Goal: Task Accomplishment & Management: Manage account settings

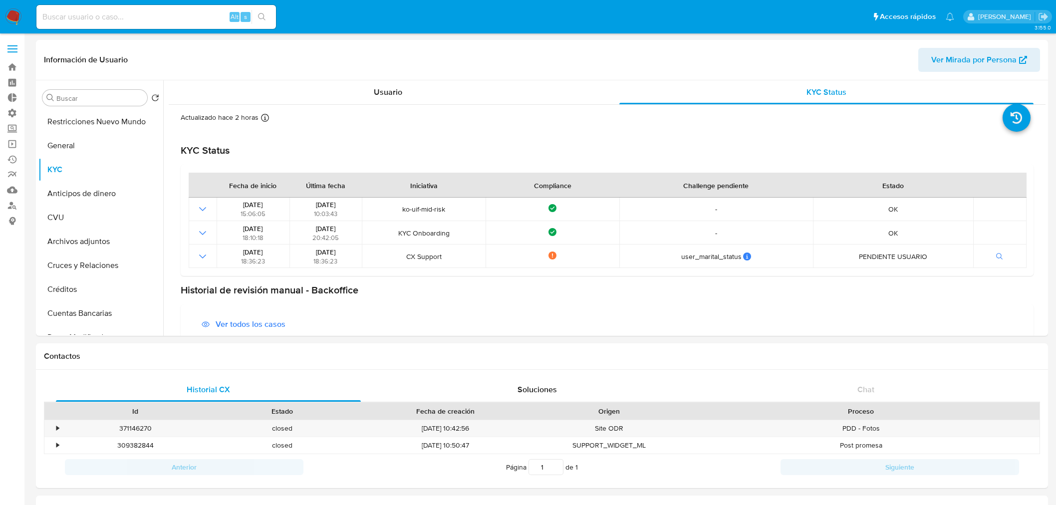
select select "10"
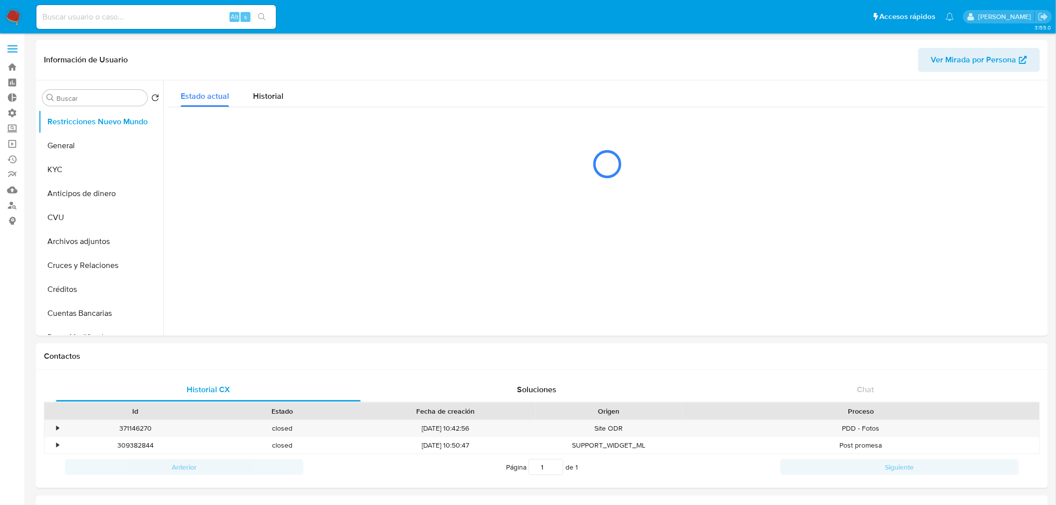
select select "10"
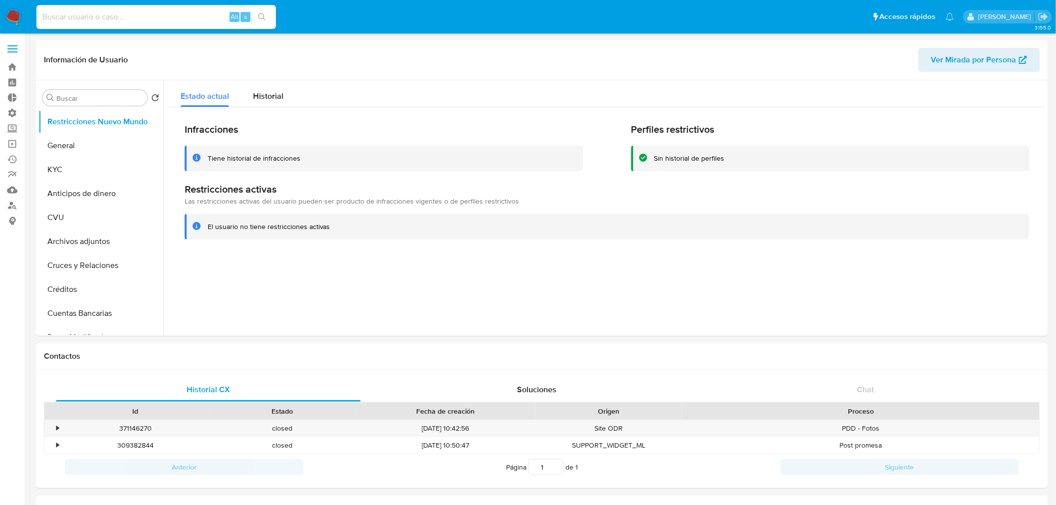
click at [108, 20] on input at bounding box center [156, 16] width 240 height 13
paste input "334756463"
type input "334756463"
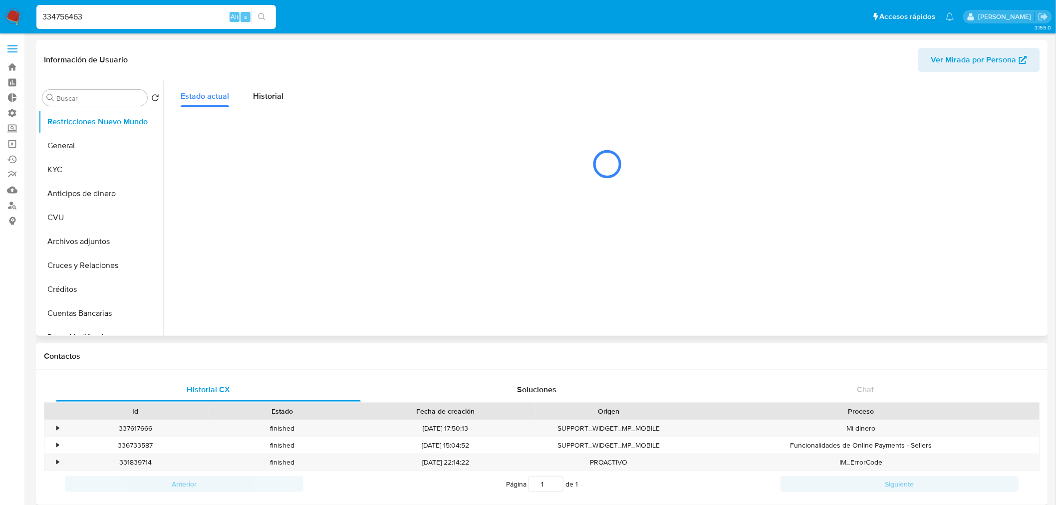
select select "10"
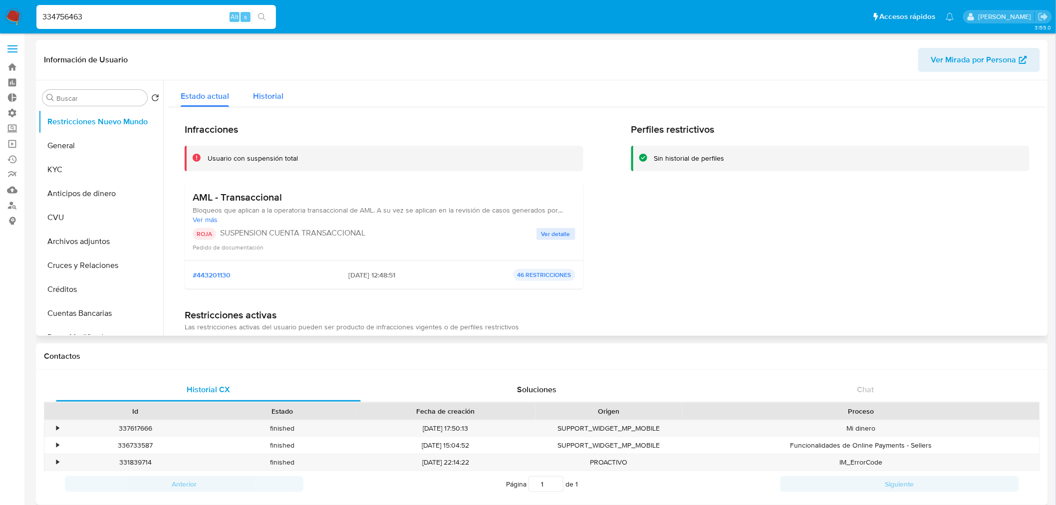
click at [257, 100] on span "Historial" at bounding box center [268, 95] width 30 height 11
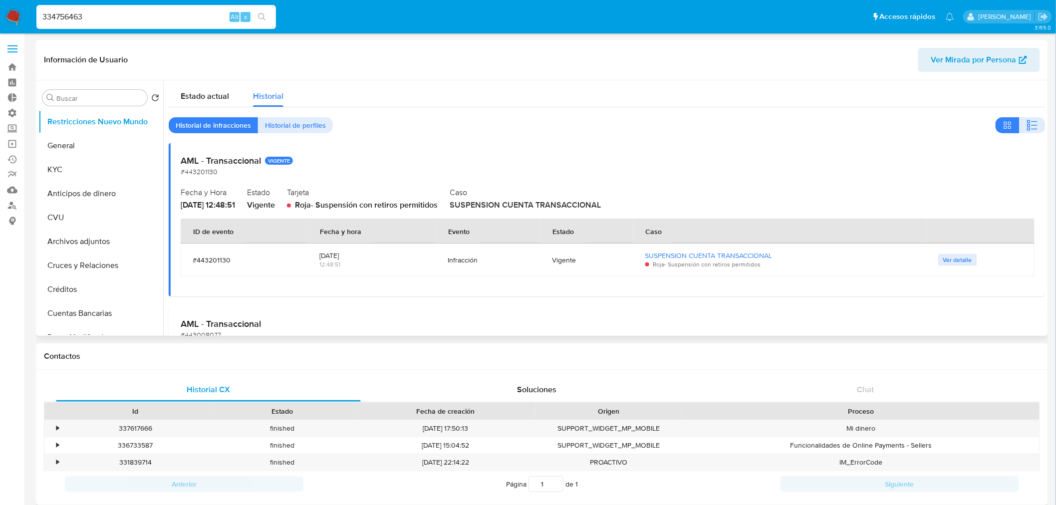
drag, startPoint x: 193, startPoint y: 263, endPoint x: 242, endPoint y: 259, distance: 49.1
click at [242, 259] on div "#443201130" at bounding box center [244, 260] width 103 height 9
click at [80, 145] on button "General" at bounding box center [96, 146] width 117 height 24
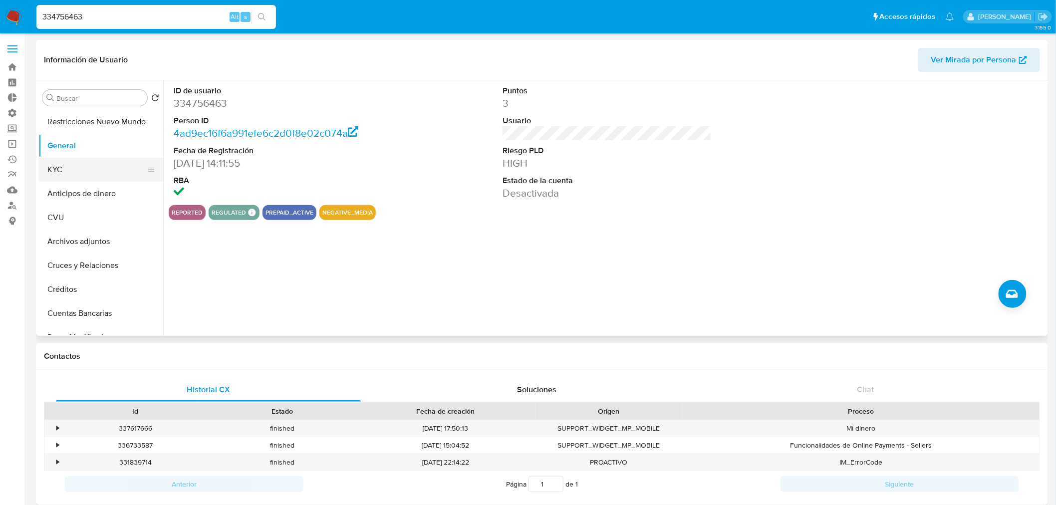
click at [76, 159] on button "KYC" at bounding box center [96, 170] width 117 height 24
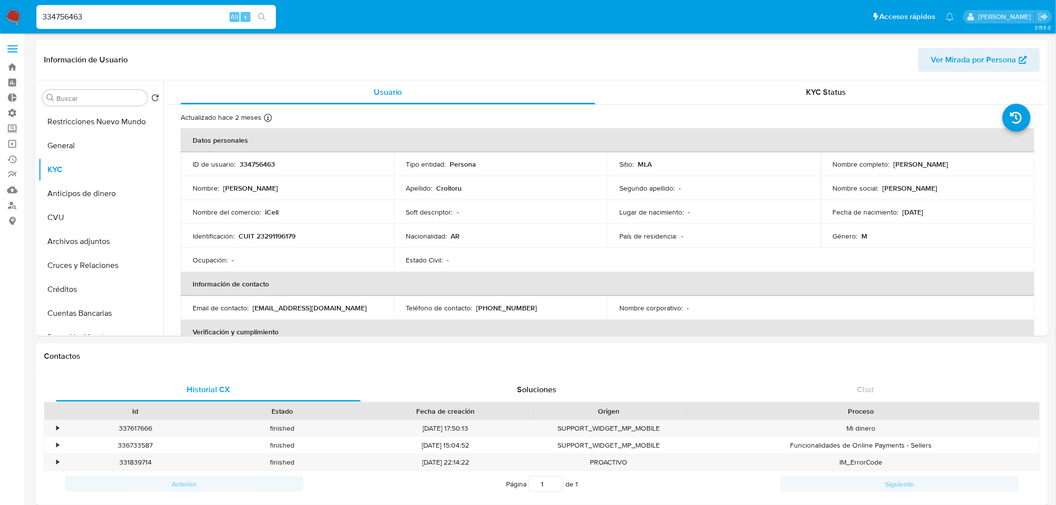
click at [163, 15] on input "334756463" at bounding box center [156, 16] width 240 height 13
paste input "489106251"
type input "489106251"
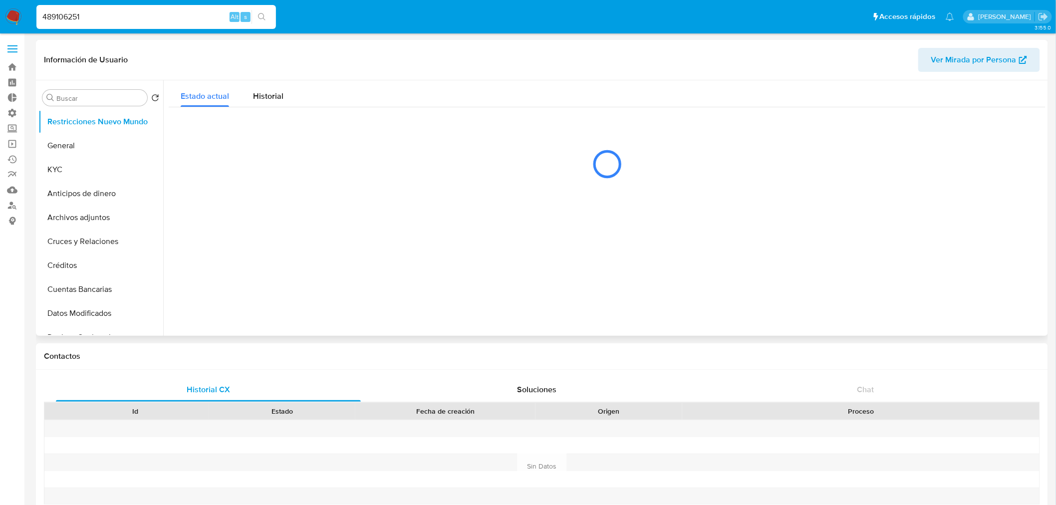
select select "10"
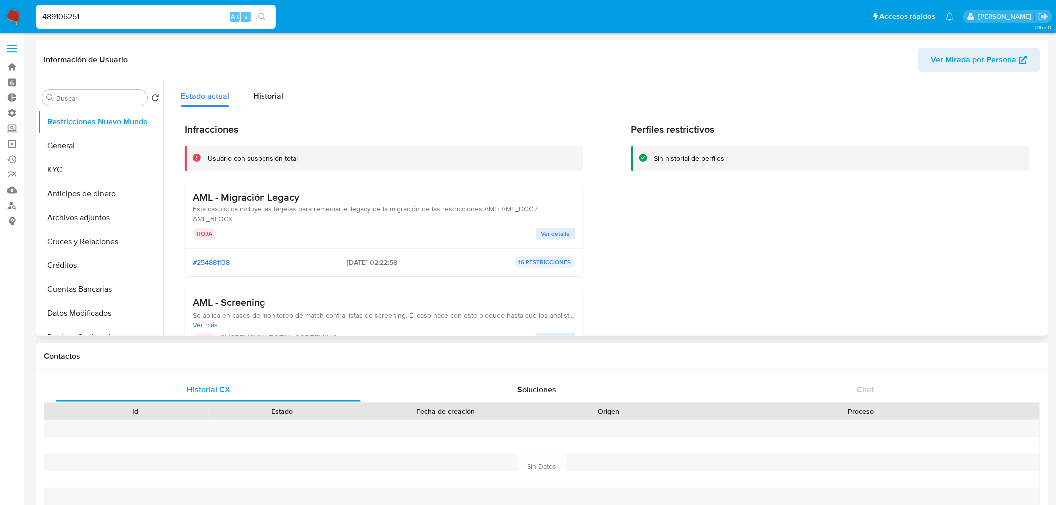
click at [267, 97] on span "Historial" at bounding box center [268, 95] width 30 height 11
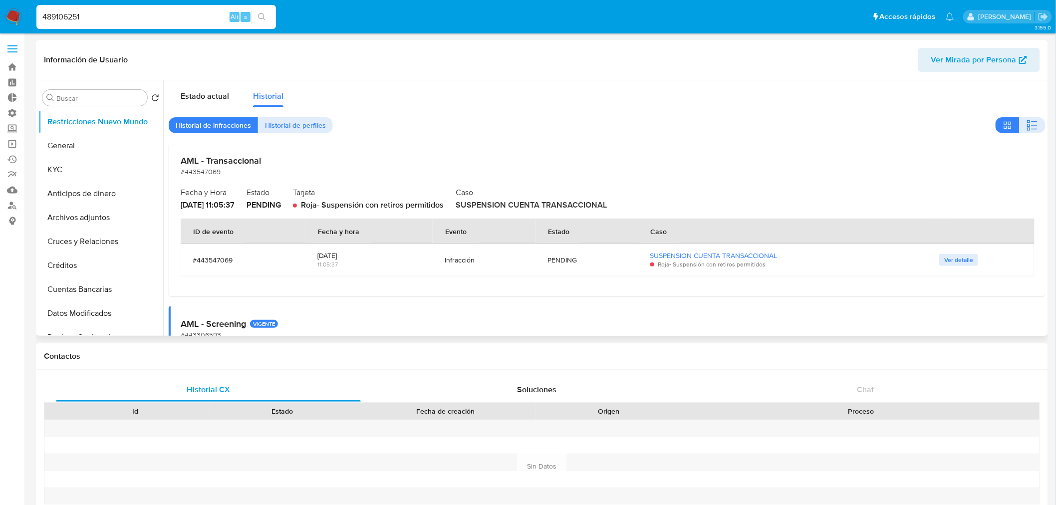
drag, startPoint x: 568, startPoint y: 211, endPoint x: 641, endPoint y: 212, distance: 72.9
click at [640, 212] on div "AML - Transaccional #443547069 Fecha y Hora 2025-06-29 - 11:05:37 Estado PENDIN…" at bounding box center [607, 219] width 877 height 153
click at [681, 207] on div "Caso SUSPENSION CUENTA TRANSACCIONAL" at bounding box center [745, 198] width 578 height 26
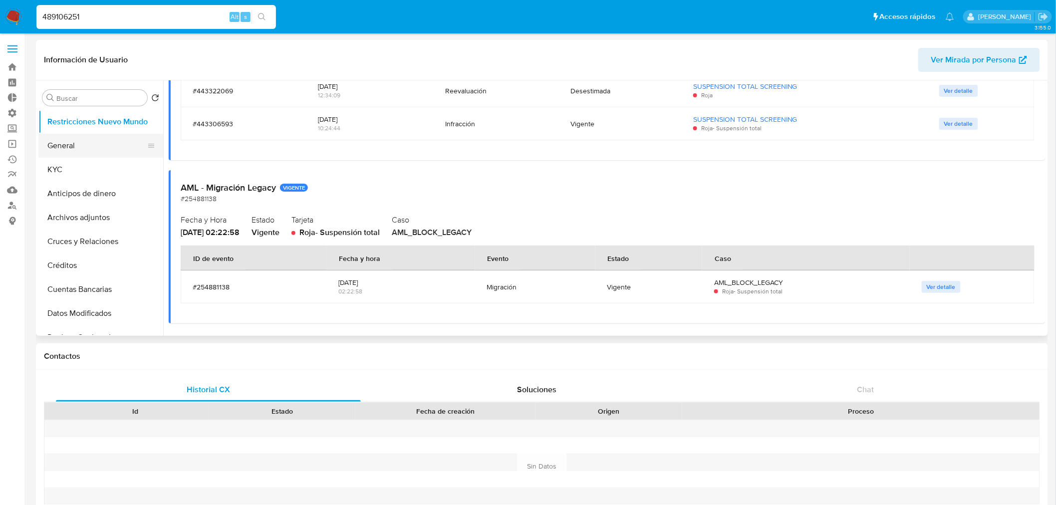
click at [71, 146] on button "General" at bounding box center [96, 146] width 117 height 24
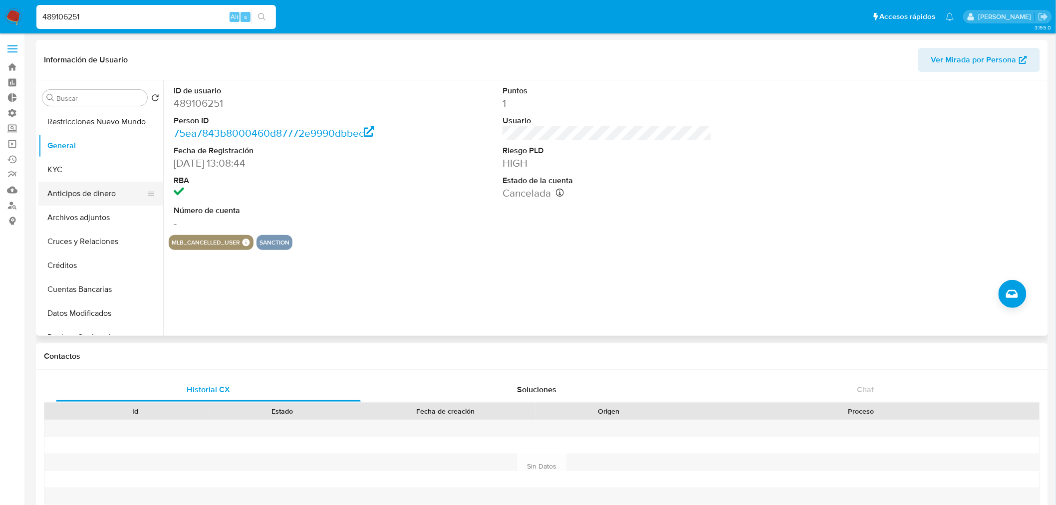
click at [53, 189] on button "Anticipos de dinero" at bounding box center [96, 194] width 117 height 24
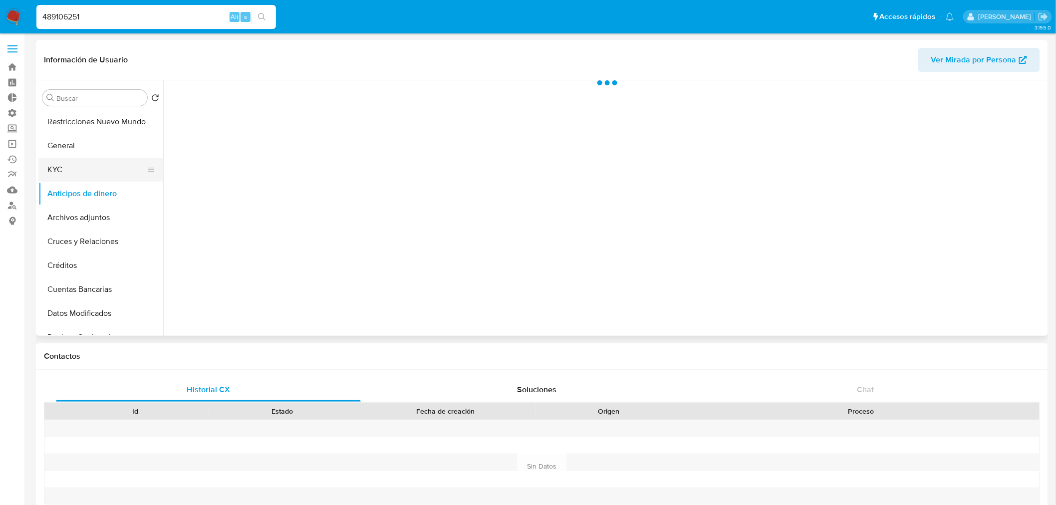
click at [51, 166] on button "KYC" at bounding box center [96, 170] width 117 height 24
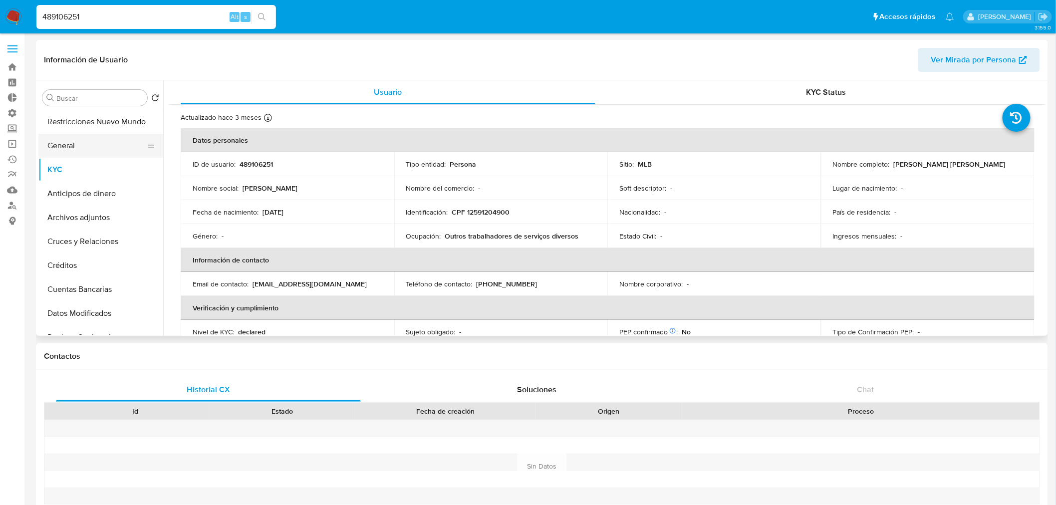
click at [57, 148] on button "General" at bounding box center [96, 146] width 117 height 24
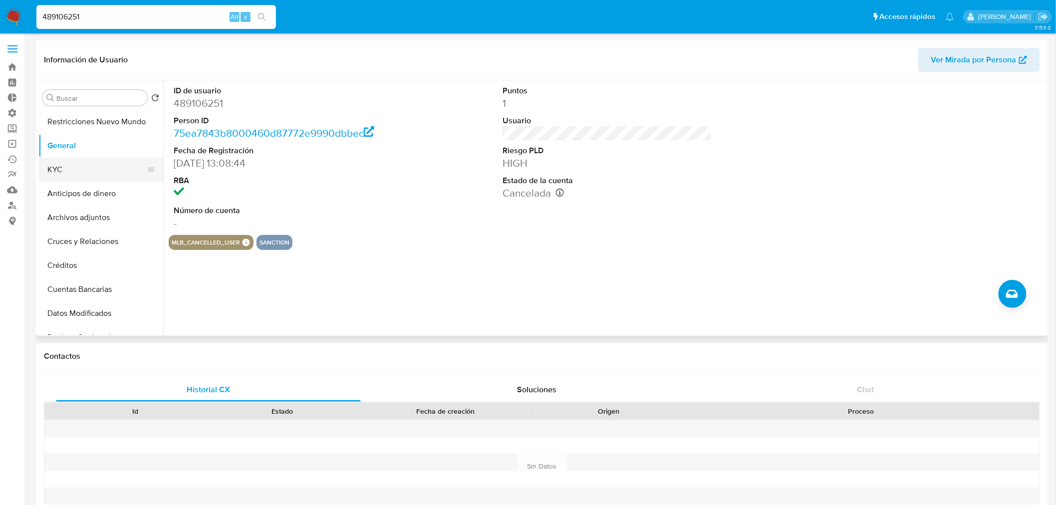
click at [47, 172] on button "KYC" at bounding box center [96, 170] width 117 height 24
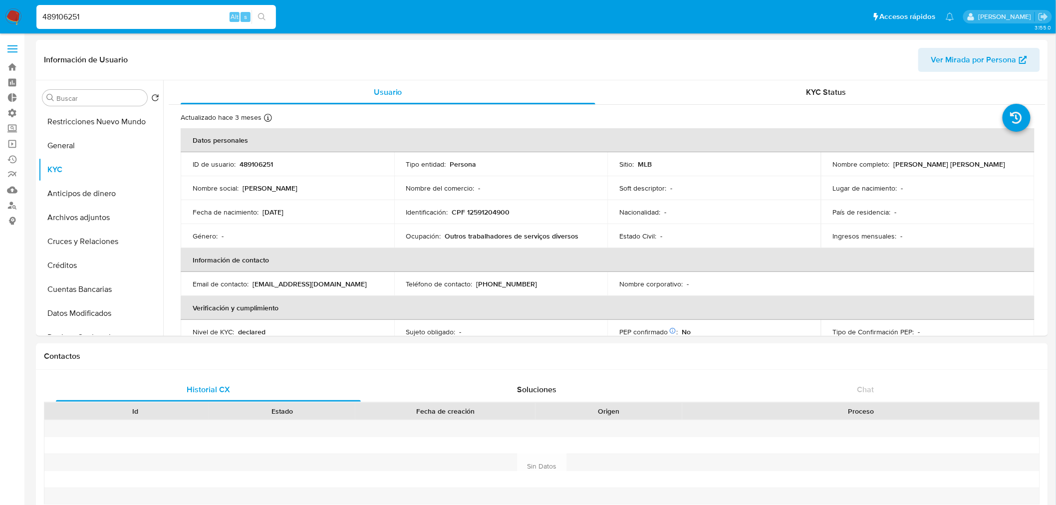
click at [103, 20] on input "489106251" at bounding box center [156, 16] width 240 height 13
paste input "592326131"
click at [103, 20] on input "489106251592326131" at bounding box center [156, 16] width 240 height 13
paste input
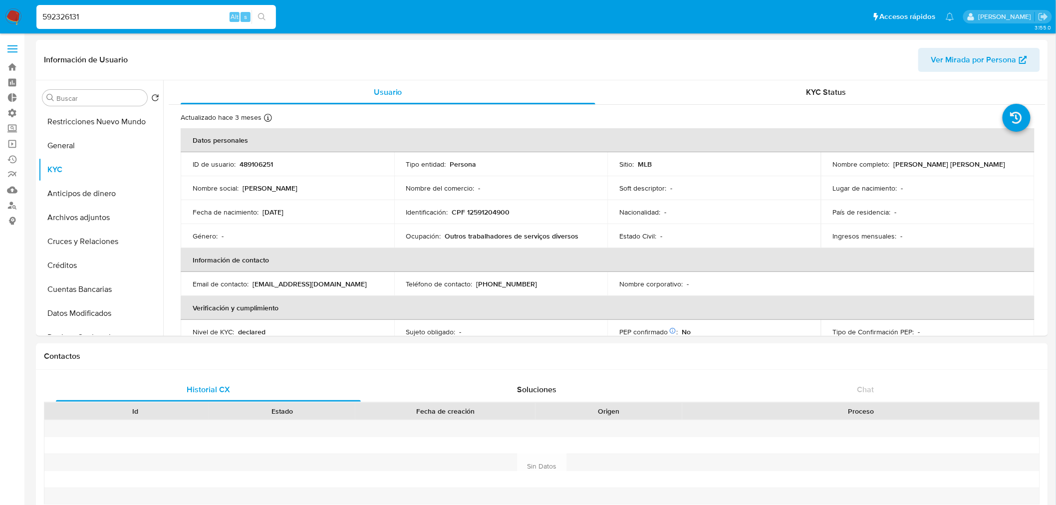
type input "592326131"
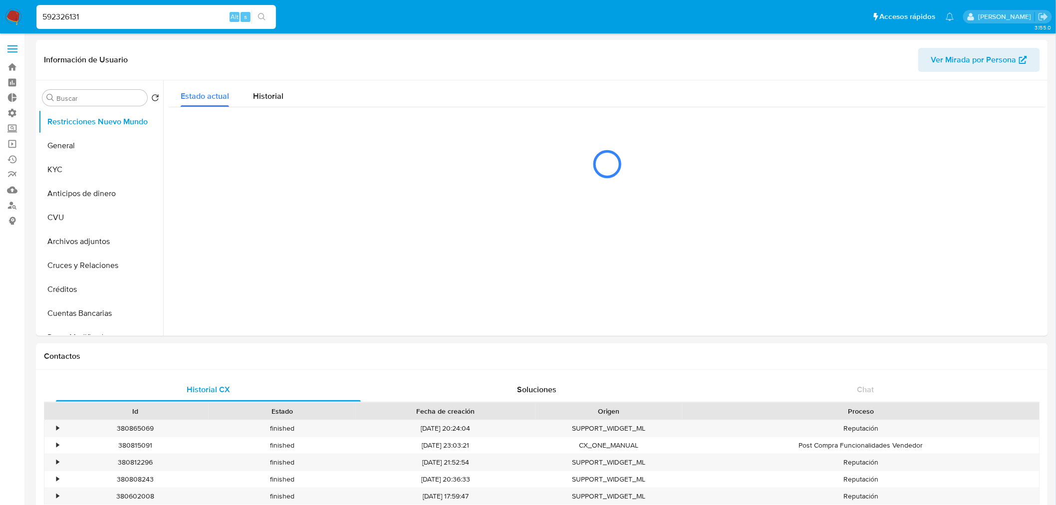
select select "10"
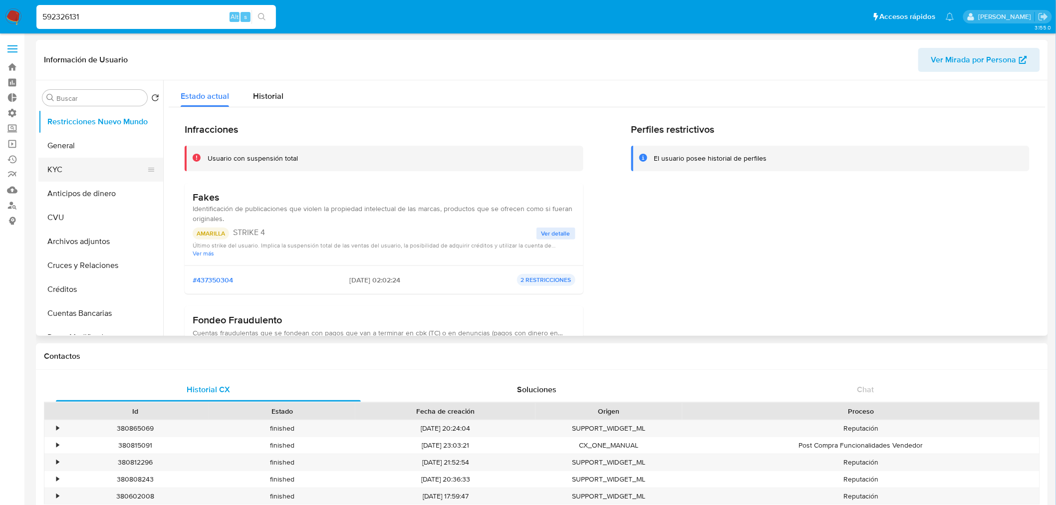
click at [51, 177] on button "KYC" at bounding box center [96, 170] width 117 height 24
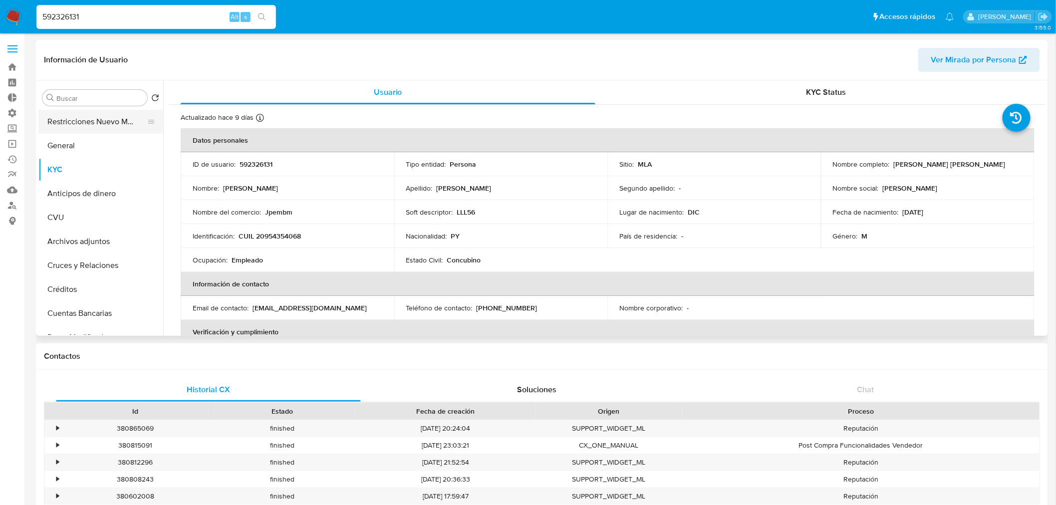
click at [68, 128] on button "Restricciones Nuevo Mundo" at bounding box center [96, 122] width 117 height 24
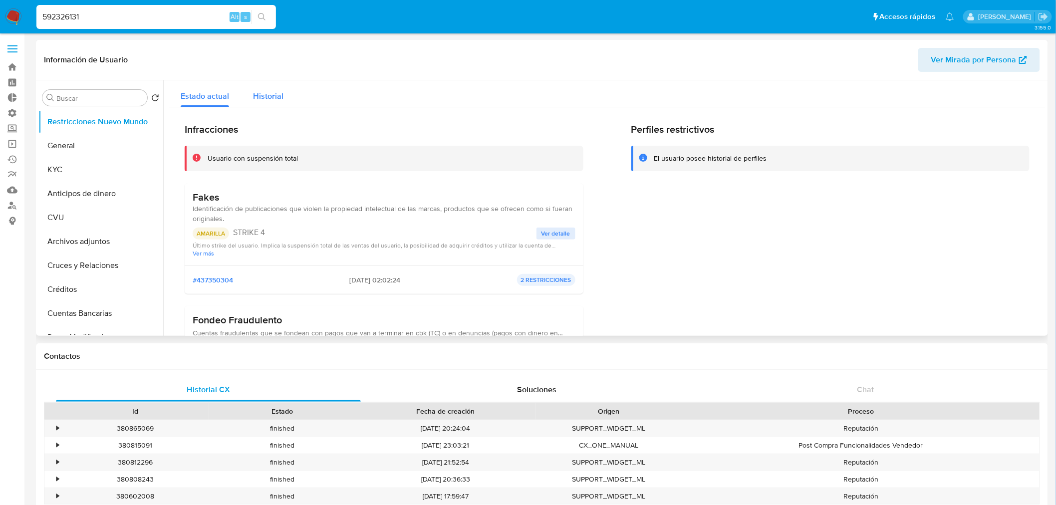
click at [281, 101] on span "Historial" at bounding box center [268, 95] width 30 height 11
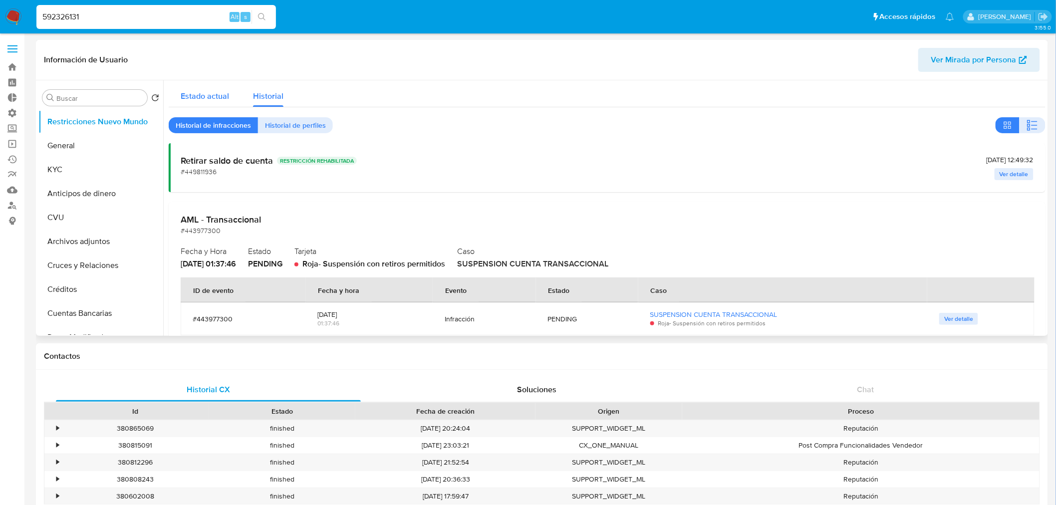
click at [198, 99] on span "Estado actual" at bounding box center [205, 95] width 48 height 11
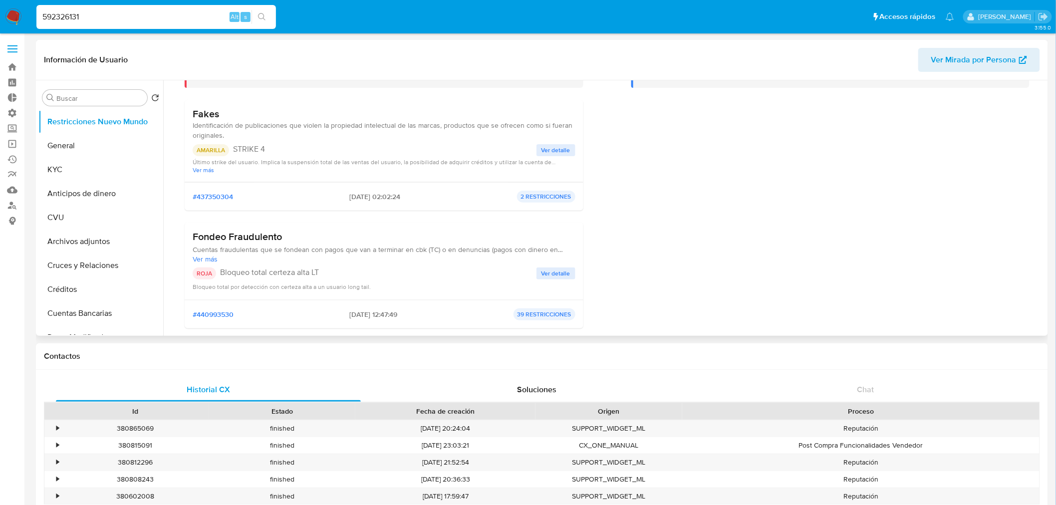
scroll to position [111, 0]
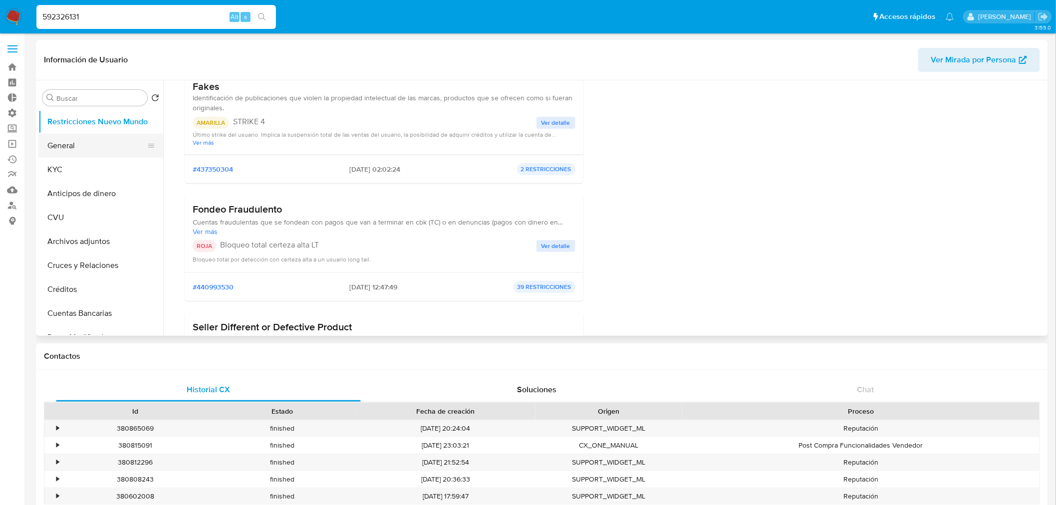
click at [75, 151] on button "General" at bounding box center [96, 146] width 117 height 24
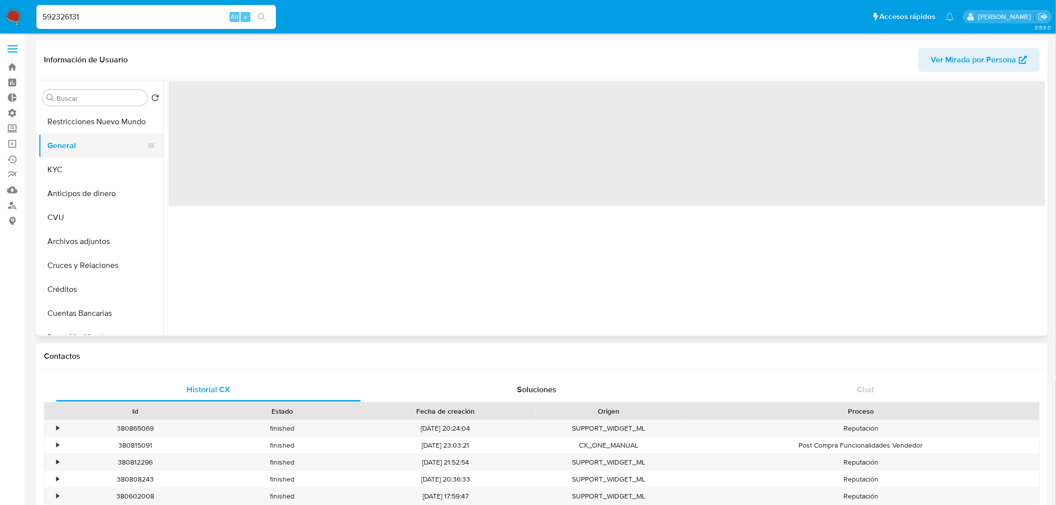
scroll to position [0, 0]
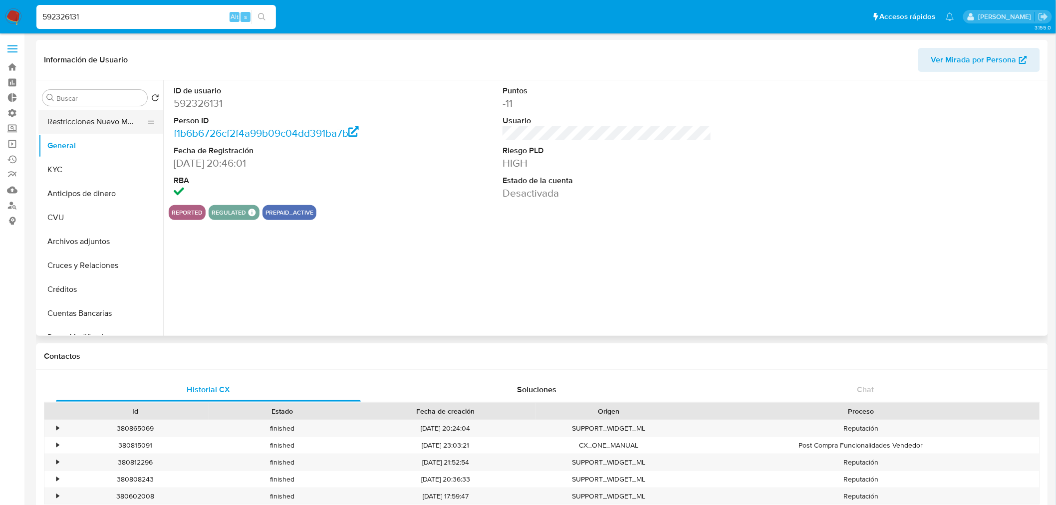
click at [95, 133] on button "Restricciones Nuevo Mundo" at bounding box center [96, 122] width 117 height 24
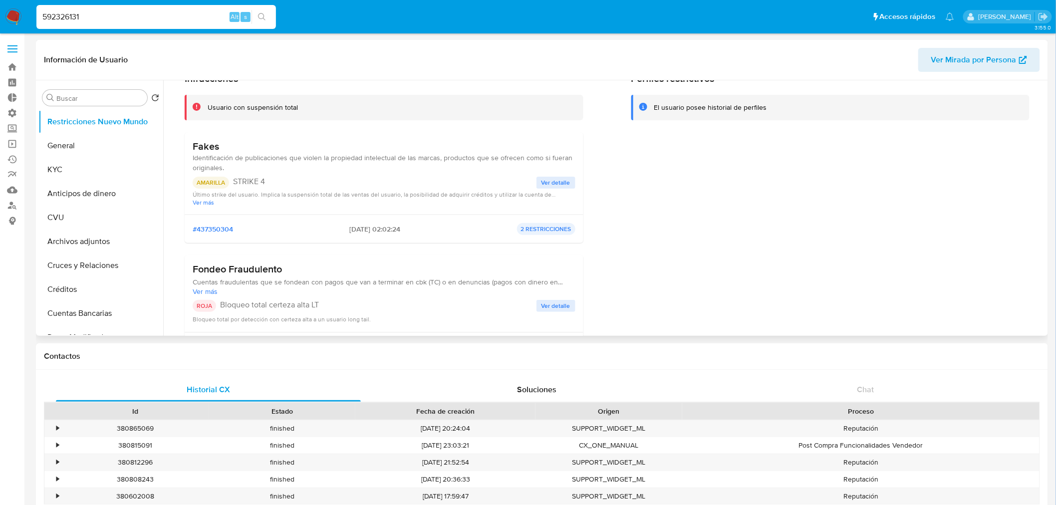
scroll to position [111, 0]
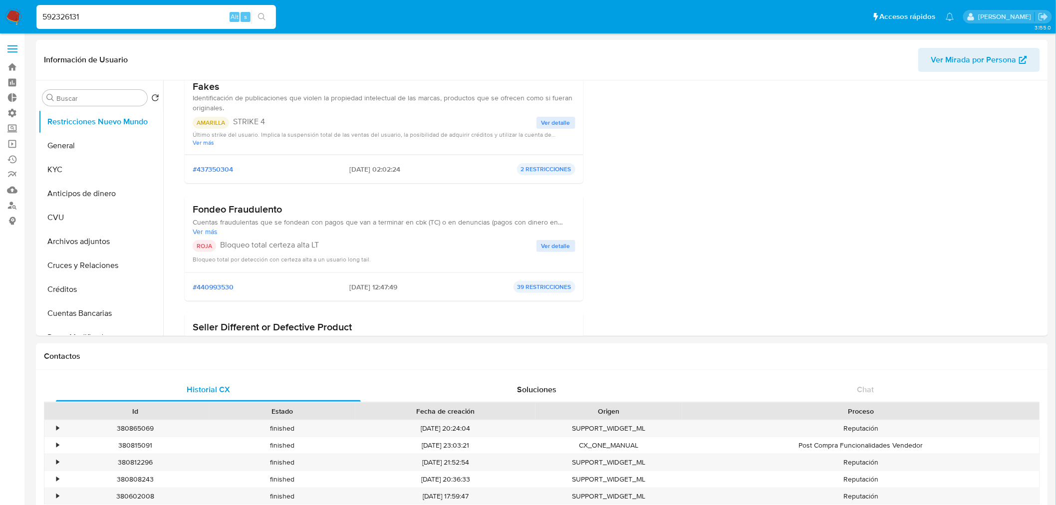
click at [157, 13] on input "592326131" at bounding box center [156, 16] width 240 height 13
paste input "643540599"
type input "643540599"
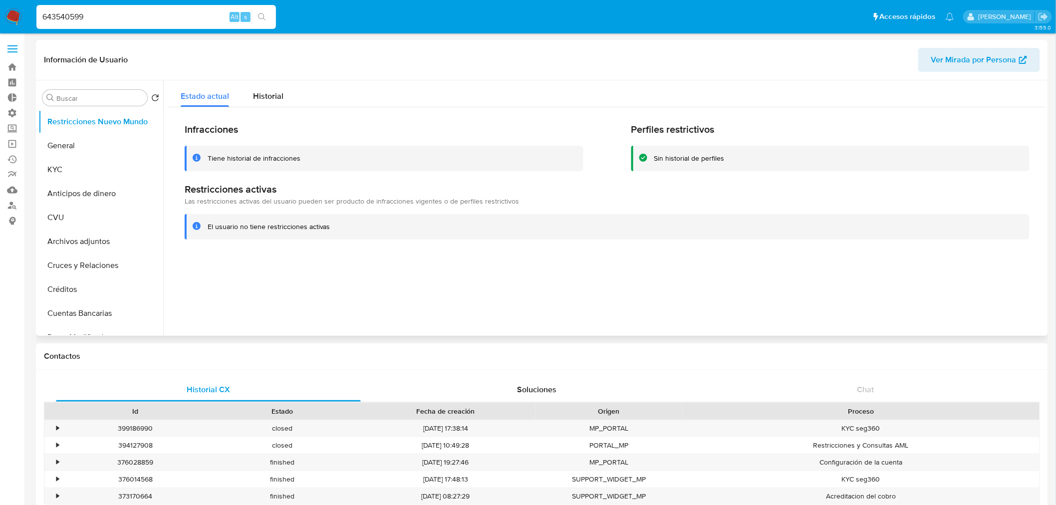
select select "10"
click at [263, 86] on div "Historial" at bounding box center [268, 93] width 30 height 26
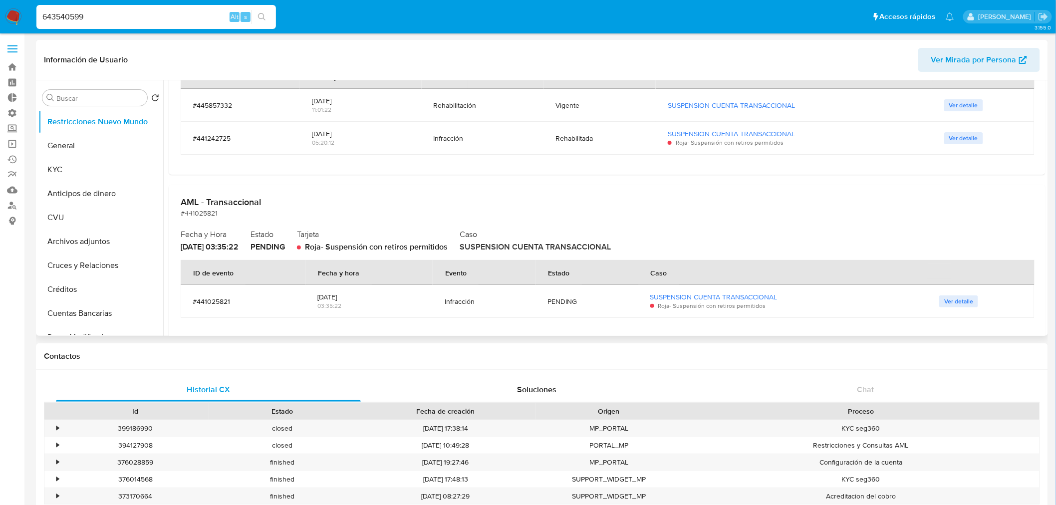
scroll to position [332, 0]
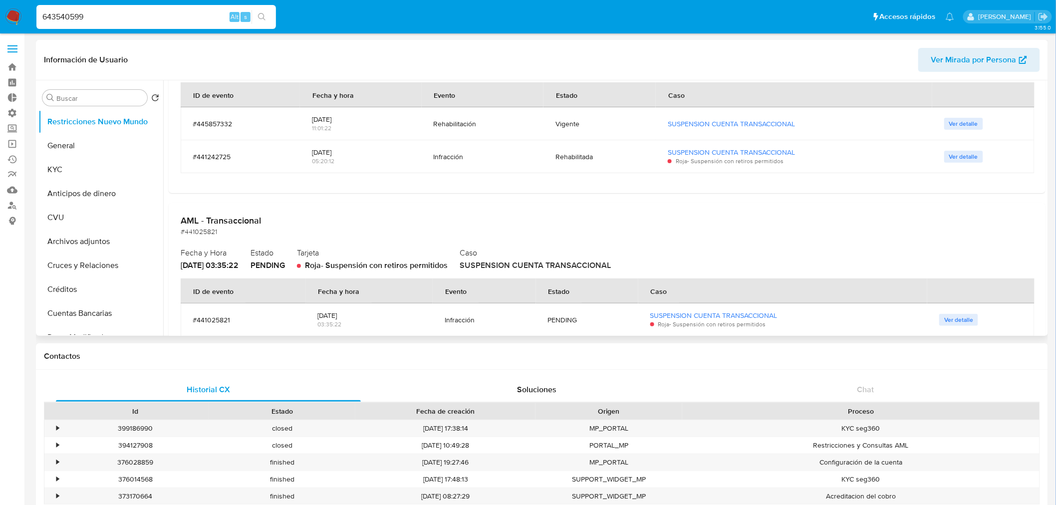
click at [320, 155] on div "2025-06-13 05:20:12" at bounding box center [360, 156] width 97 height 33
click at [451, 163] on div "Infracción" at bounding box center [483, 157] width 98 height 24
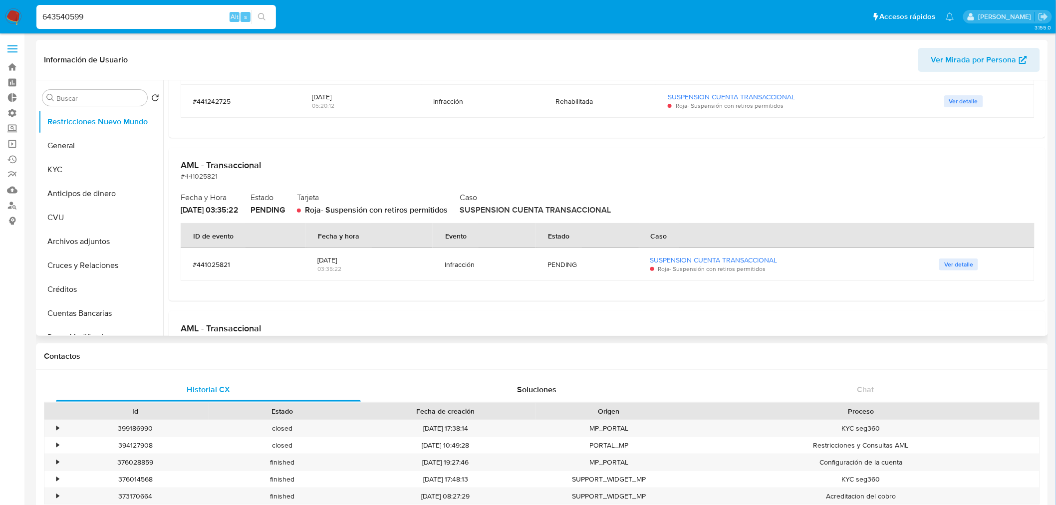
scroll to position [277, 0]
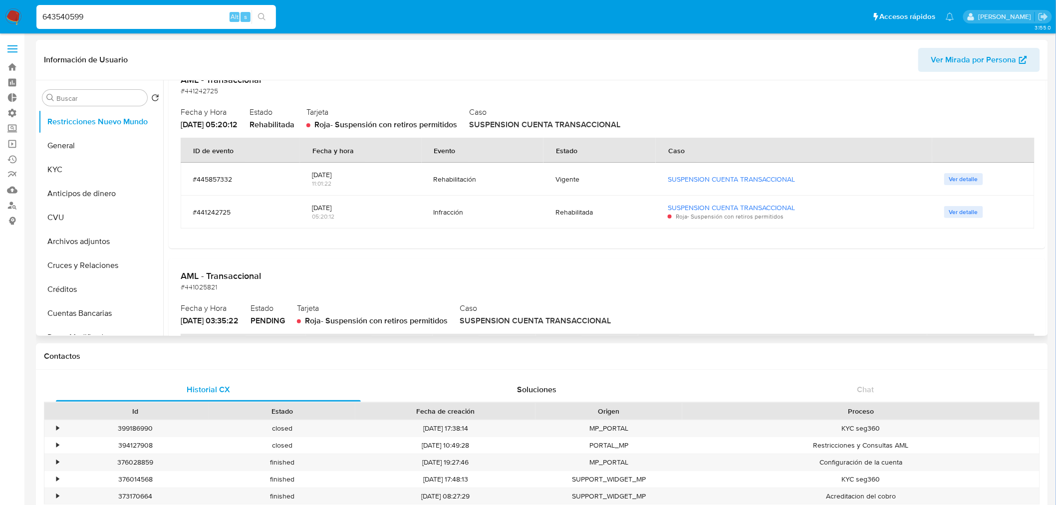
click at [974, 210] on span "Ver detalle" at bounding box center [964, 212] width 29 height 10
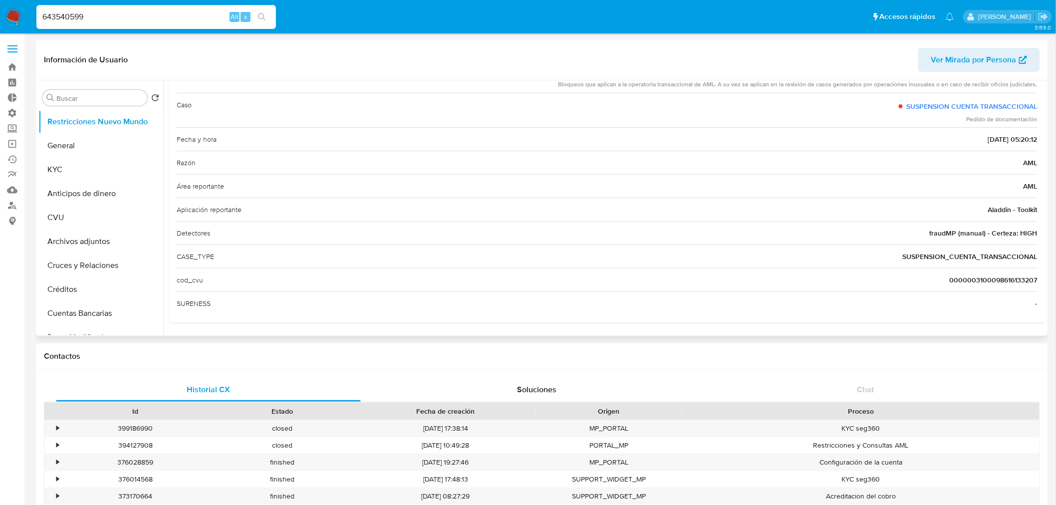
scroll to position [0, 0]
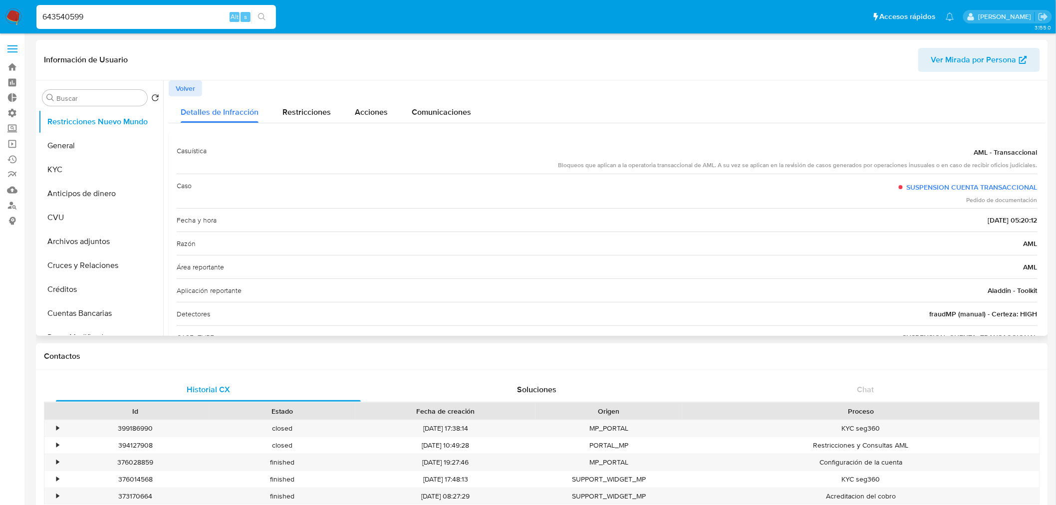
click at [193, 92] on span "Volver" at bounding box center [185, 88] width 19 height 14
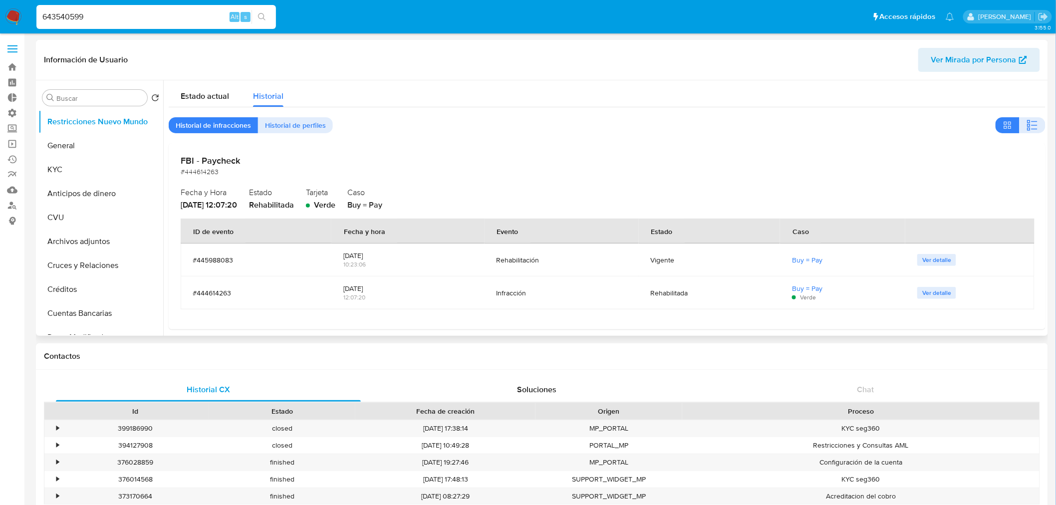
scroll to position [277, 0]
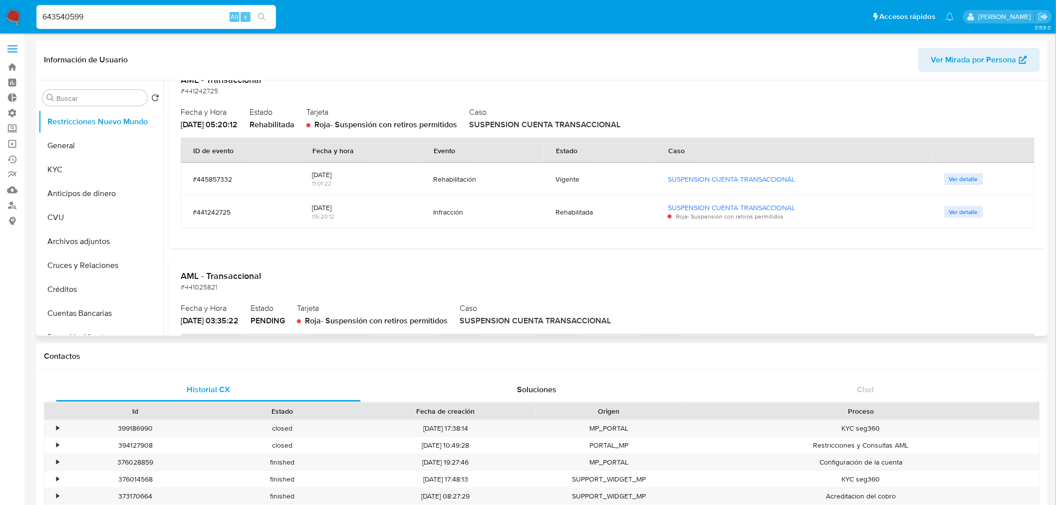
click at [956, 178] on span "Ver detalle" at bounding box center [964, 179] width 29 height 10
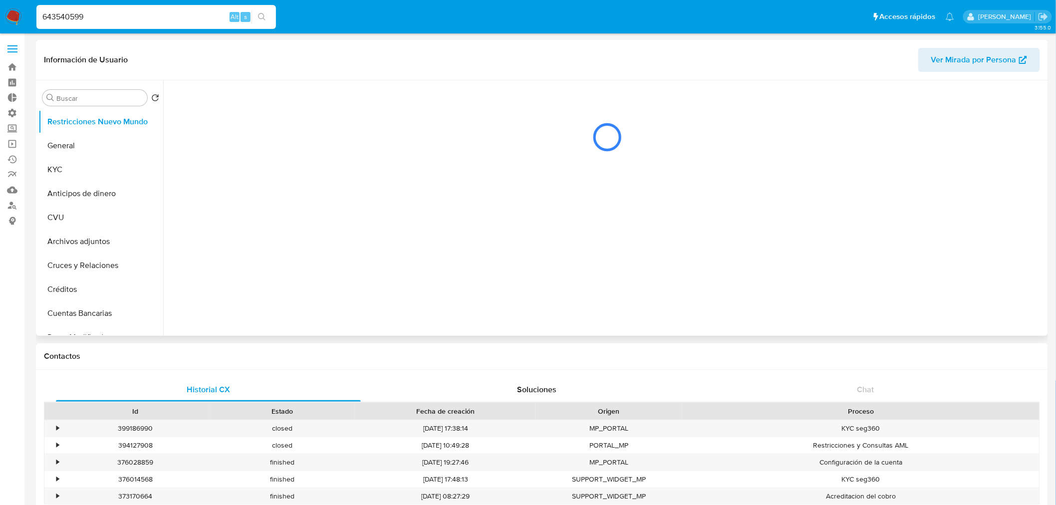
scroll to position [0, 0]
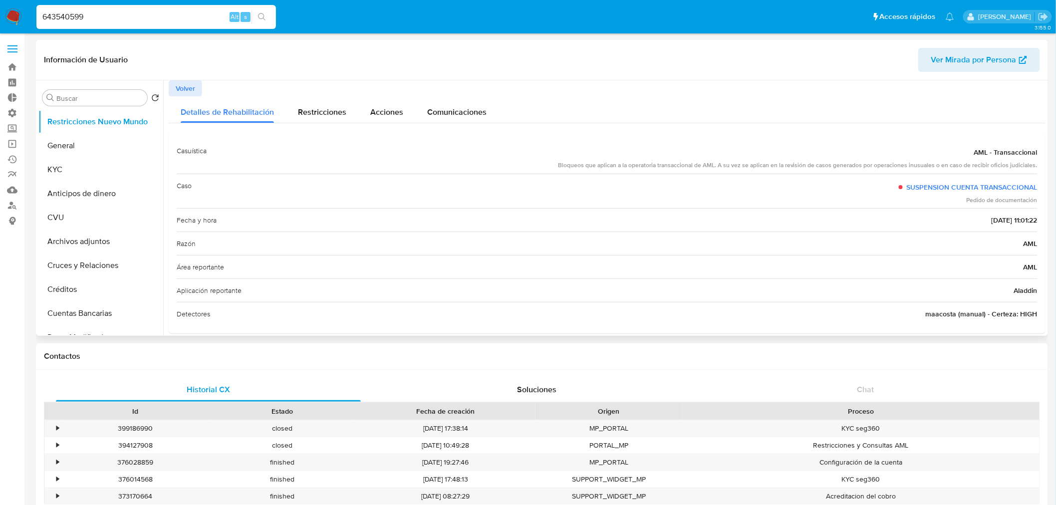
click at [177, 88] on span "Volver" at bounding box center [185, 88] width 19 height 14
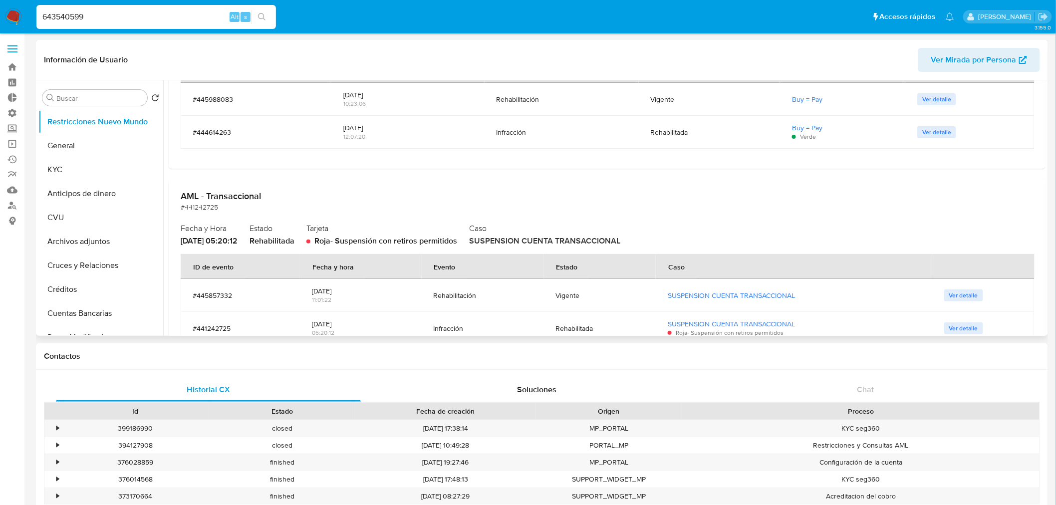
scroll to position [222, 0]
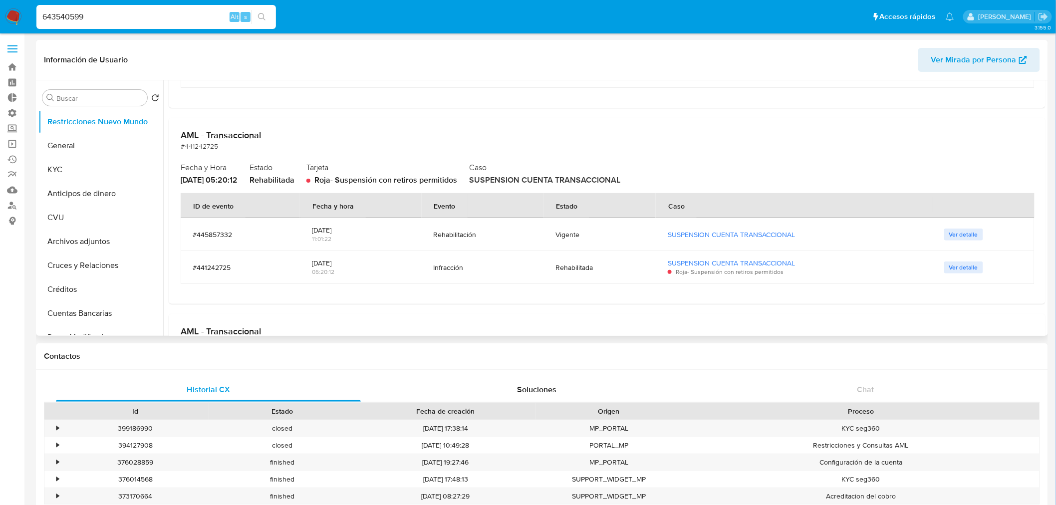
click at [208, 270] on div "#441242725" at bounding box center [240, 267] width 95 height 9
click at [161, 12] on input "643540599" at bounding box center [156, 16] width 240 height 13
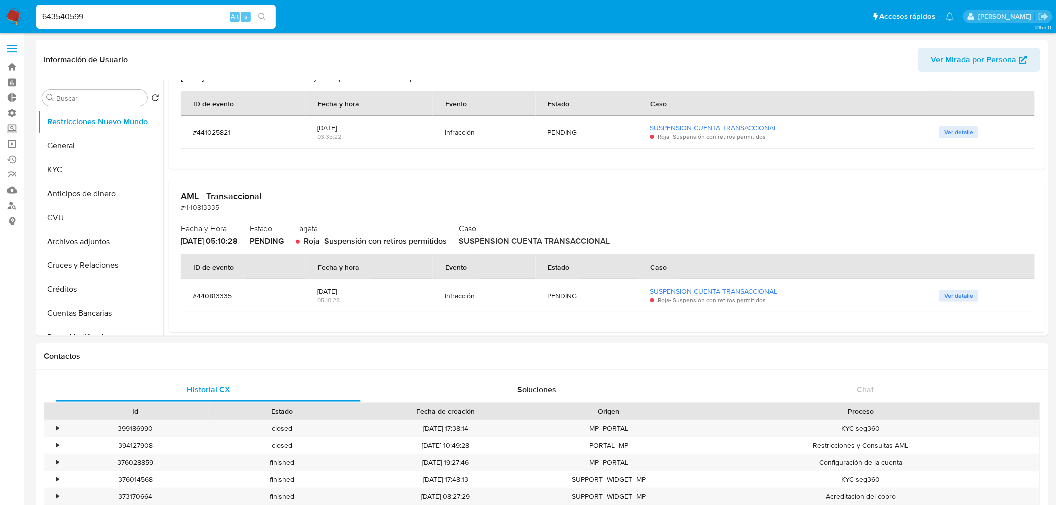
scroll to position [499, 0]
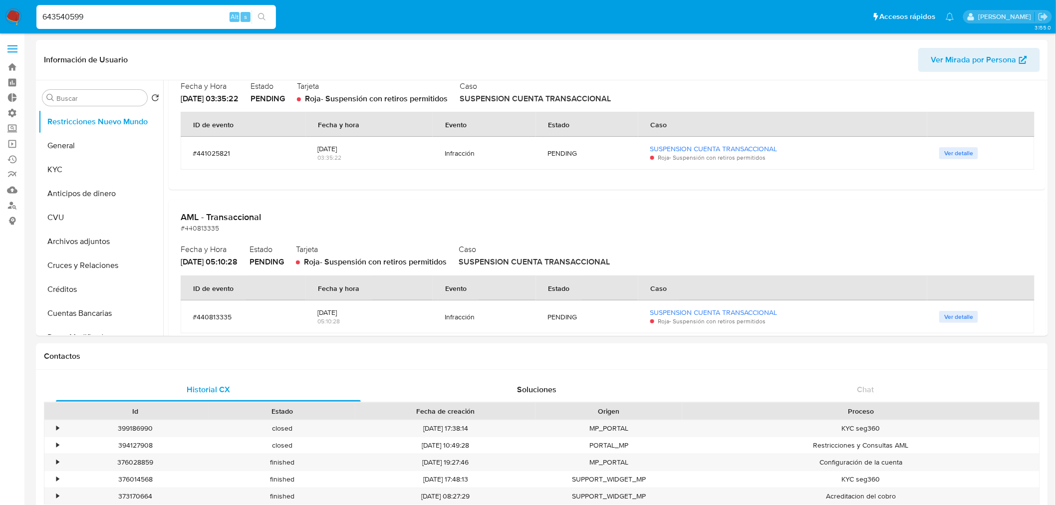
click at [166, 25] on div "643540599 Alt s" at bounding box center [156, 17] width 240 height 24
click at [162, 21] on input "643540599" at bounding box center [156, 16] width 240 height 13
paste input "68365033"
type input "668365033"
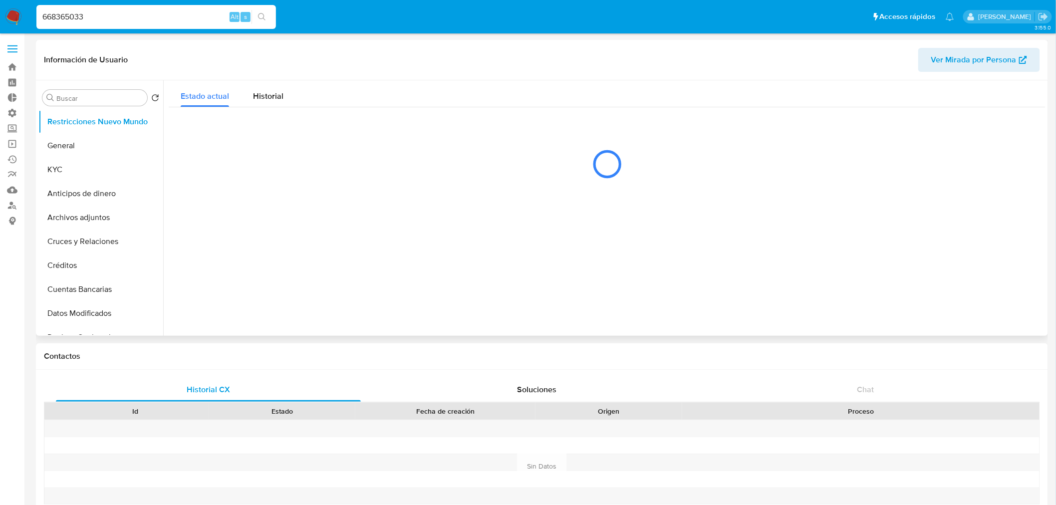
select select "10"
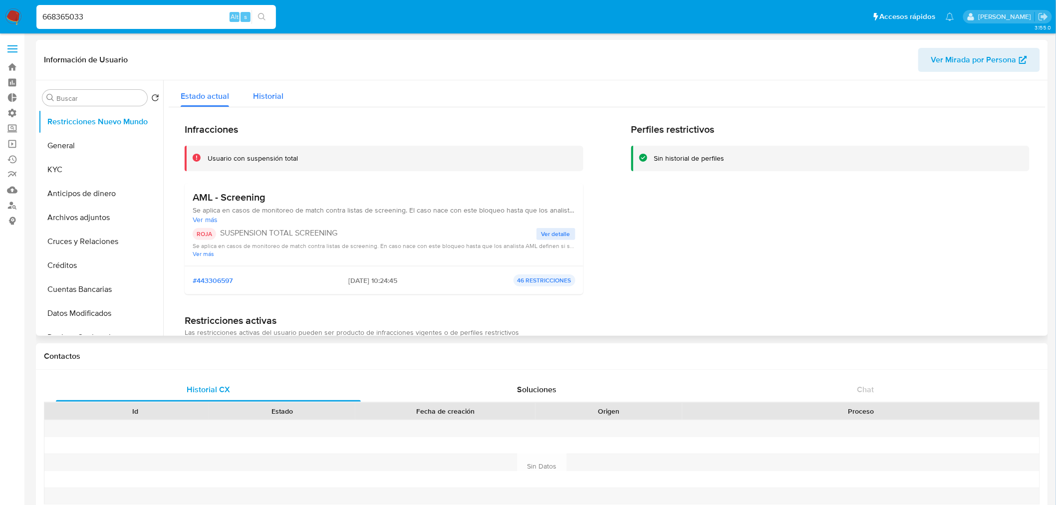
click at [275, 97] on span "Historial" at bounding box center [268, 95] width 30 height 11
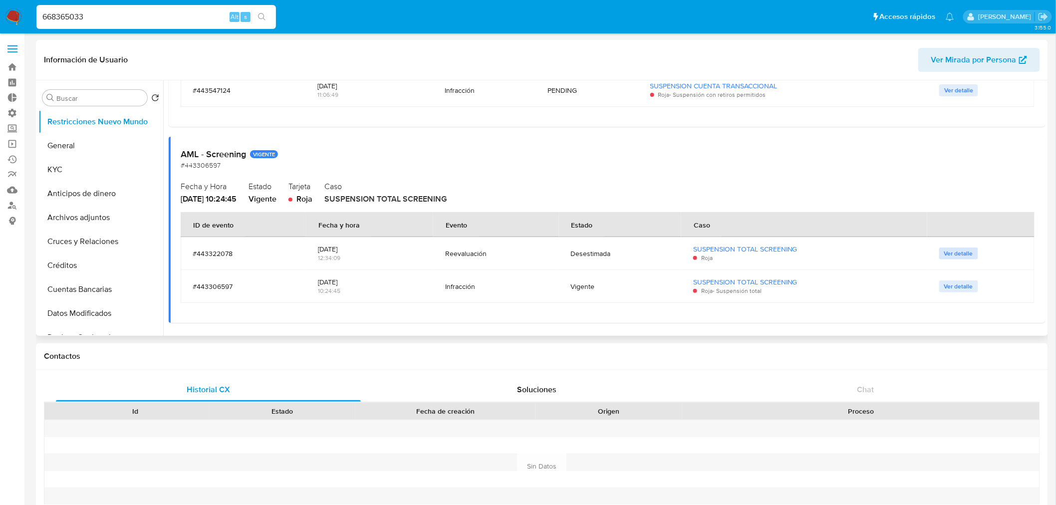
click at [945, 255] on span "Ver detalle" at bounding box center [959, 254] width 29 height 10
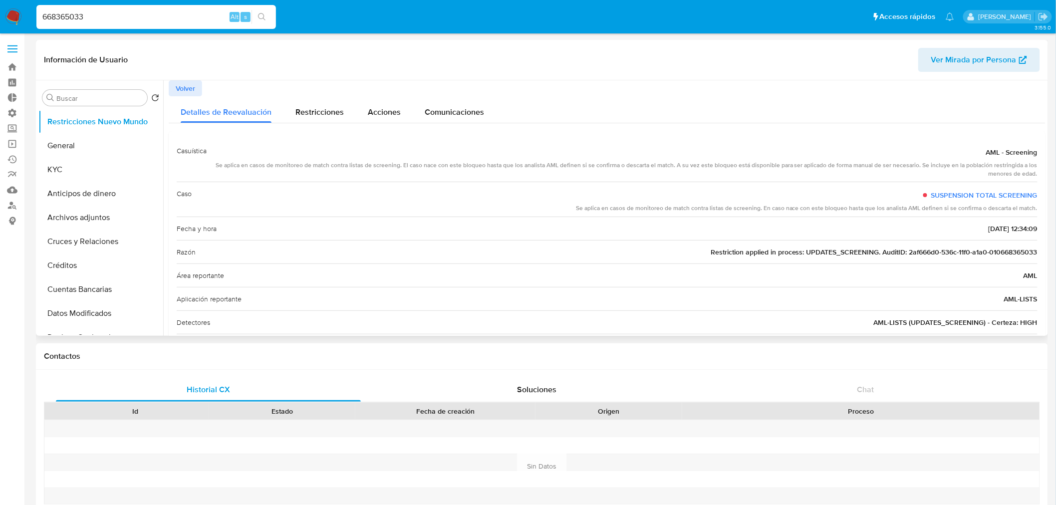
click at [204, 92] on div "Volver" at bounding box center [607, 88] width 877 height 16
click at [196, 89] on button "Volver" at bounding box center [185, 88] width 33 height 16
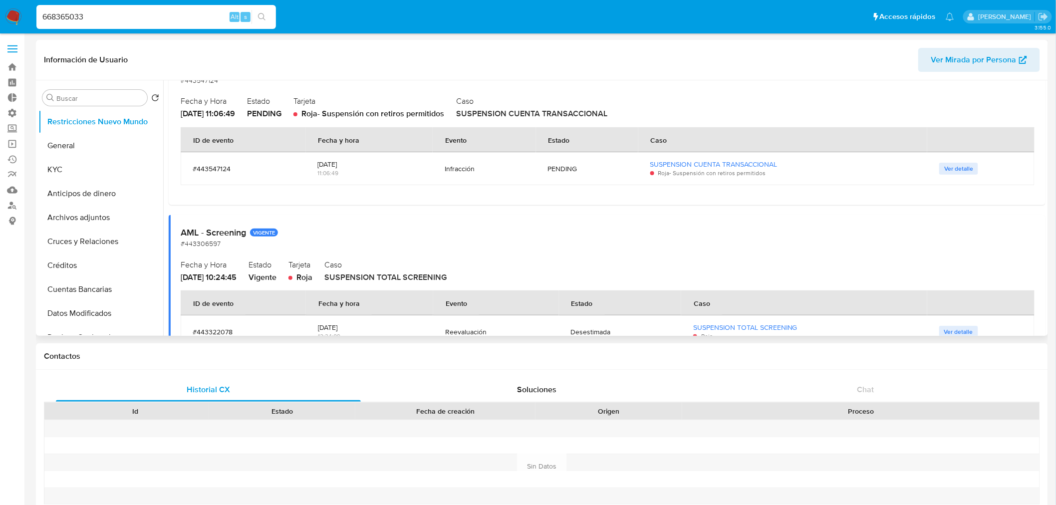
scroll to position [170, 0]
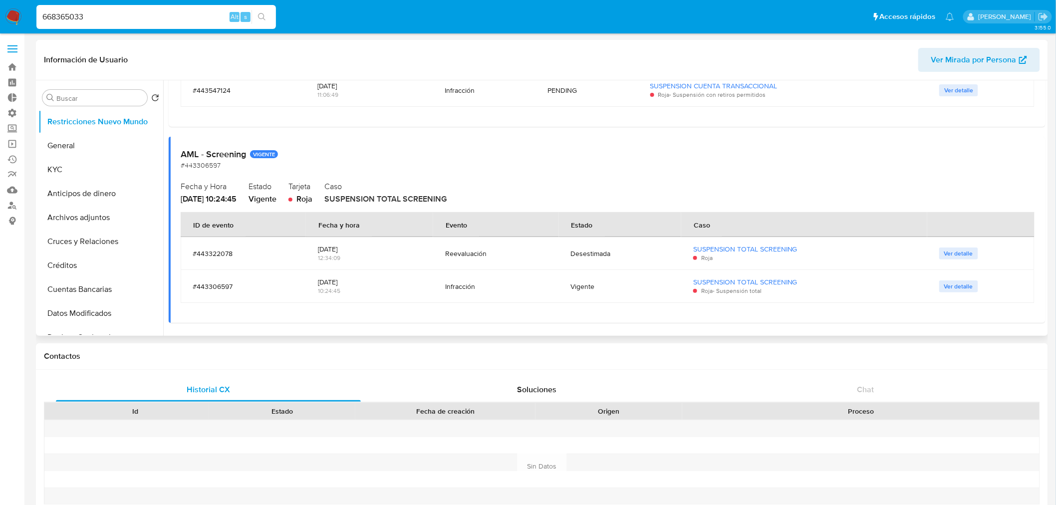
drag, startPoint x: 431, startPoint y: 295, endPoint x: 630, endPoint y: 296, distance: 198.7
click at [630, 296] on tr "#443306597 2025-06-27 10:24:45 Infracción Vigente SUSPENSION TOTAL SCREENING Ro…" at bounding box center [608, 286] width 854 height 33
click at [630, 296] on div "Vigente" at bounding box center [620, 287] width 98 height 24
drag, startPoint x: 379, startPoint y: 284, endPoint x: 407, endPoint y: 284, distance: 28.0
click at [407, 284] on tr "#443306597 2025-06-27 10:24:45 Infracción Vigente SUSPENSION TOTAL SCREENING Ro…" at bounding box center [608, 286] width 854 height 33
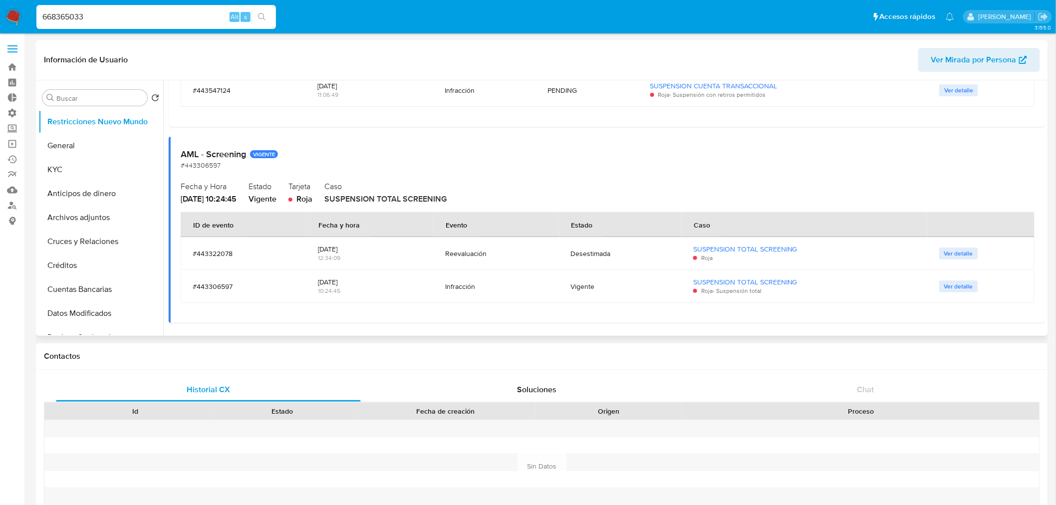
click at [407, 284] on div "2025-06-27" at bounding box center [369, 282] width 103 height 9
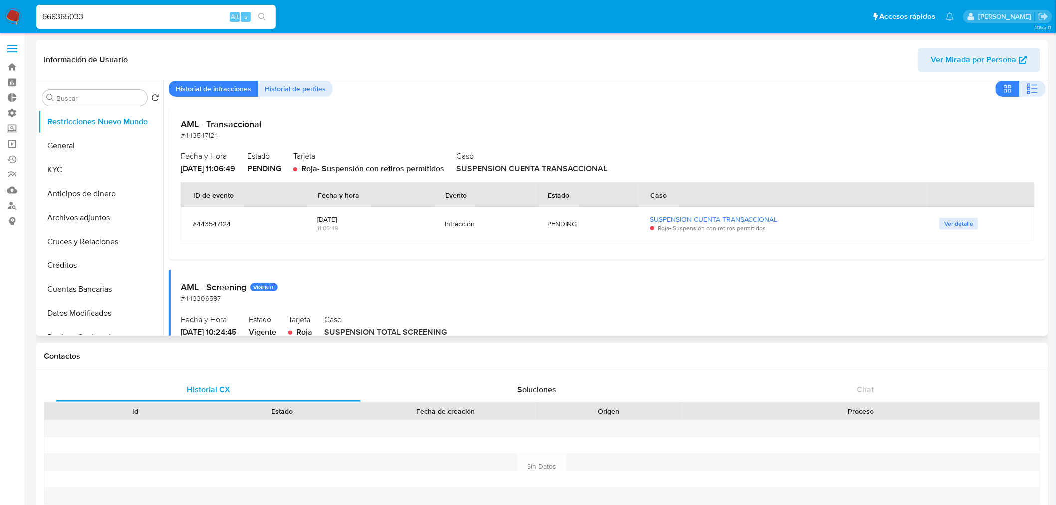
scroll to position [0, 0]
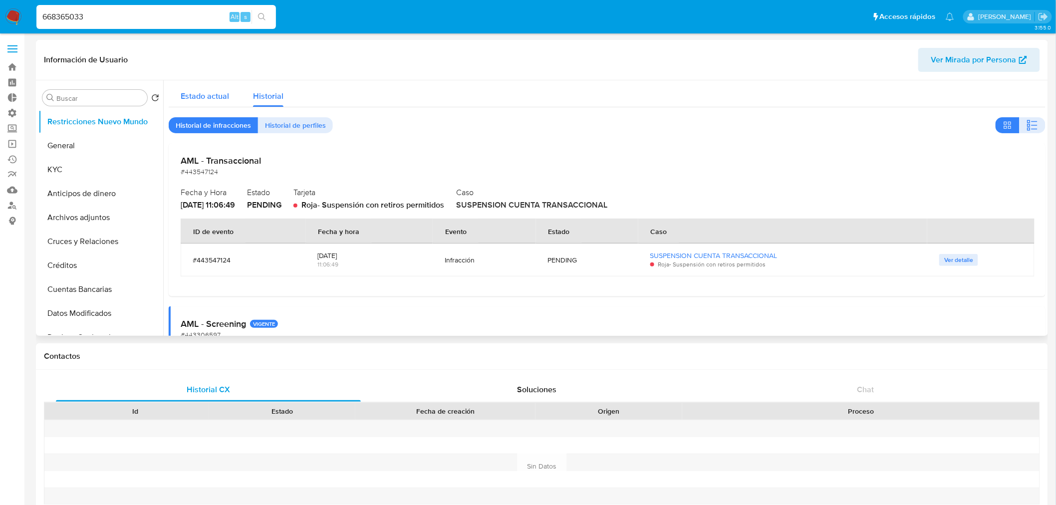
click at [205, 95] on span "Estado actual" at bounding box center [205, 95] width 48 height 11
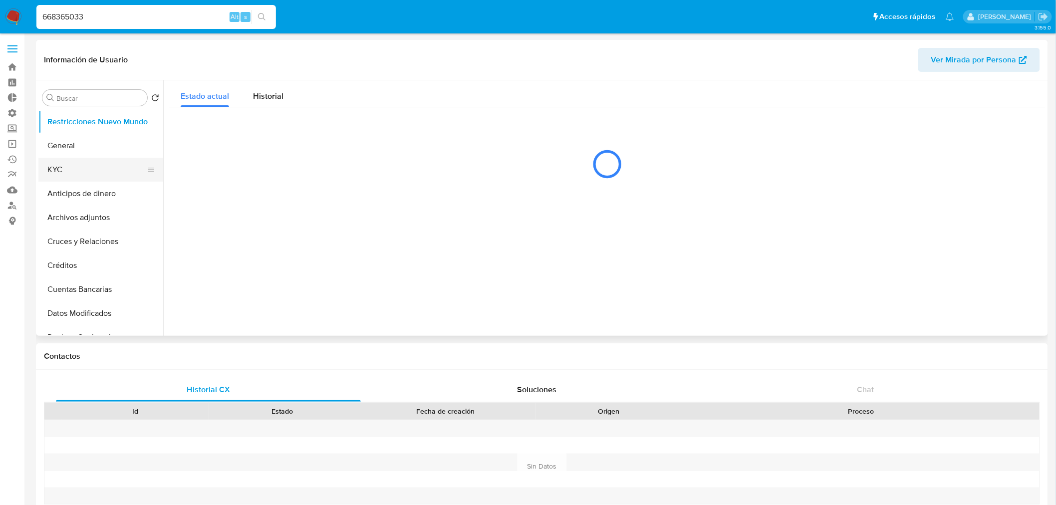
click at [93, 172] on button "KYC" at bounding box center [96, 170] width 117 height 24
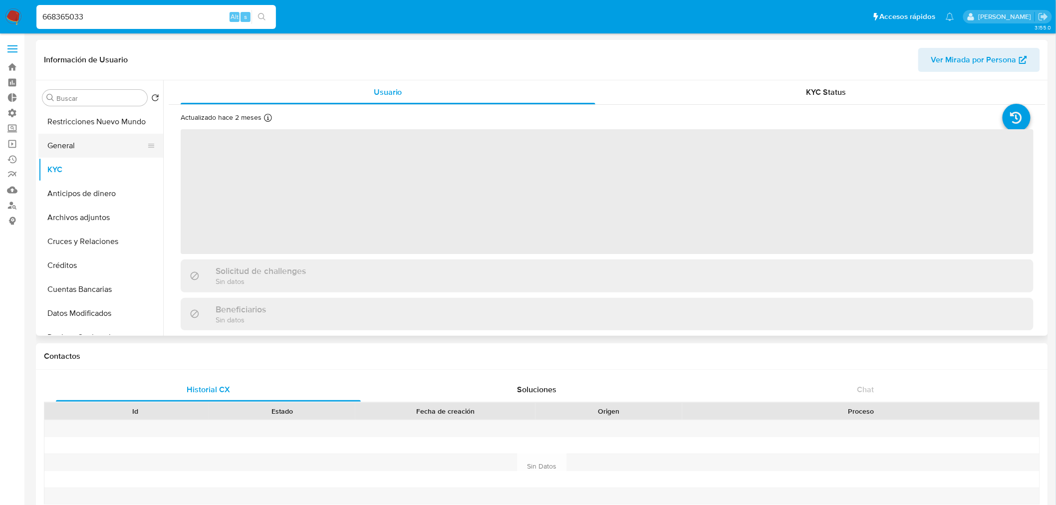
click at [85, 152] on button "General" at bounding box center [96, 146] width 117 height 24
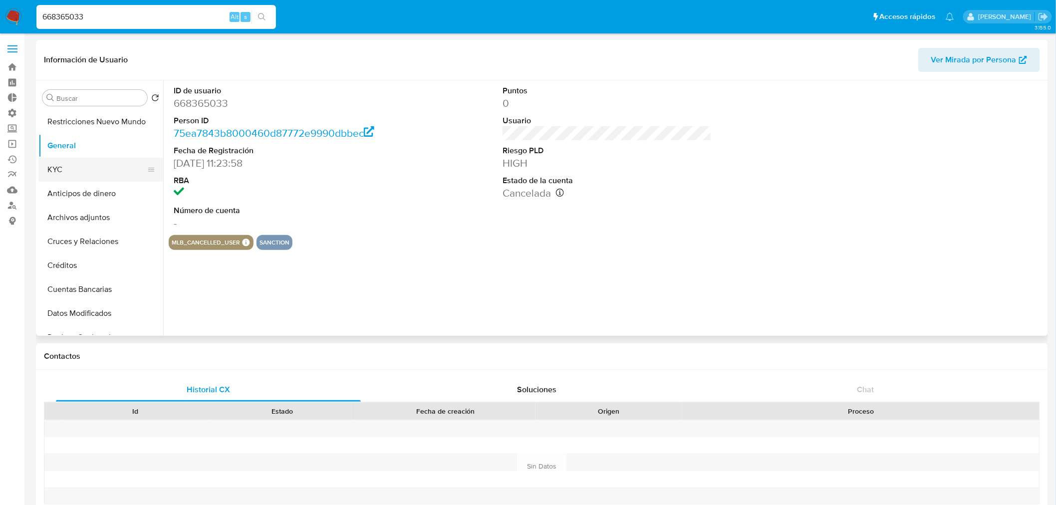
drag, startPoint x: 85, startPoint y: 152, endPoint x: 63, endPoint y: 169, distance: 27.9
click at [63, 169] on button "KYC" at bounding box center [96, 170] width 117 height 24
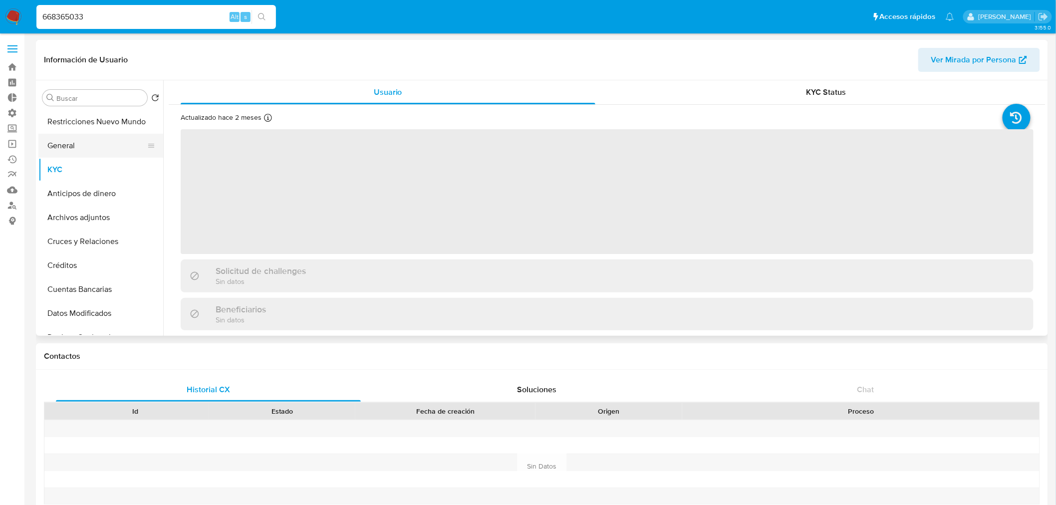
click at [69, 140] on button "General" at bounding box center [96, 146] width 117 height 24
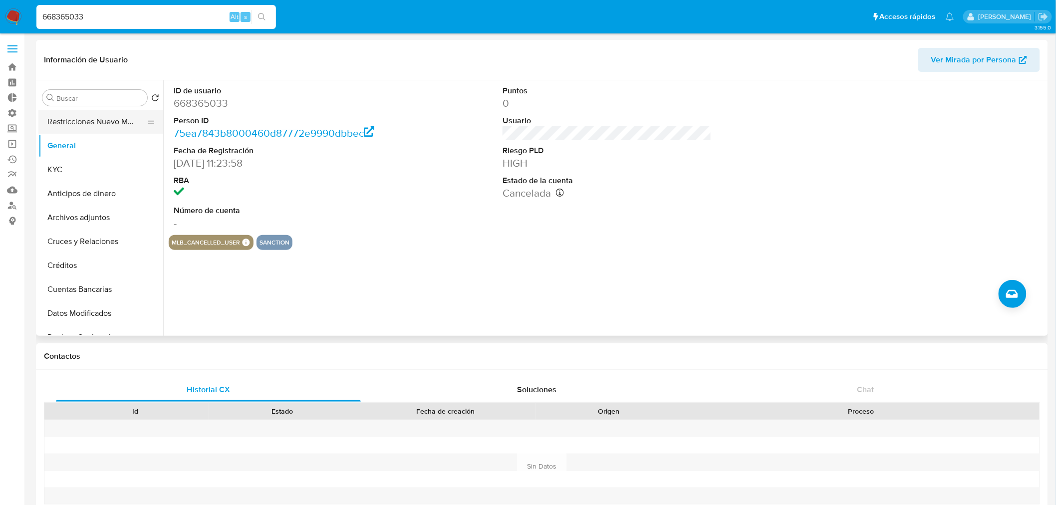
click at [53, 122] on button "Restricciones Nuevo Mundo" at bounding box center [96, 122] width 117 height 24
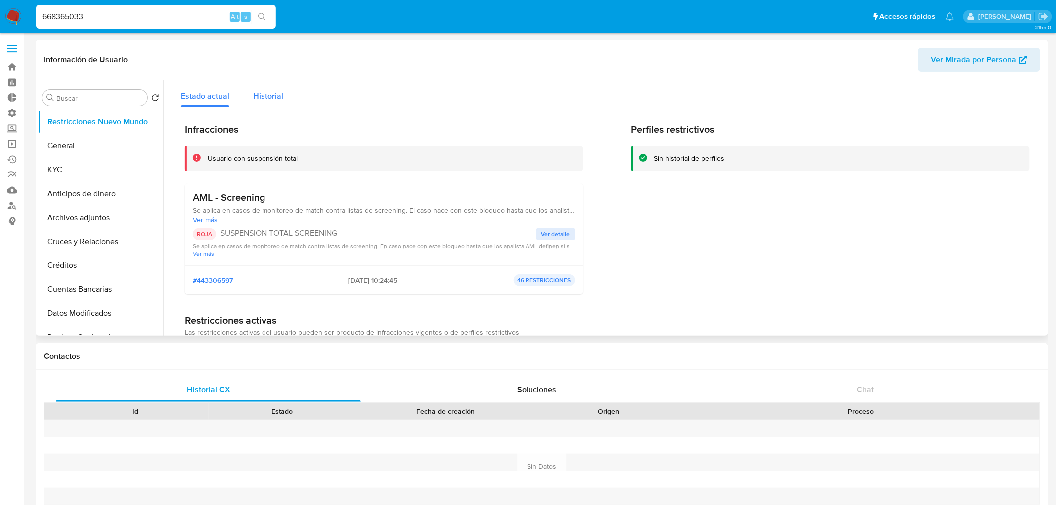
click at [267, 102] on div "Historial" at bounding box center [268, 93] width 30 height 26
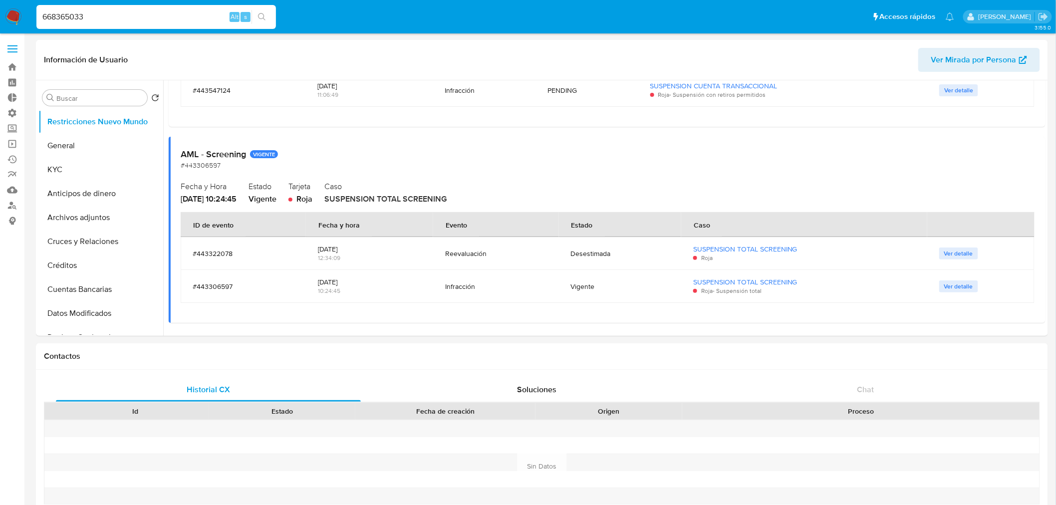
click at [188, 11] on input "668365033" at bounding box center [156, 16] width 240 height 13
paste input "85147006"
click at [188, 11] on input "668365033" at bounding box center [156, 16] width 240 height 13
type input "685147006"
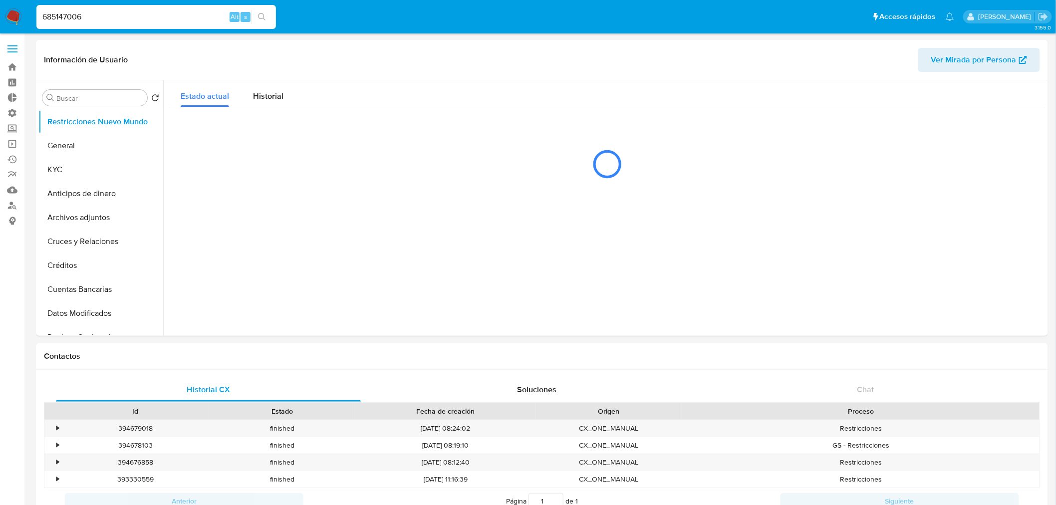
select select "10"
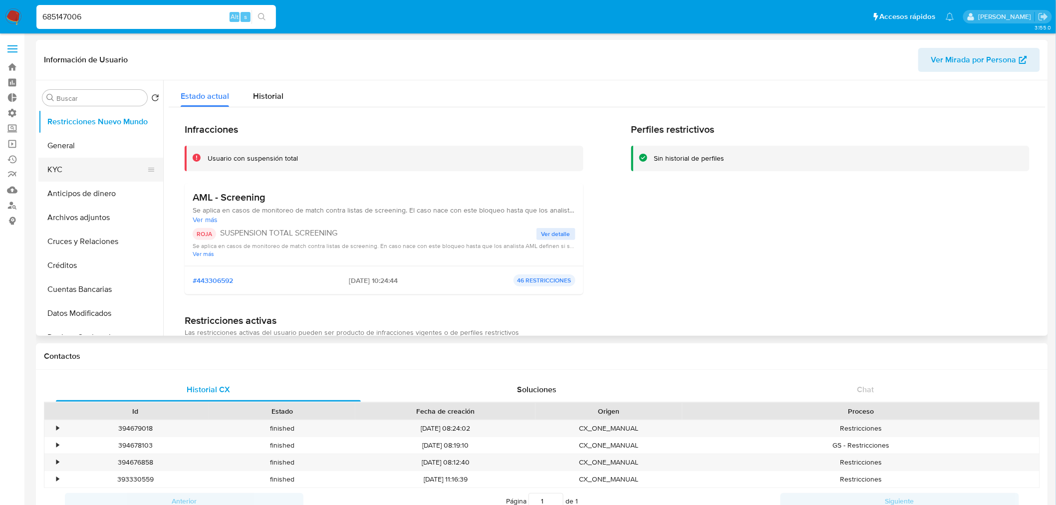
click at [77, 165] on button "KYC" at bounding box center [96, 170] width 117 height 24
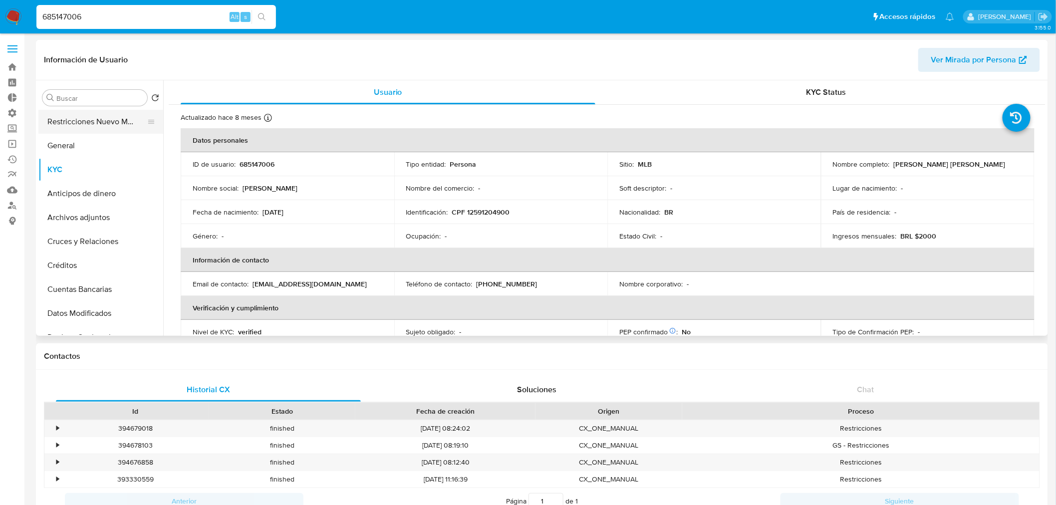
click at [95, 130] on button "Restricciones Nuevo Mundo" at bounding box center [96, 122] width 117 height 24
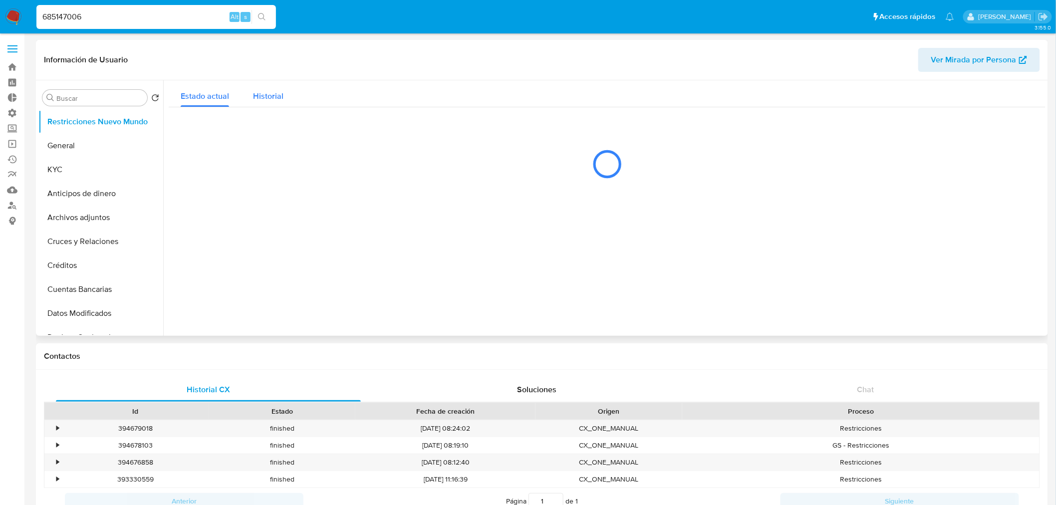
click at [268, 91] on span "Historial" at bounding box center [268, 95] width 30 height 11
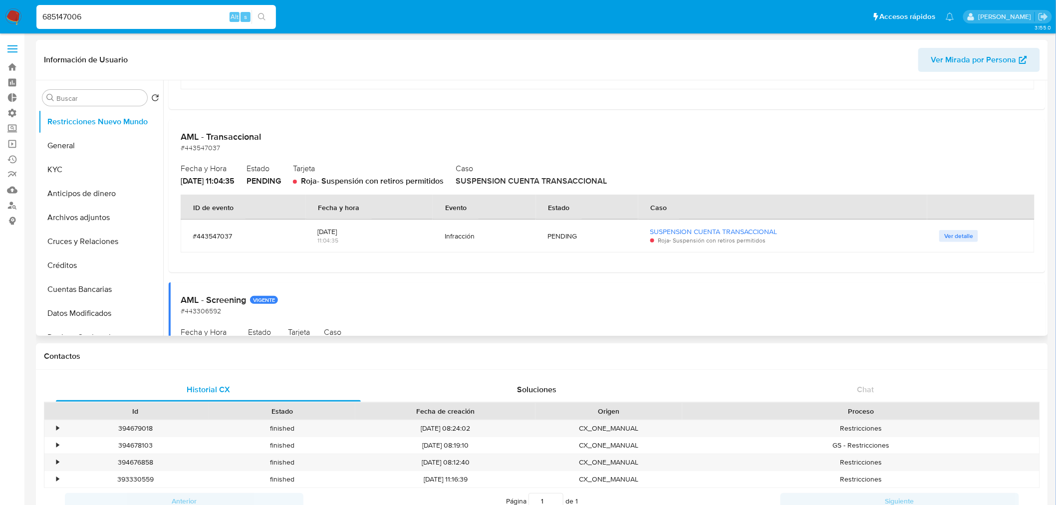
scroll to position [832, 0]
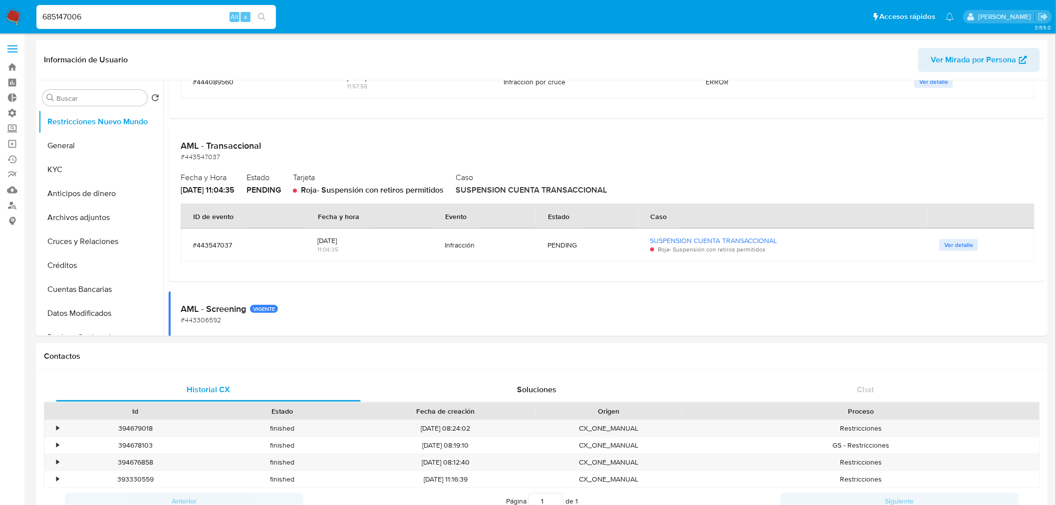
click at [145, 15] on input "685147006" at bounding box center [156, 16] width 240 height 13
paste input "1066335938"
type input "1066335938"
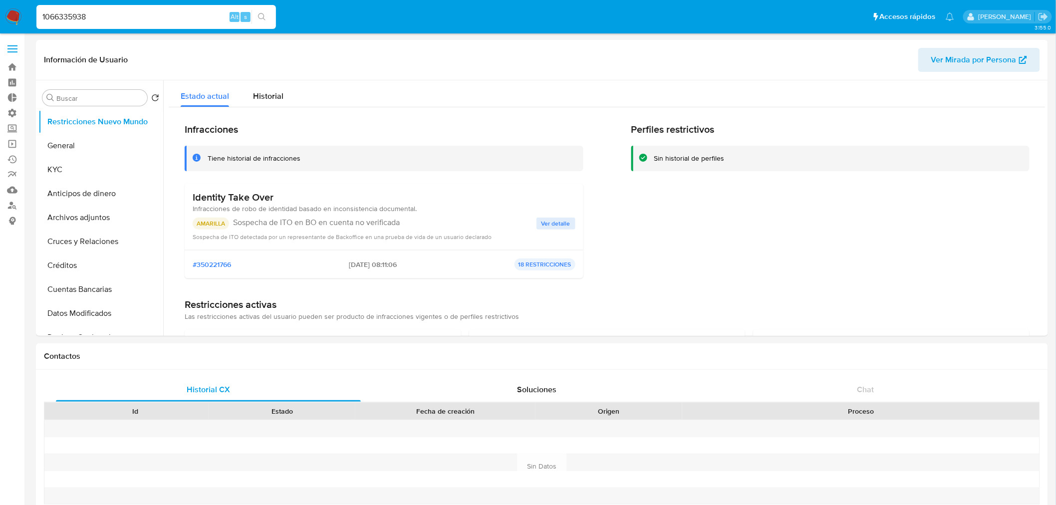
select select "10"
click at [75, 174] on button "KYC" at bounding box center [96, 170] width 117 height 24
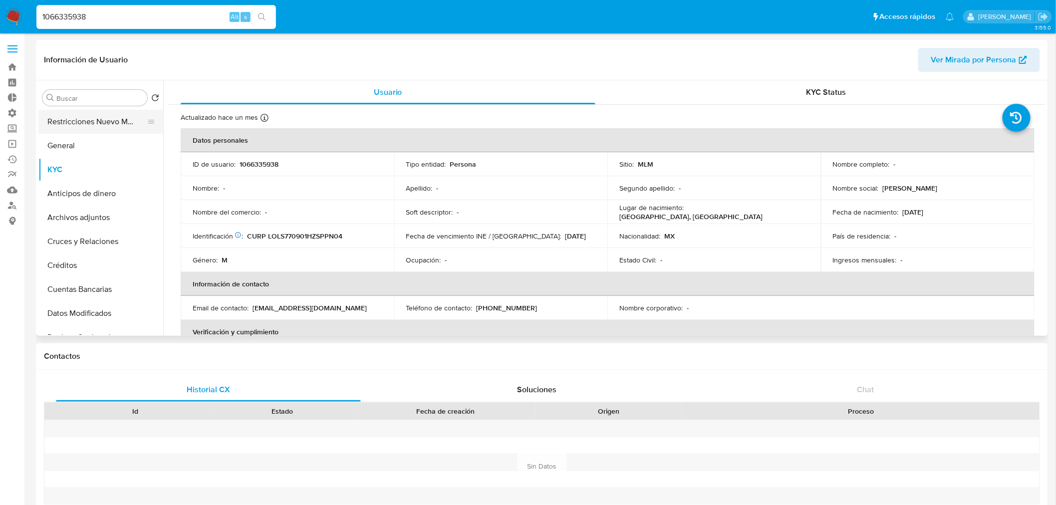
click at [68, 120] on button "Restricciones Nuevo Mundo" at bounding box center [96, 122] width 117 height 24
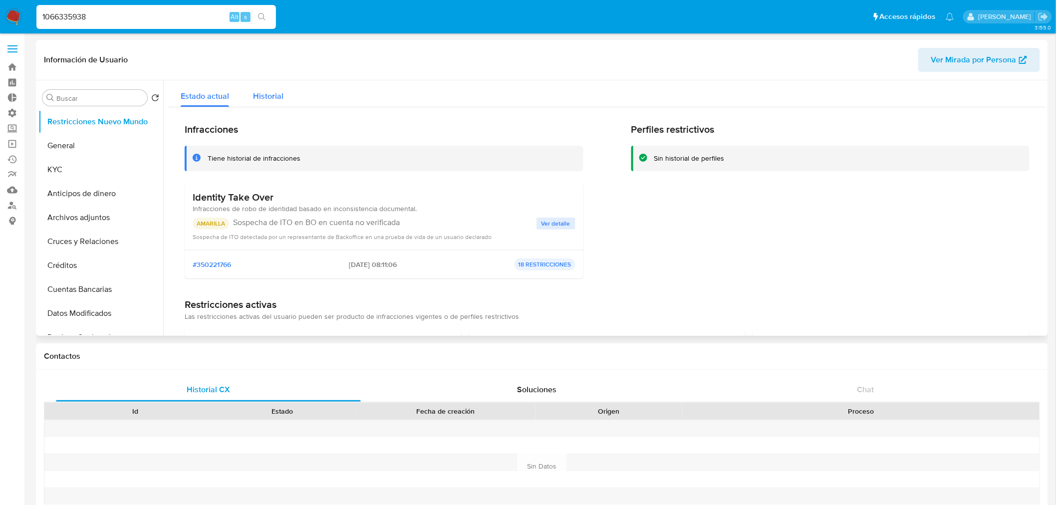
click at [267, 100] on span "Historial" at bounding box center [268, 95] width 30 height 11
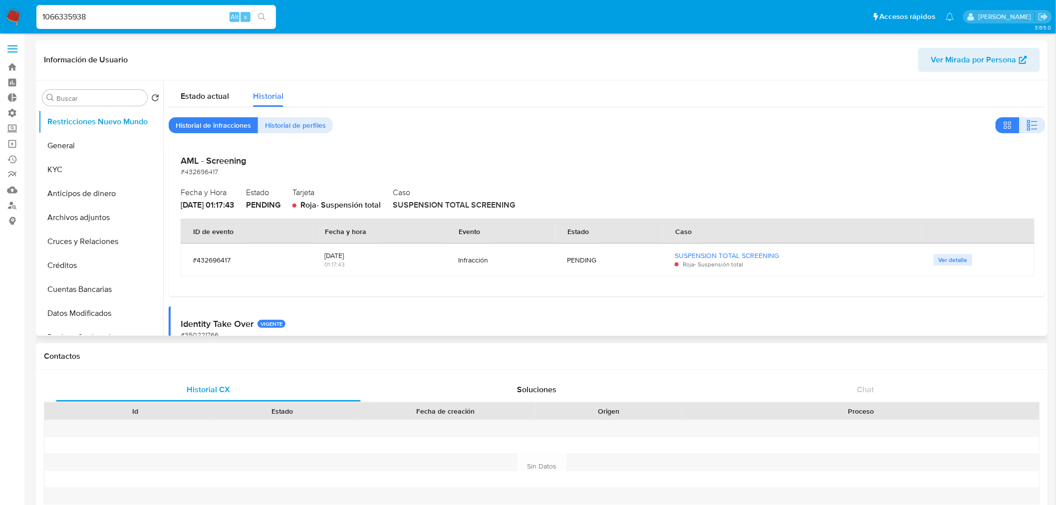
drag, startPoint x: 359, startPoint y: 257, endPoint x: 333, endPoint y: 262, distance: 26.4
click at [333, 262] on div "2025-04-17 01:17:43" at bounding box center [380, 260] width 110 height 33
click at [391, 261] on div "01:17:43" at bounding box center [380, 264] width 110 height 9
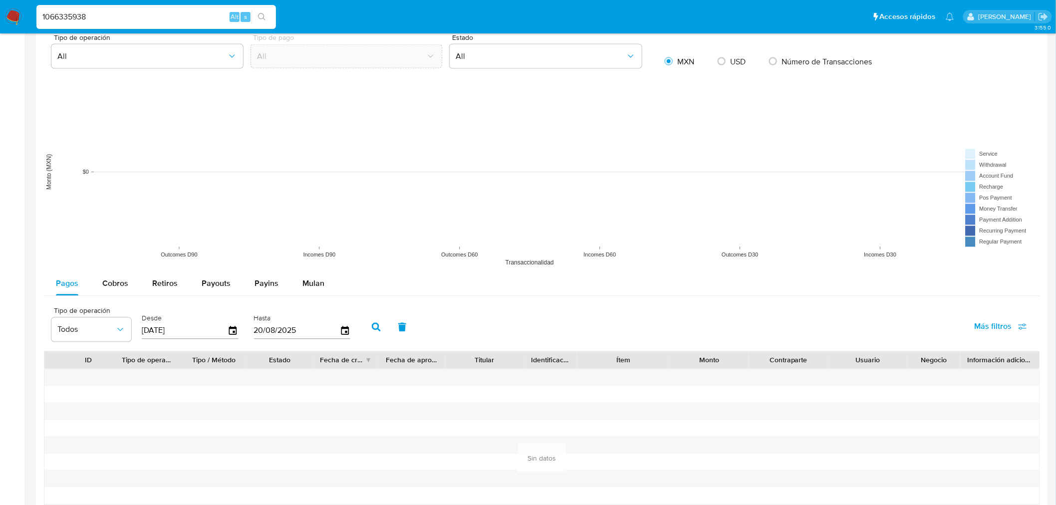
scroll to position [540, 0]
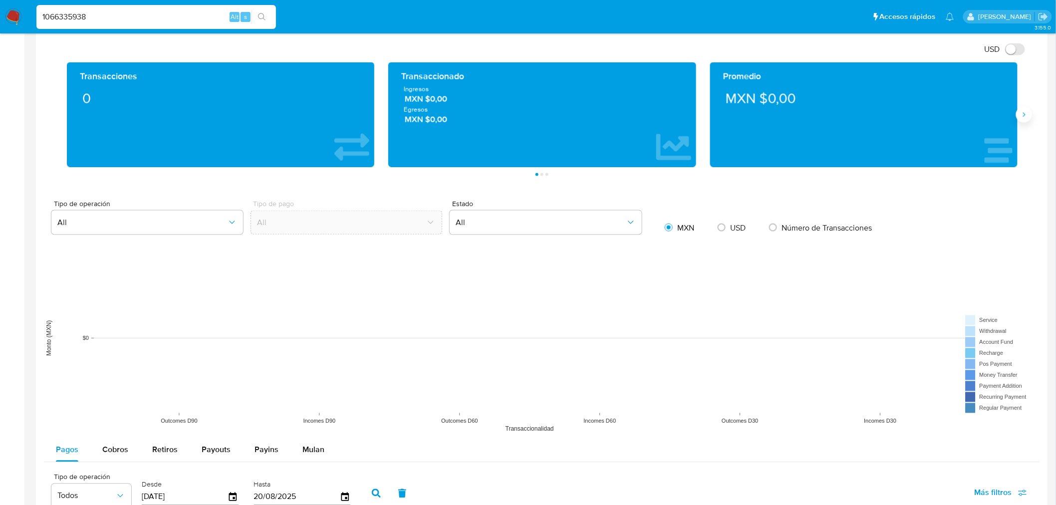
click at [1022, 116] on icon "Siguiente" at bounding box center [1024, 115] width 8 height 8
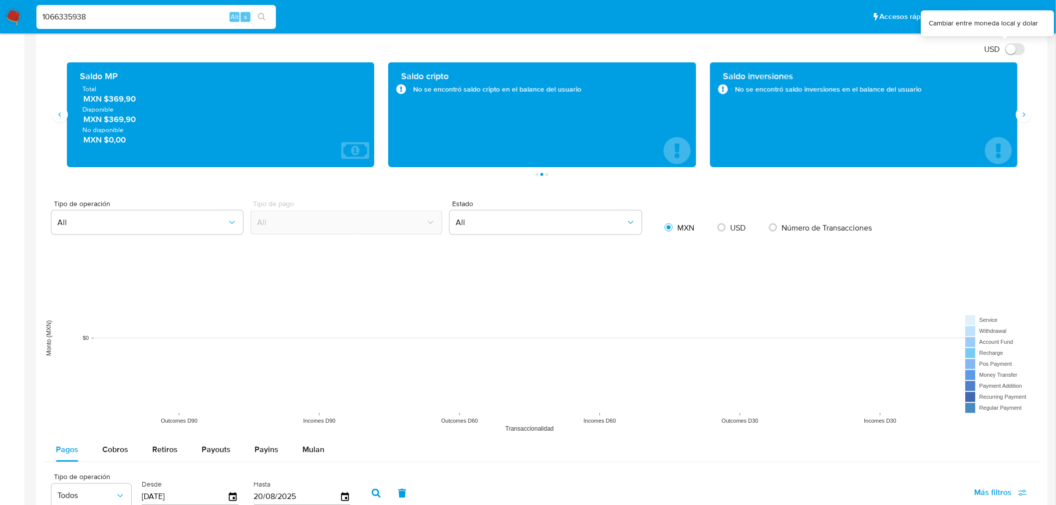
click at [1022, 54] on input "USD" at bounding box center [1015, 49] width 20 height 12
click at [1016, 52] on input "USD" at bounding box center [1015, 49] width 20 height 12
checkbox input "false"
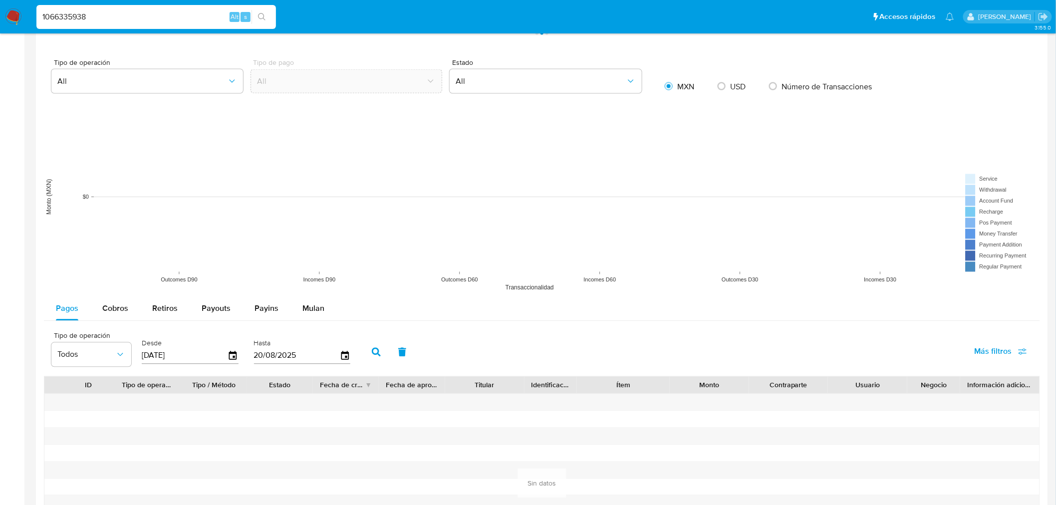
scroll to position [706, 0]
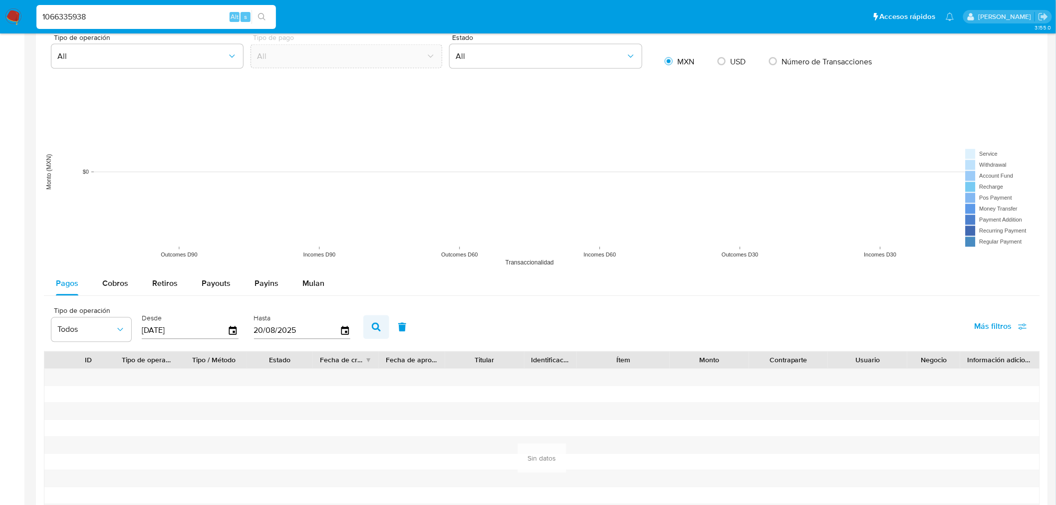
click at [376, 334] on button "button" at bounding box center [376, 328] width 26 height 24
click at [102, 288] on span "Cobros" at bounding box center [115, 283] width 26 height 11
select select "10"
click at [363, 328] on button "button" at bounding box center [376, 328] width 26 height 24
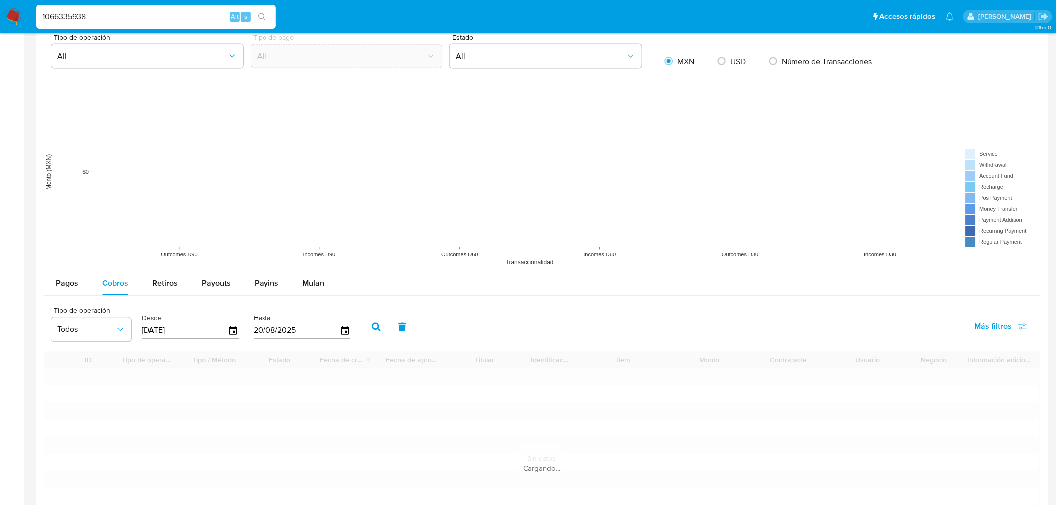
click at [364, 327] on button "button" at bounding box center [376, 328] width 26 height 24
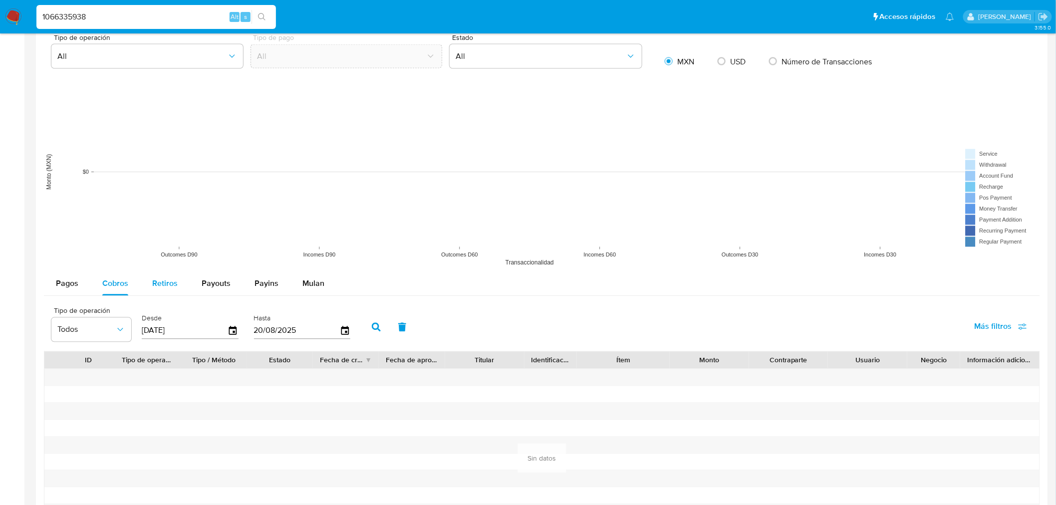
click at [179, 283] on button "Retiros" at bounding box center [164, 284] width 49 height 24
select select "10"
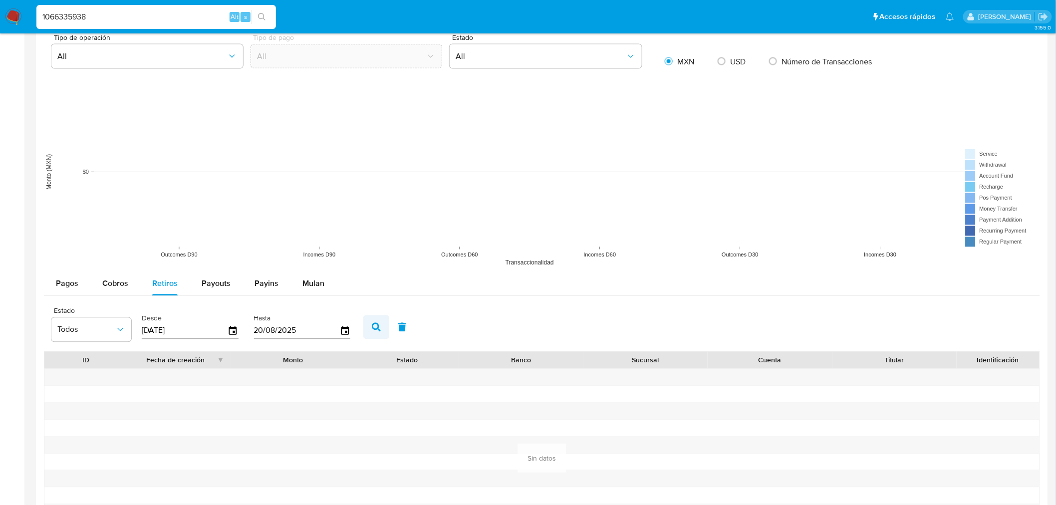
click at [372, 326] on icon "button" at bounding box center [376, 327] width 9 height 9
click at [195, 282] on button "Payouts" at bounding box center [216, 284] width 53 height 24
select select "10"
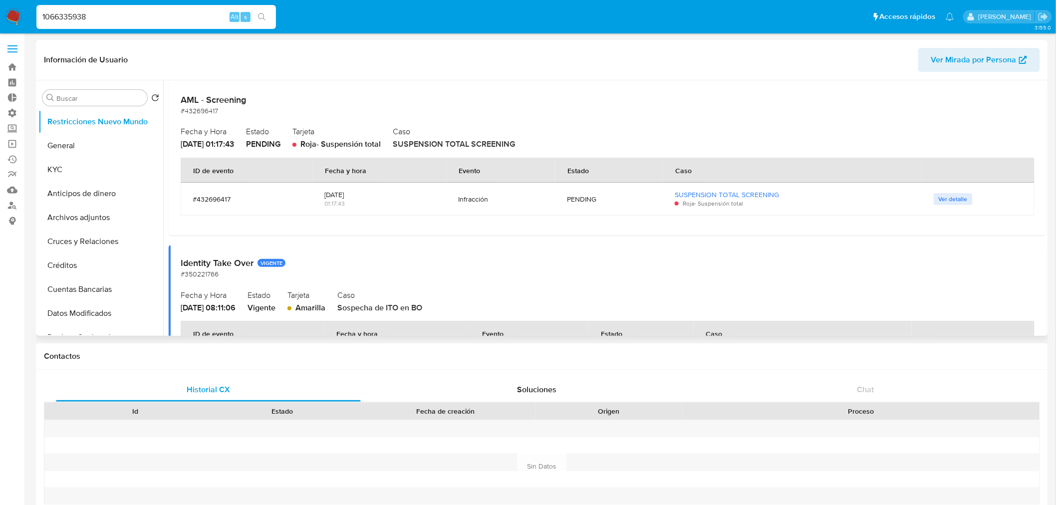
scroll to position [0, 0]
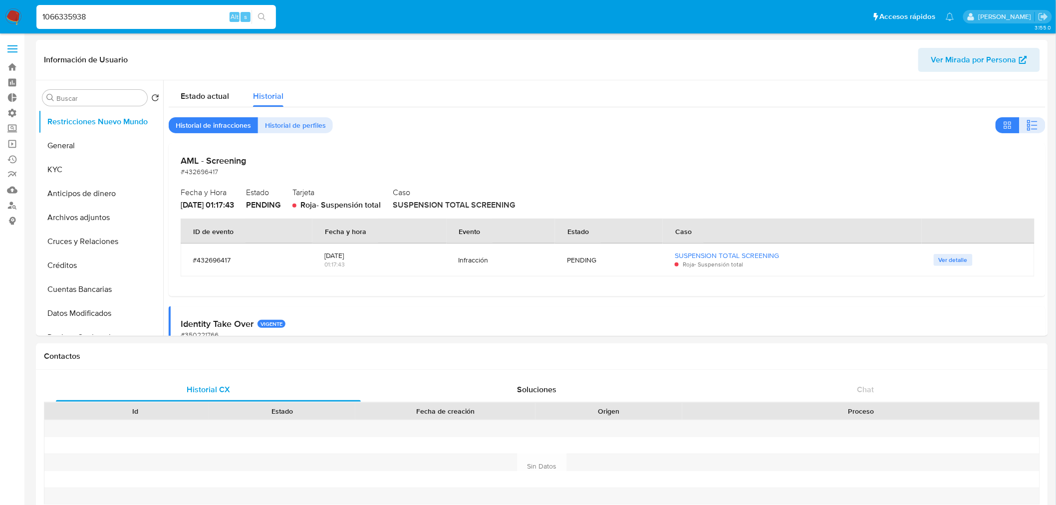
click at [123, 20] on input "1066335938" at bounding box center [156, 16] width 240 height 13
paste input "903978161"
type input "1903978161"
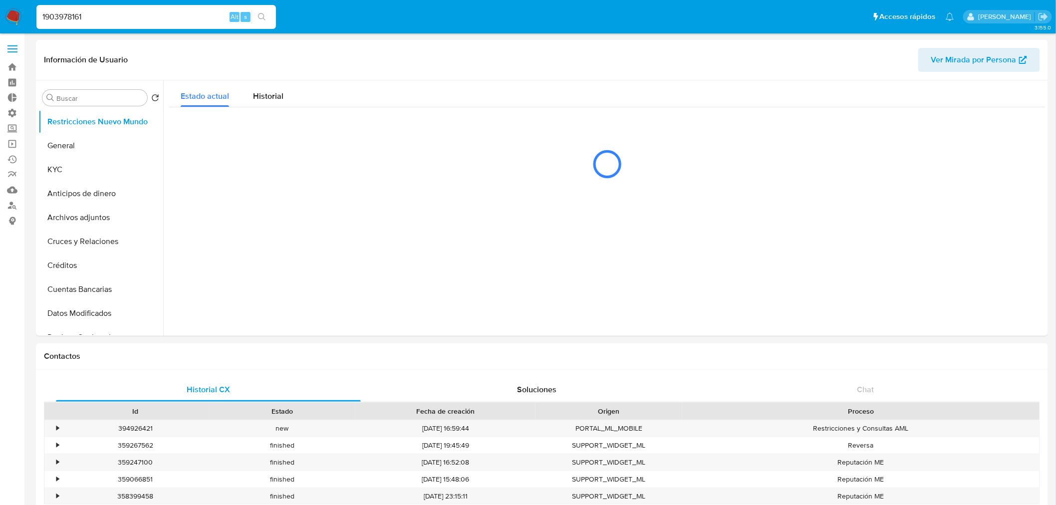
select select "10"
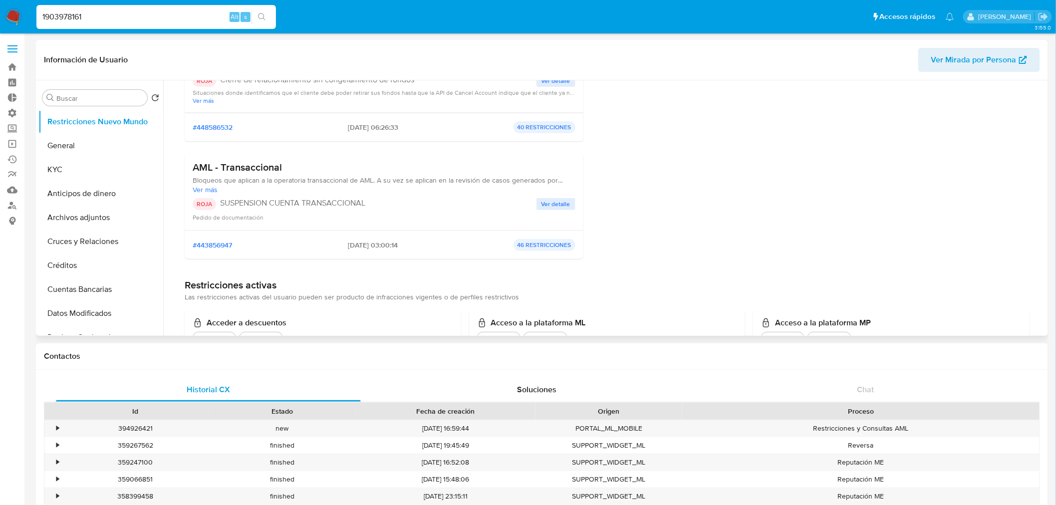
scroll to position [166, 0]
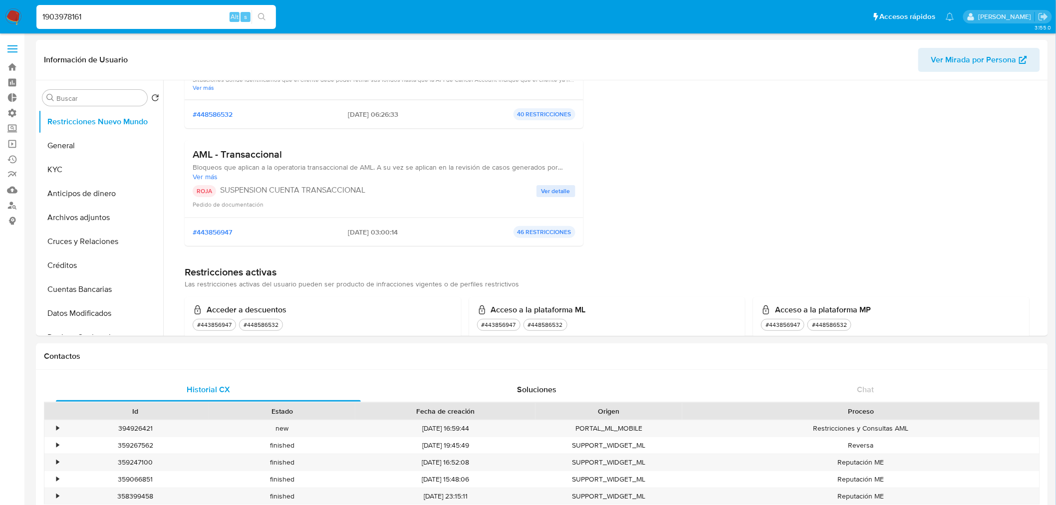
click at [68, 18] on input "1903978161" at bounding box center [156, 16] width 240 height 13
paste input "2367084903"
type input "2367084903"
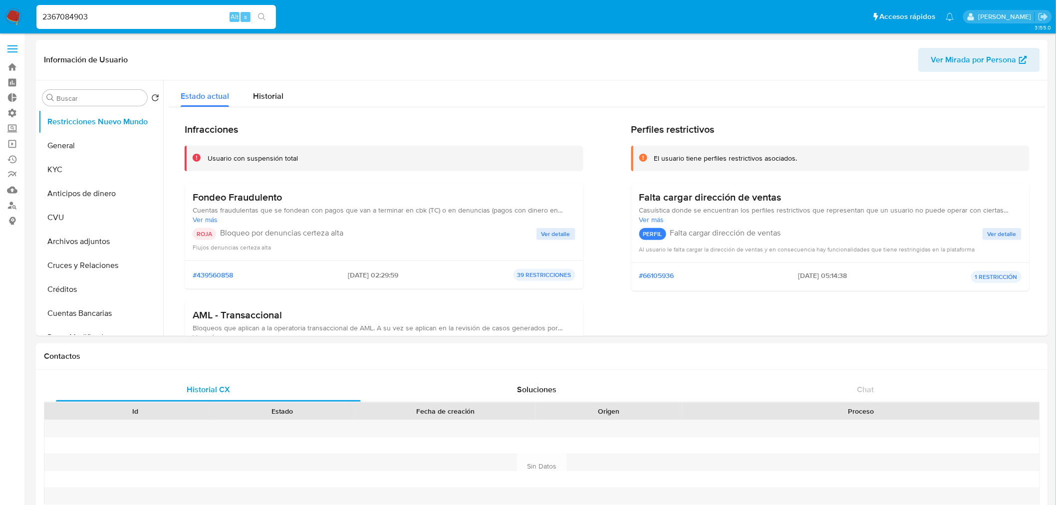
select select "10"
click at [113, 16] on input "2367084903" at bounding box center [156, 16] width 240 height 13
paste input "1066335938"
type input "1066335938"
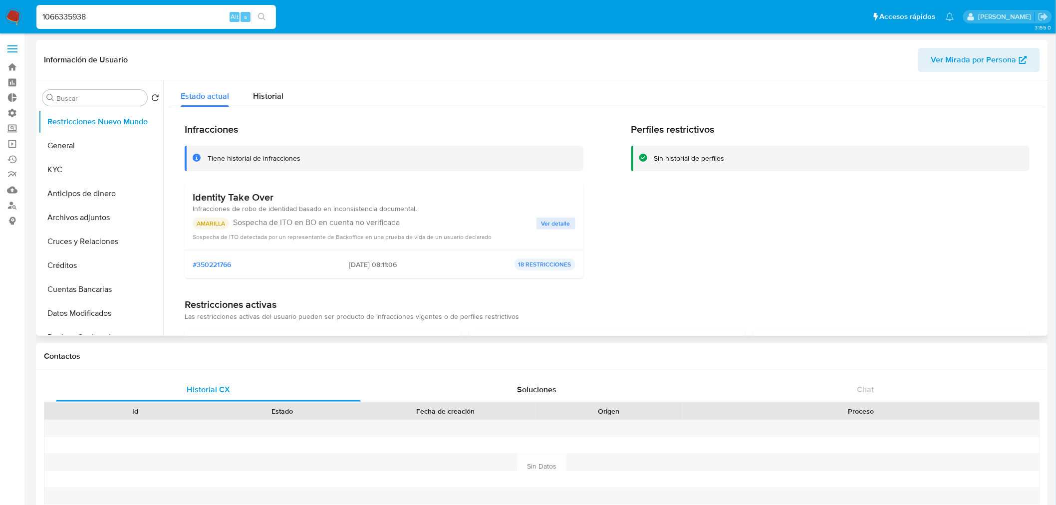
select select "10"
click at [265, 91] on span "Historial" at bounding box center [268, 95] width 30 height 11
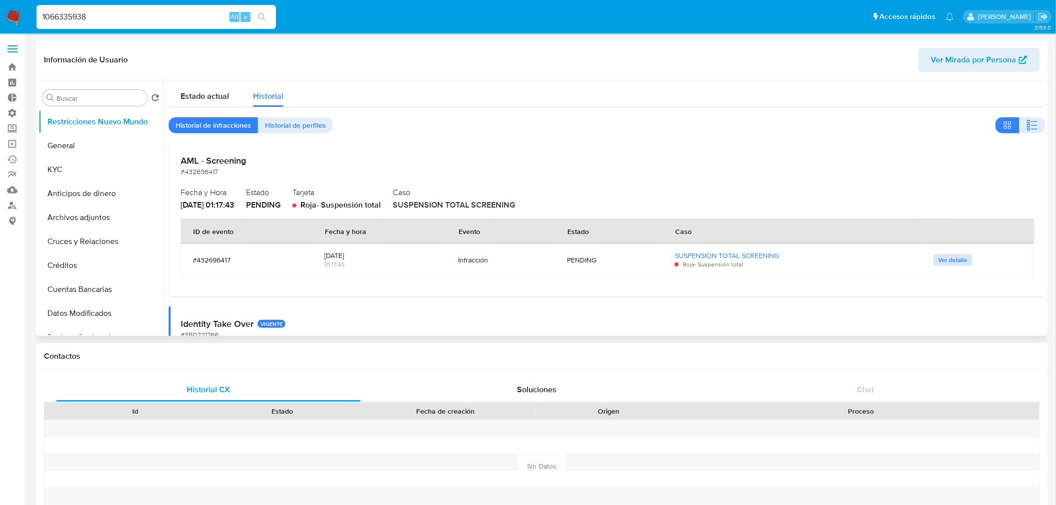
click at [968, 258] on button "Ver detalle" at bounding box center [953, 260] width 39 height 12
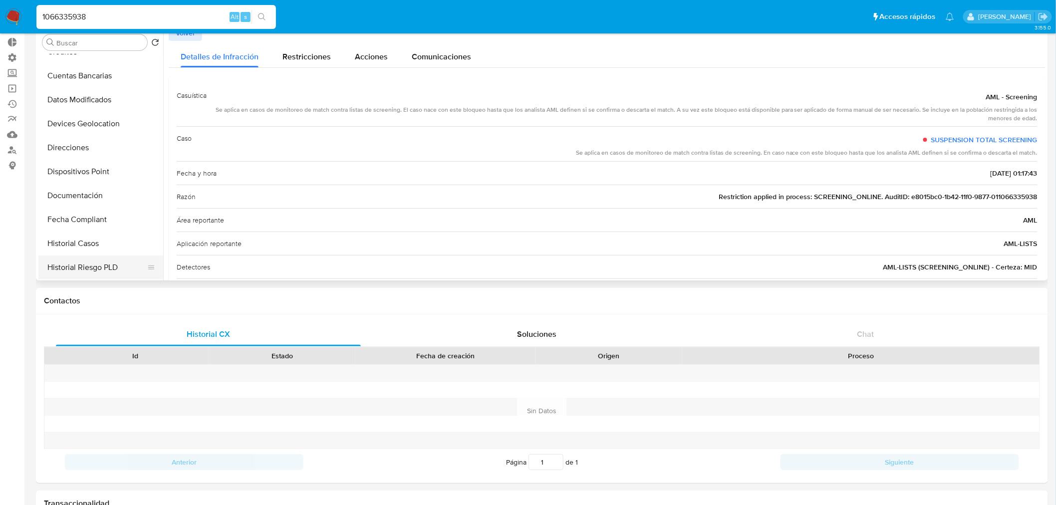
scroll to position [277, 0]
click at [90, 132] on button "Historial Casos" at bounding box center [96, 125] width 117 height 24
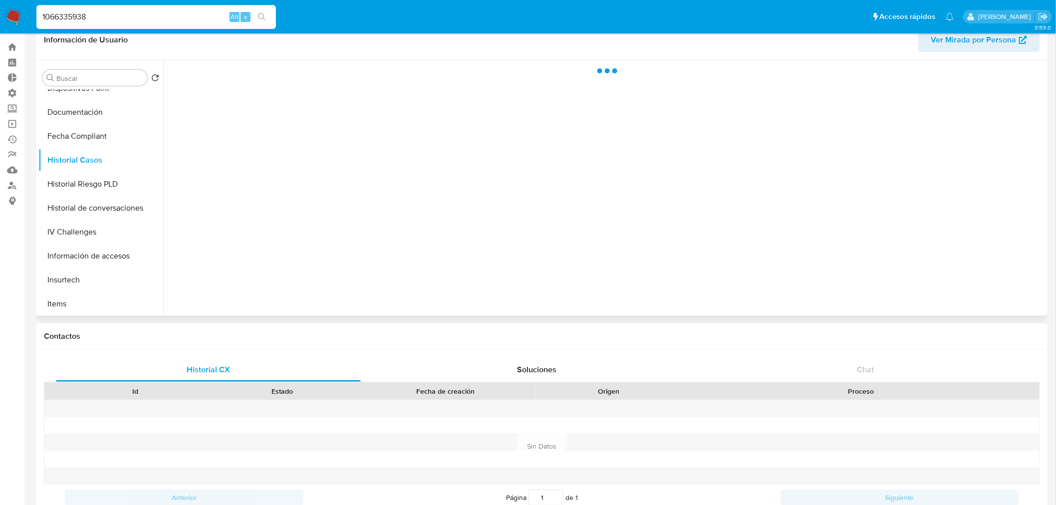
scroll to position [0, 0]
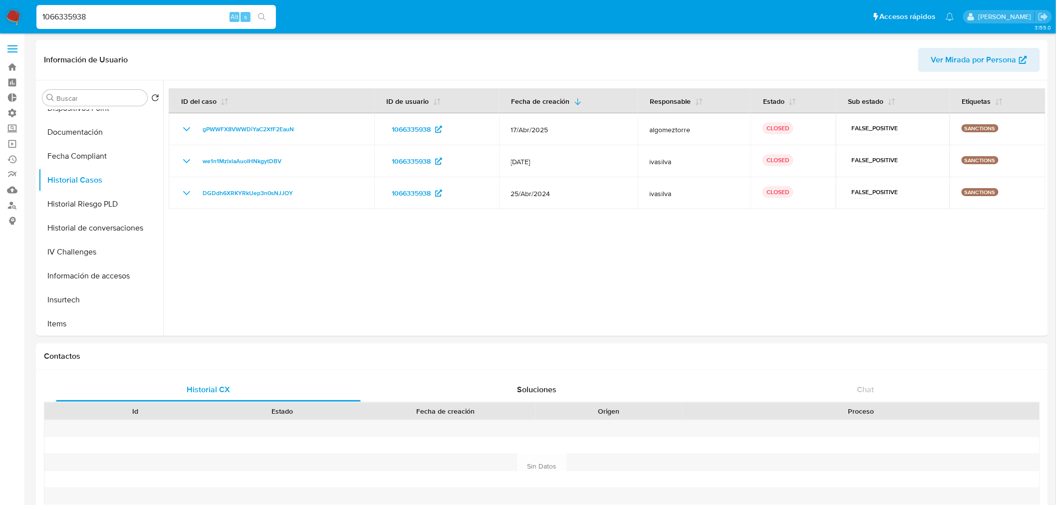
click at [154, 20] on input "1066335938" at bounding box center [156, 16] width 240 height 13
paste input "903978161"
type input "1903978161"
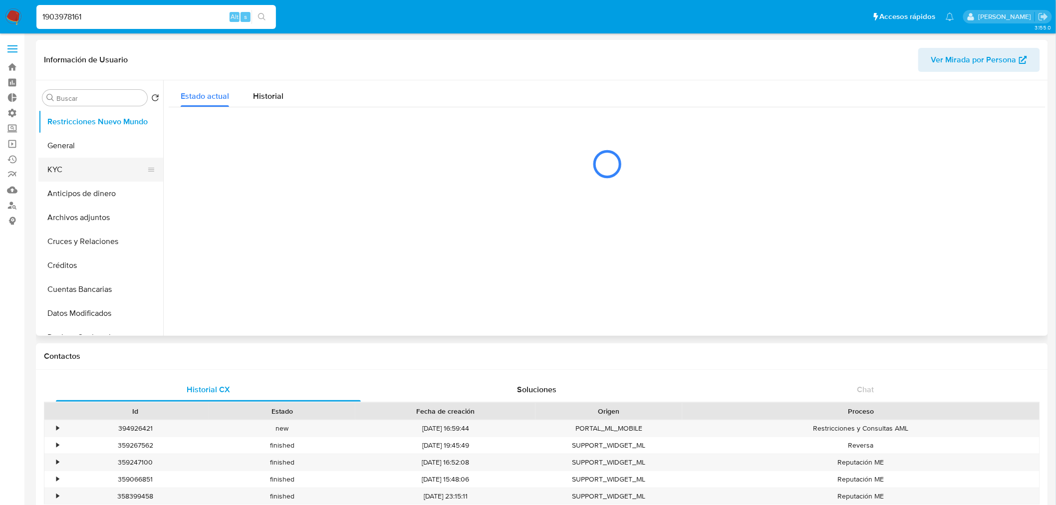
click at [92, 169] on button "KYC" at bounding box center [96, 170] width 117 height 24
select select "10"
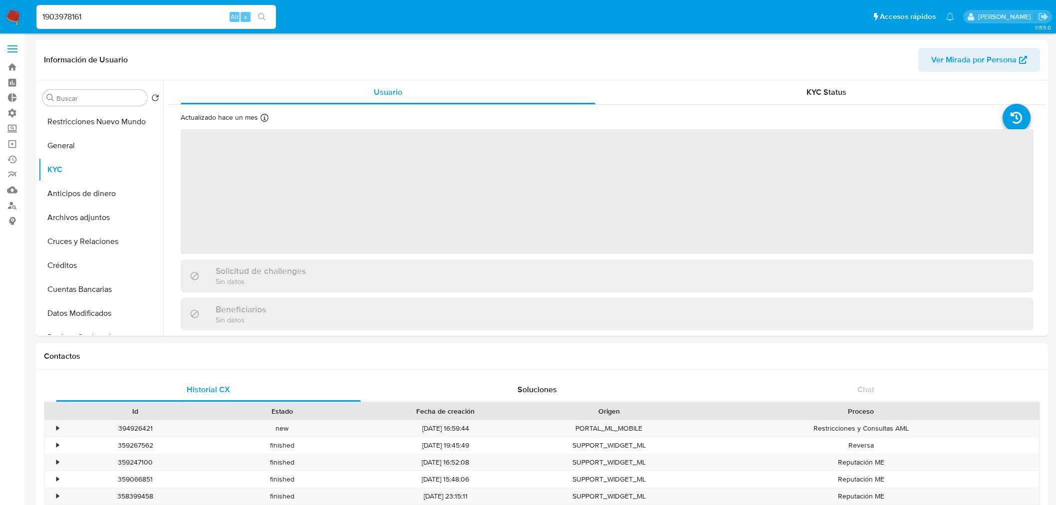
select select "10"
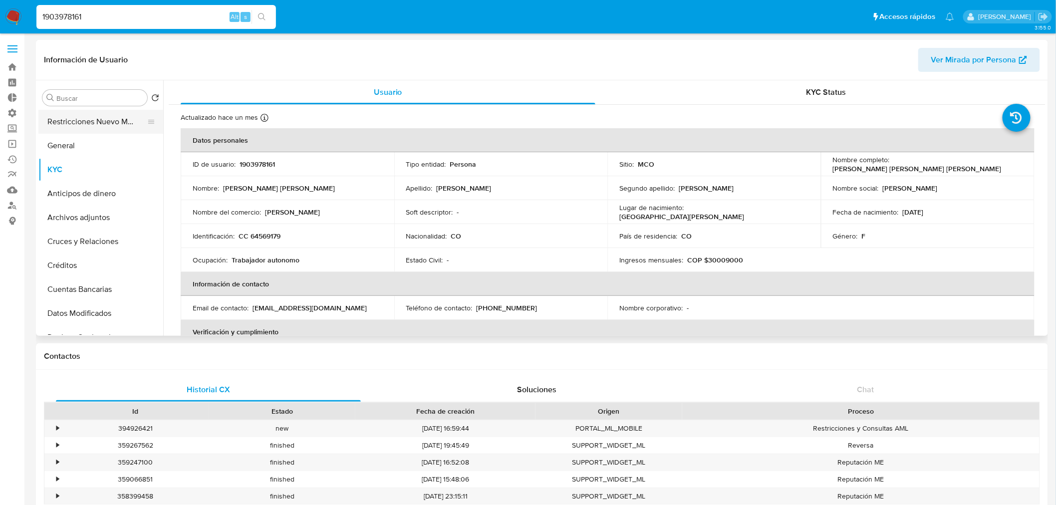
click at [83, 118] on button "Restricciones Nuevo Mundo" at bounding box center [96, 122] width 117 height 24
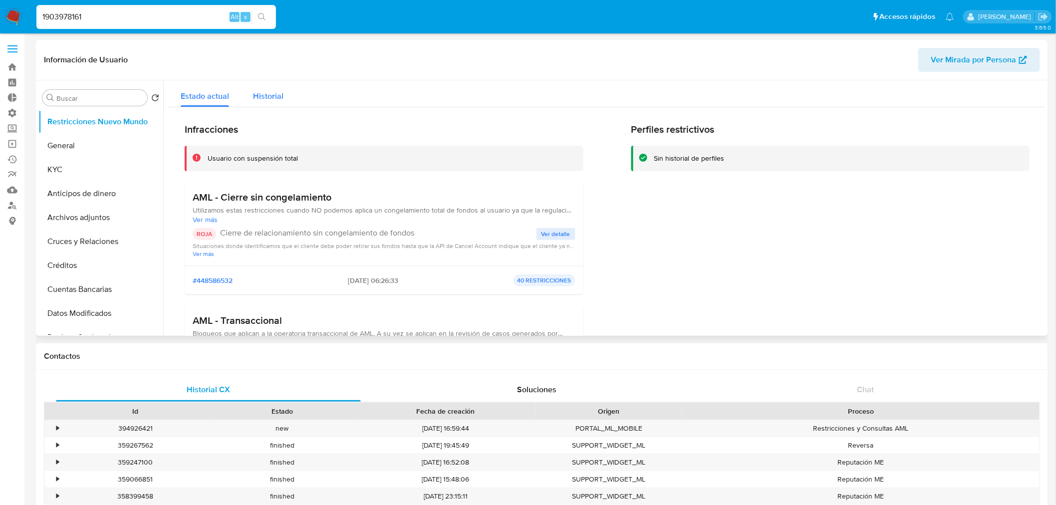
click at [279, 100] on span "Historial" at bounding box center [268, 95] width 30 height 11
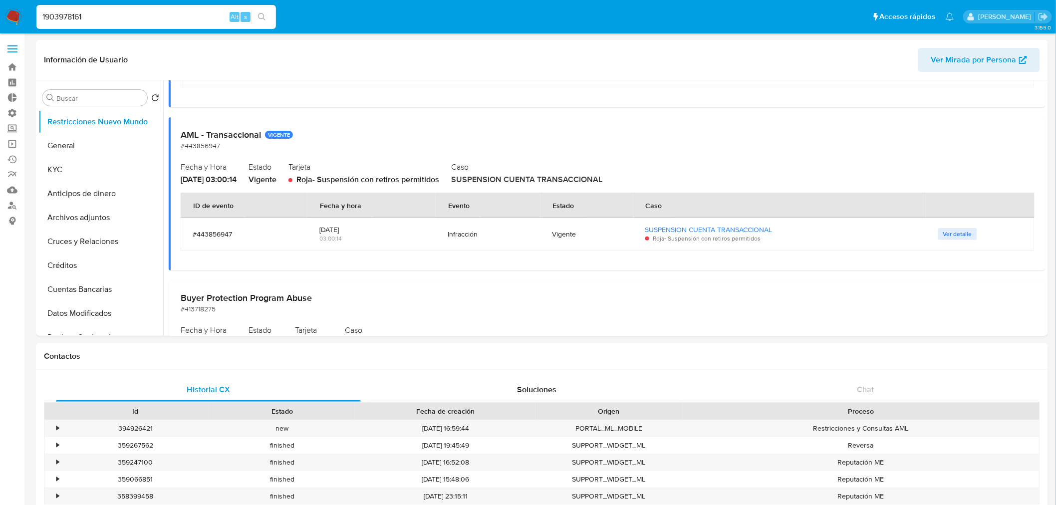
scroll to position [222, 0]
drag, startPoint x: 256, startPoint y: 233, endPoint x: 186, endPoint y: 236, distance: 70.0
click at [186, 236] on td "#443856947" at bounding box center [244, 234] width 127 height 33
click at [126, 16] on input "1903978161" at bounding box center [156, 16] width 240 height 13
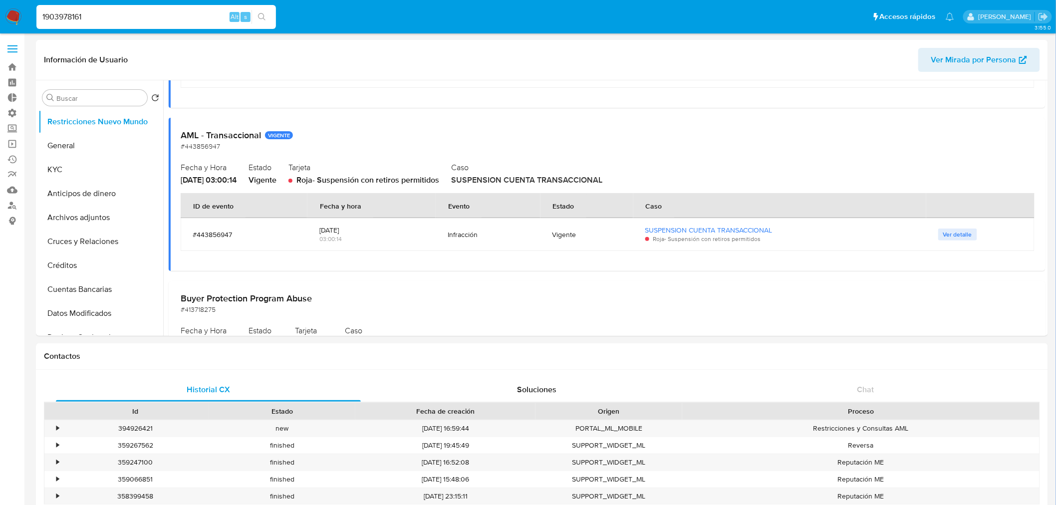
paste input "2367084903"
type input "2367084903"
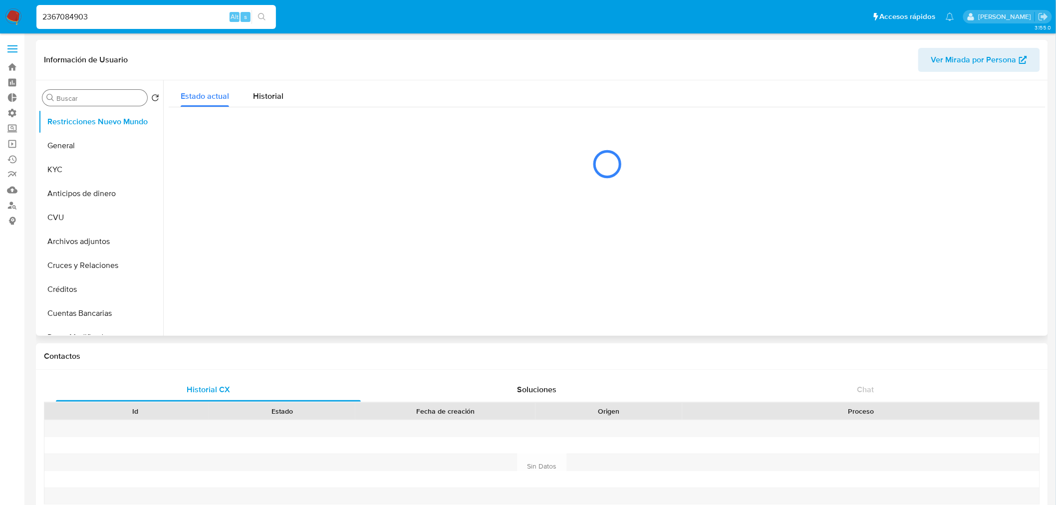
select select "10"
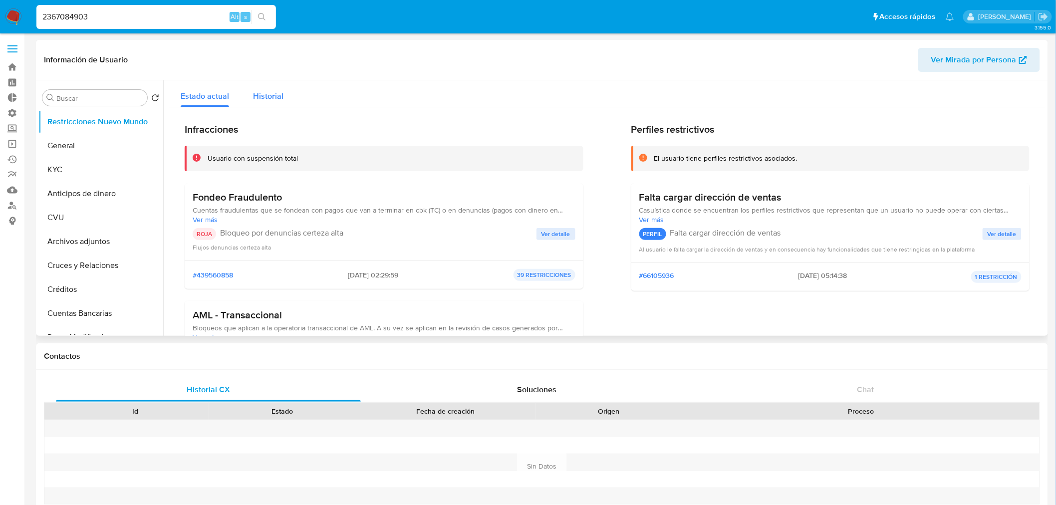
click at [272, 96] on span "Historial" at bounding box center [268, 95] width 30 height 11
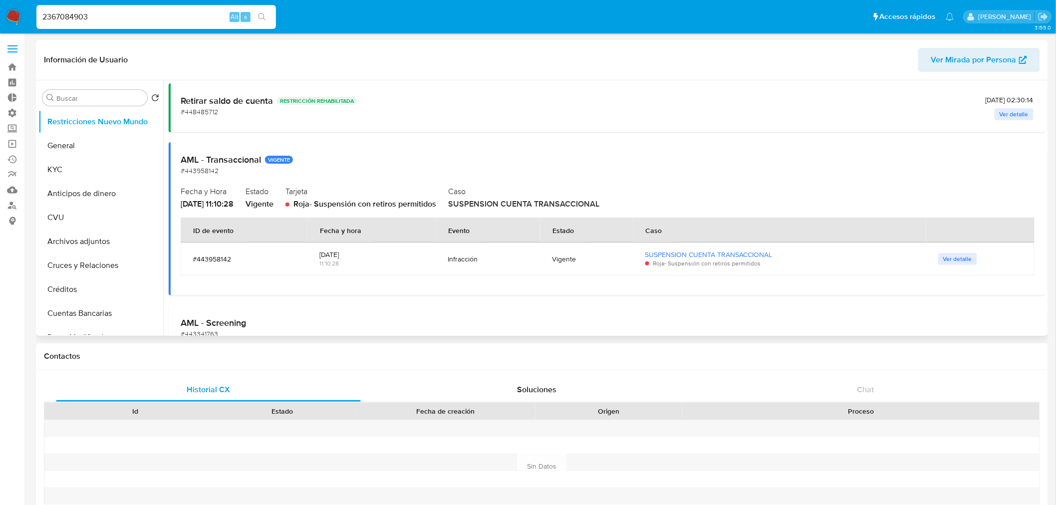
scroll to position [55, 0]
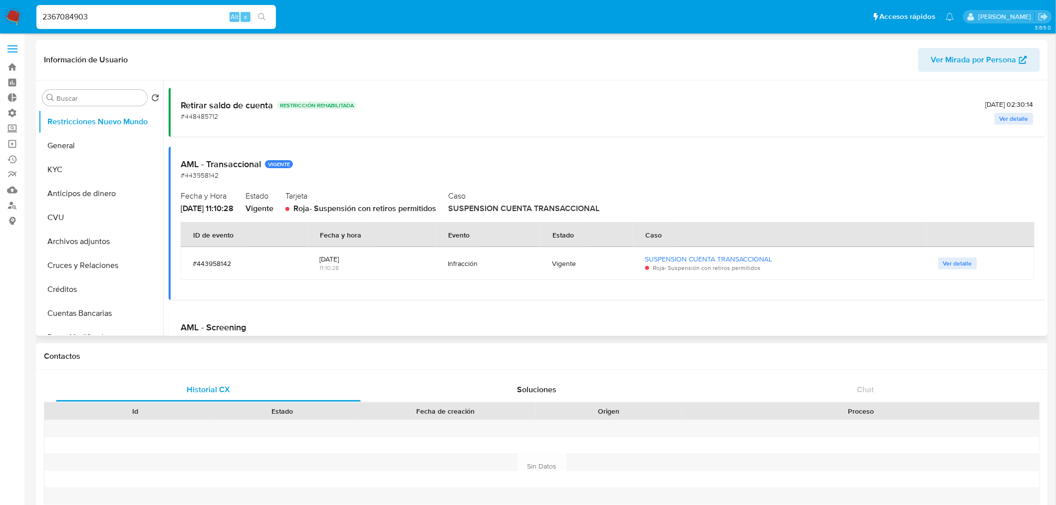
click at [207, 266] on div "#443958142" at bounding box center [244, 263] width 103 height 9
drag, startPoint x: 193, startPoint y: 263, endPoint x: 241, endPoint y: 261, distance: 47.5
click at [241, 261] on div "#443958142" at bounding box center [244, 263] width 103 height 9
click at [81, 145] on button "General" at bounding box center [96, 146] width 117 height 24
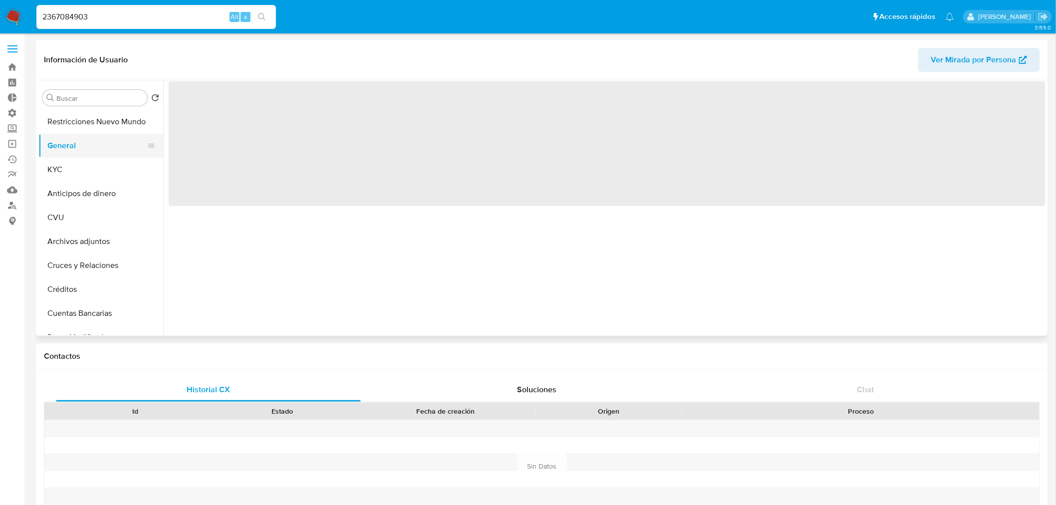
scroll to position [0, 0]
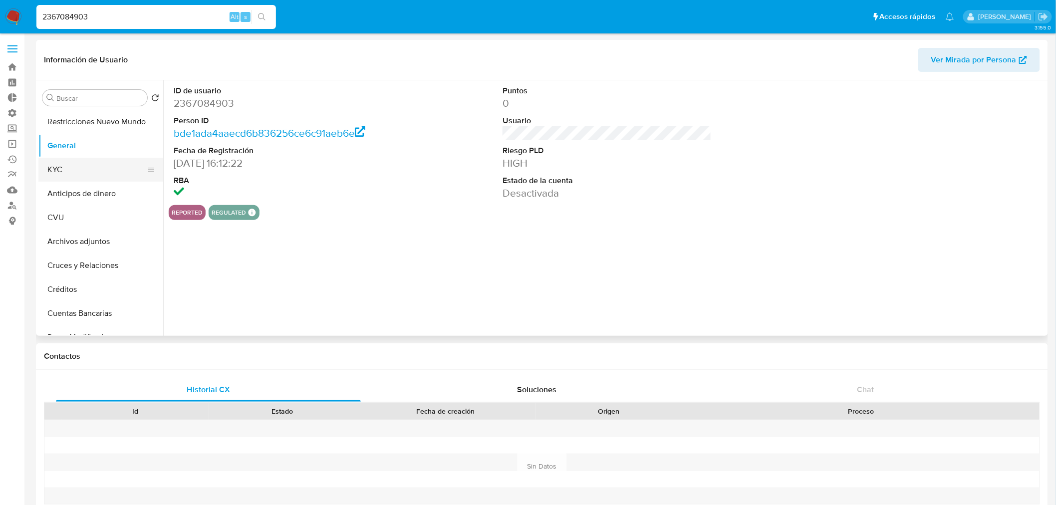
click at [72, 167] on button "KYC" at bounding box center [96, 170] width 117 height 24
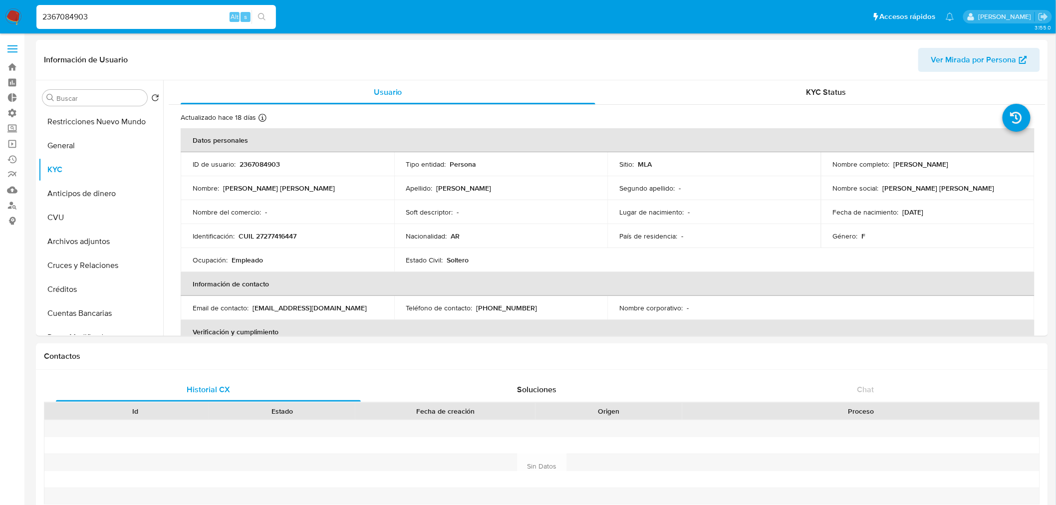
click at [128, 21] on input "2367084903" at bounding box center [156, 16] width 240 height 13
paste input "334756463"
type input "334756463"
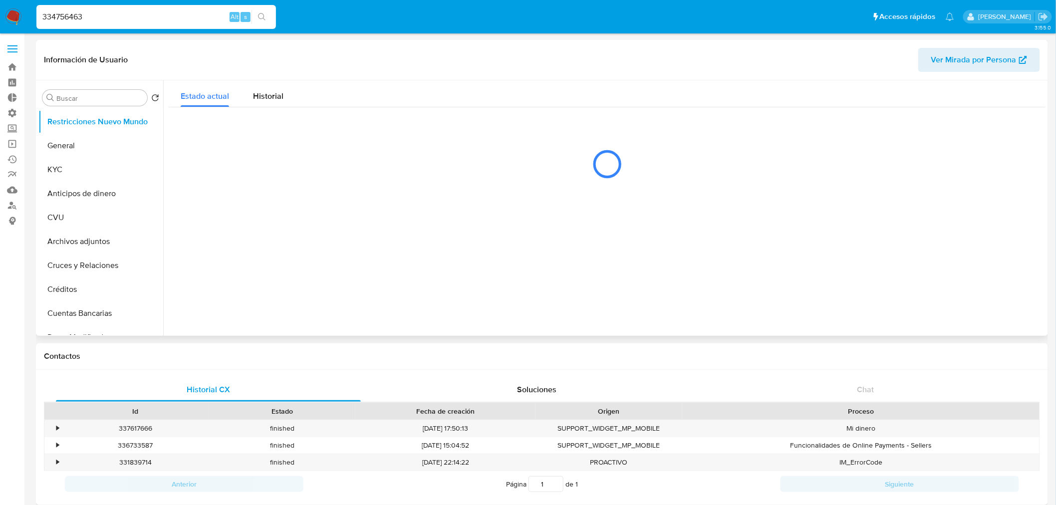
select select "10"
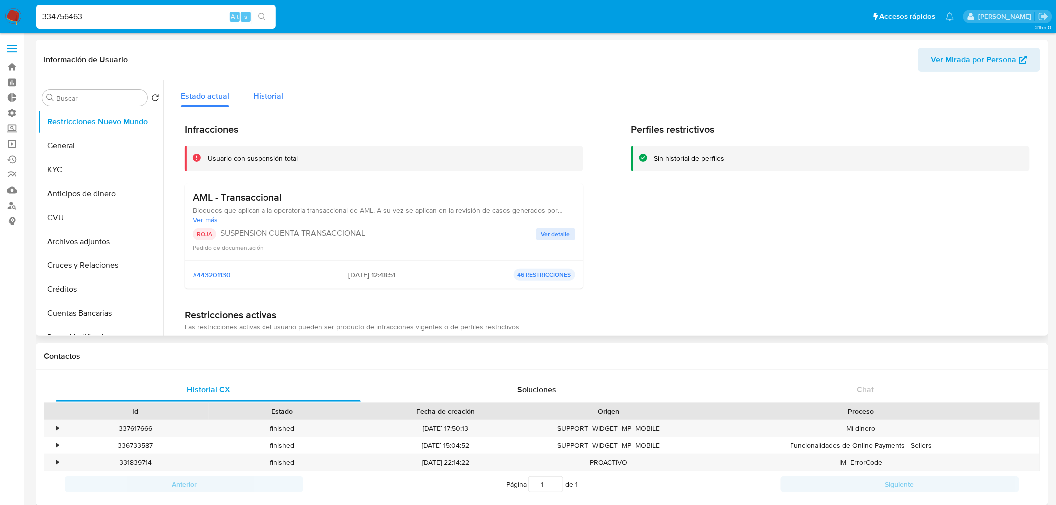
click at [269, 105] on div "Historial" at bounding box center [268, 93] width 30 height 26
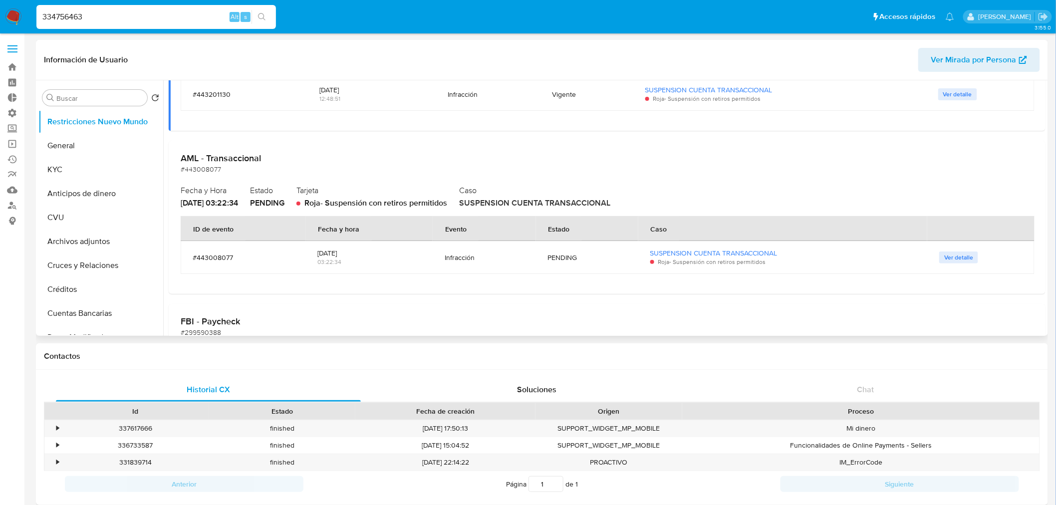
scroll to position [166, 0]
click at [71, 11] on input "334756463" at bounding box center [156, 16] width 240 height 13
paste input "236708490"
type input "2367084903"
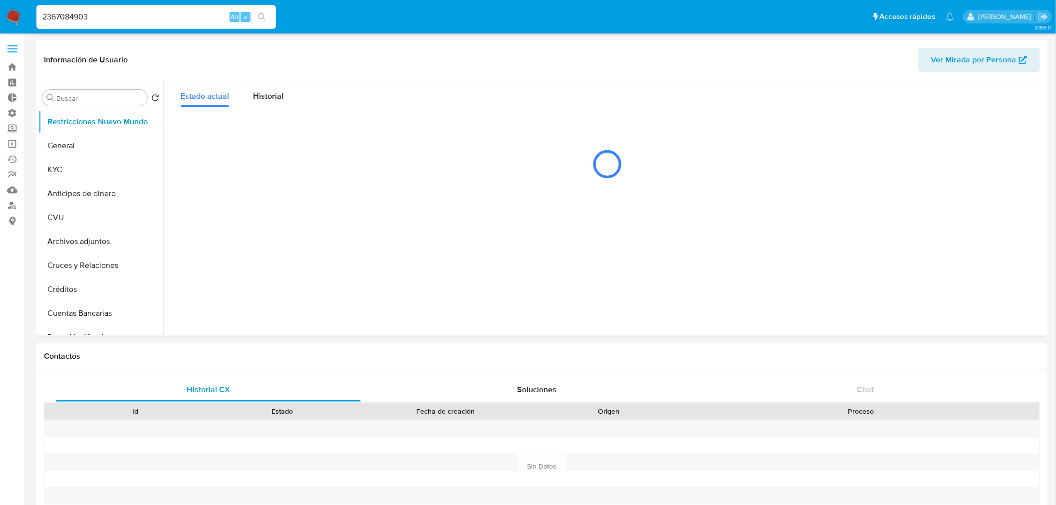
select select "10"
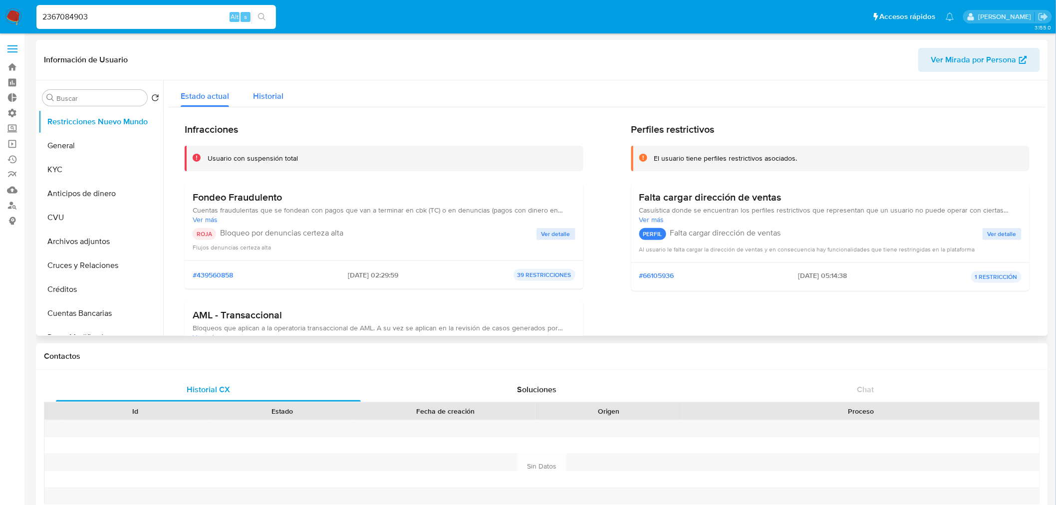
click at [275, 91] on span "Historial" at bounding box center [268, 95] width 30 height 11
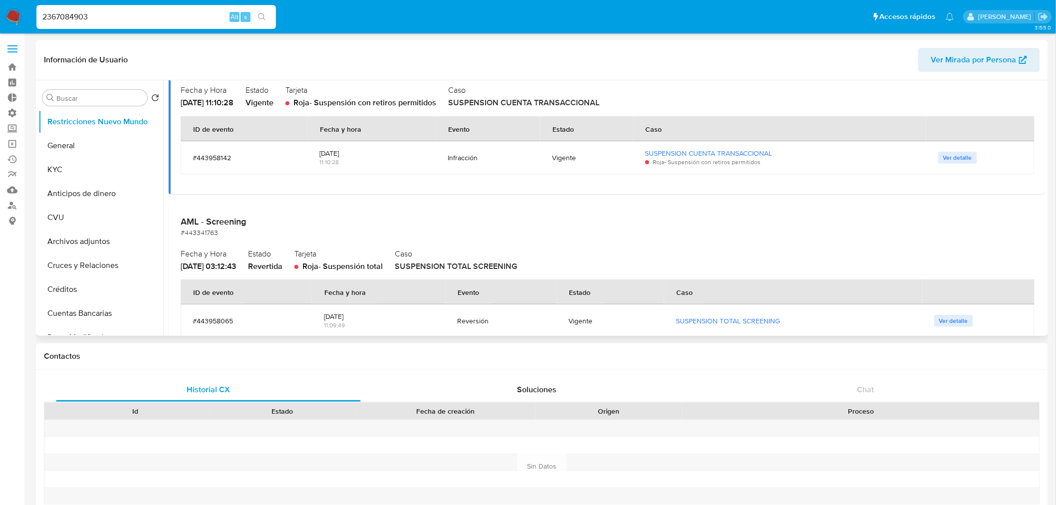
scroll to position [111, 0]
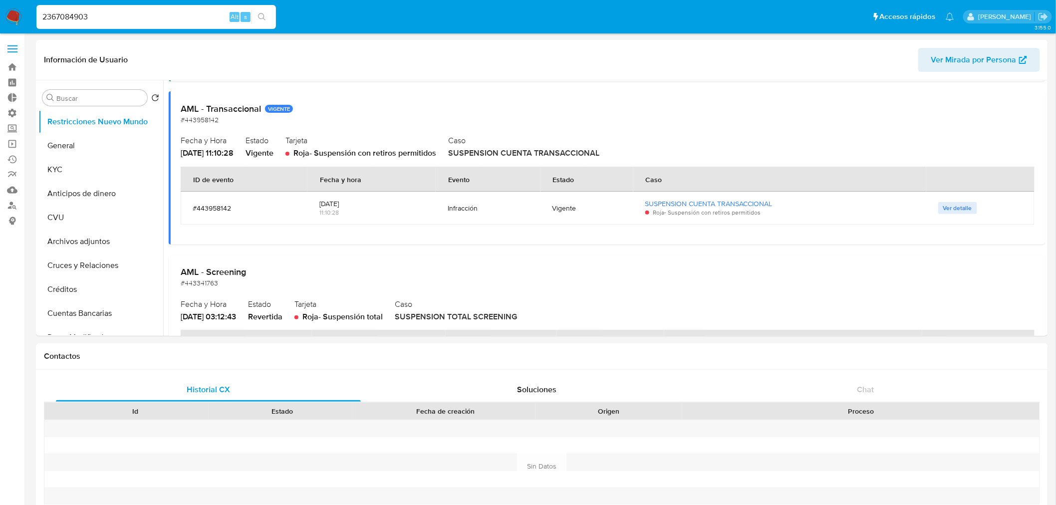
click at [91, 18] on input "2367084903" at bounding box center [156, 16] width 240 height 13
paste input "592326131"
type input "592326131"
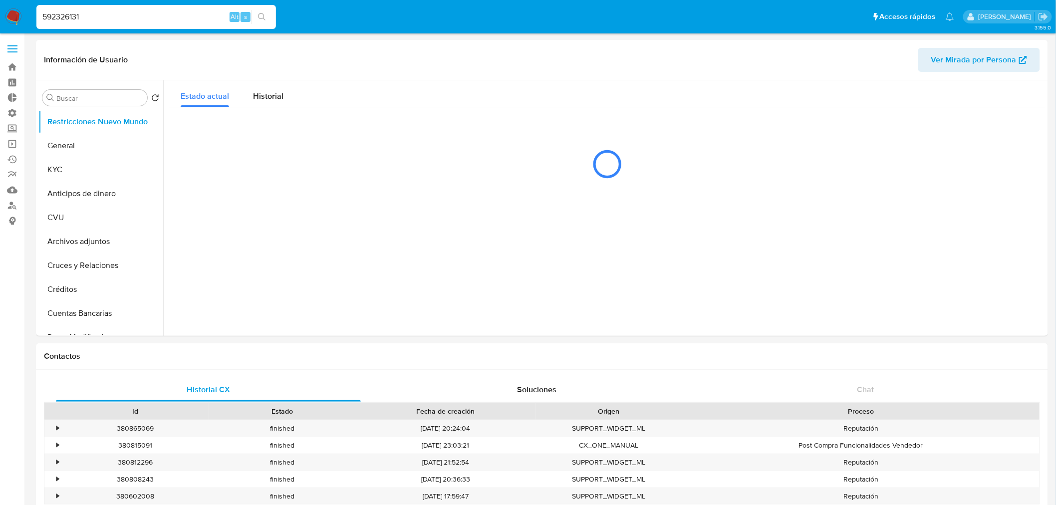
select select "10"
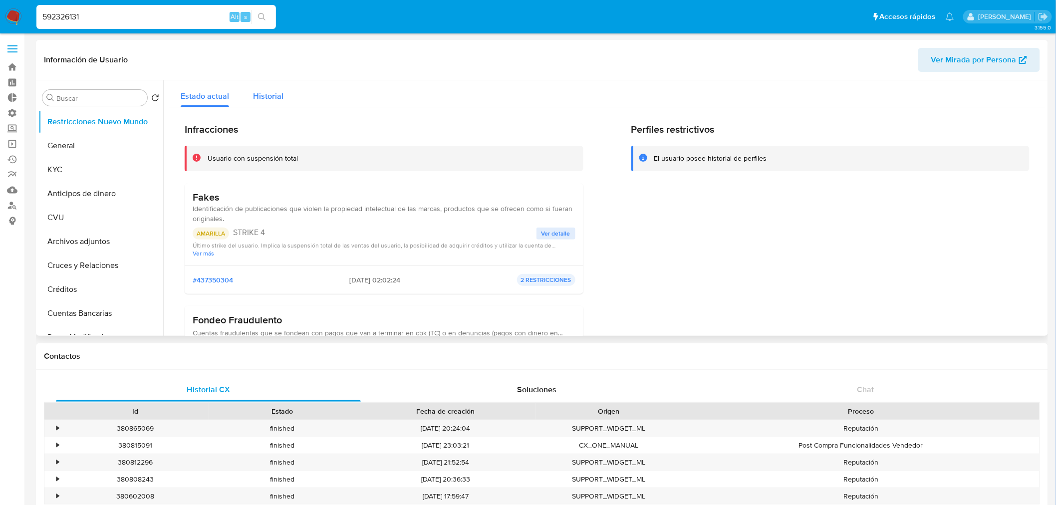
click at [261, 92] on span "Historial" at bounding box center [268, 95] width 30 height 11
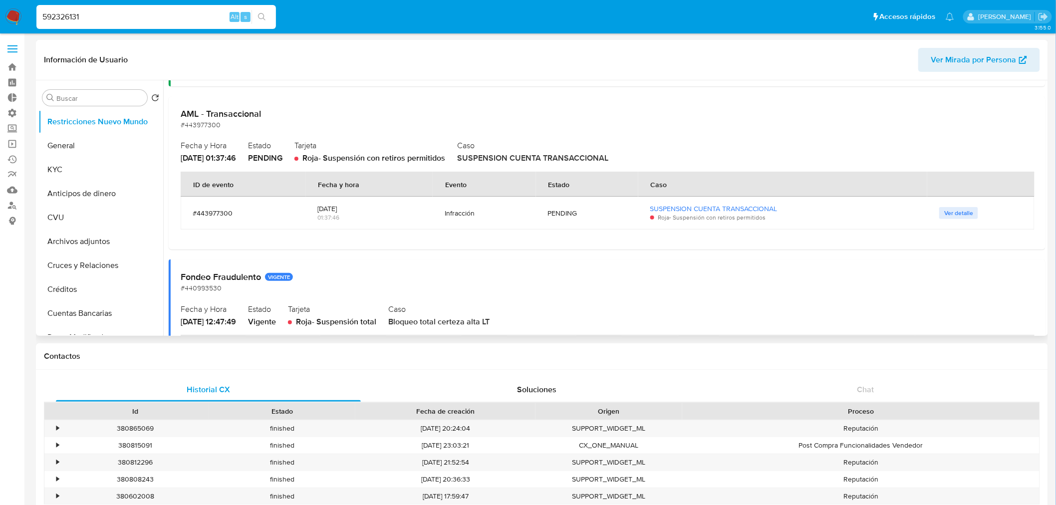
scroll to position [111, 0]
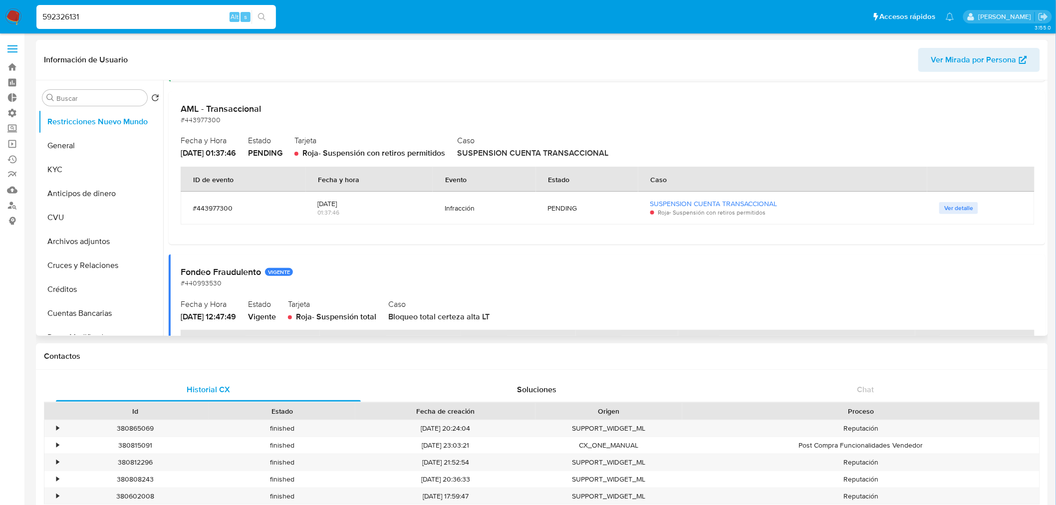
drag, startPoint x: 481, startPoint y: 156, endPoint x: 639, endPoint y: 148, distance: 158.4
click at [639, 148] on div "Fecha y Hora 2025-07-02 - 01:37:46 Estado PENDING Tarjeta Roja - Suspensión con…" at bounding box center [607, 146] width 853 height 26
drag, startPoint x: 186, startPoint y: 212, endPoint x: 248, endPoint y: 204, distance: 62.4
click at [248, 204] on td "#443977300" at bounding box center [243, 208] width 125 height 33
click at [149, 7] on div "592326131 Alt s" at bounding box center [156, 17] width 240 height 24
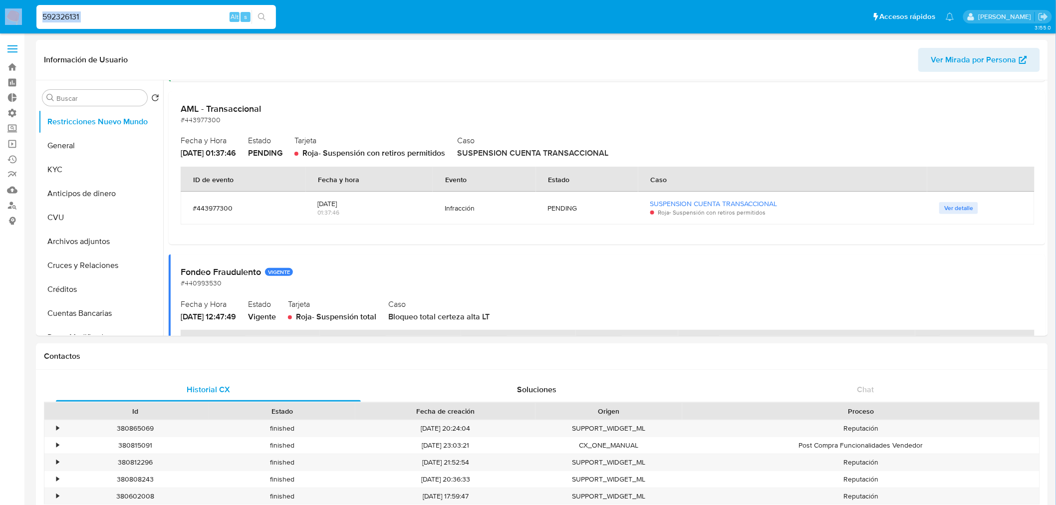
click at [149, 7] on div "592326131 Alt s" at bounding box center [156, 17] width 240 height 24
click at [145, 18] on input "592326131" at bounding box center [156, 16] width 240 height 13
paste input "2095897050"
type input "2095897050"
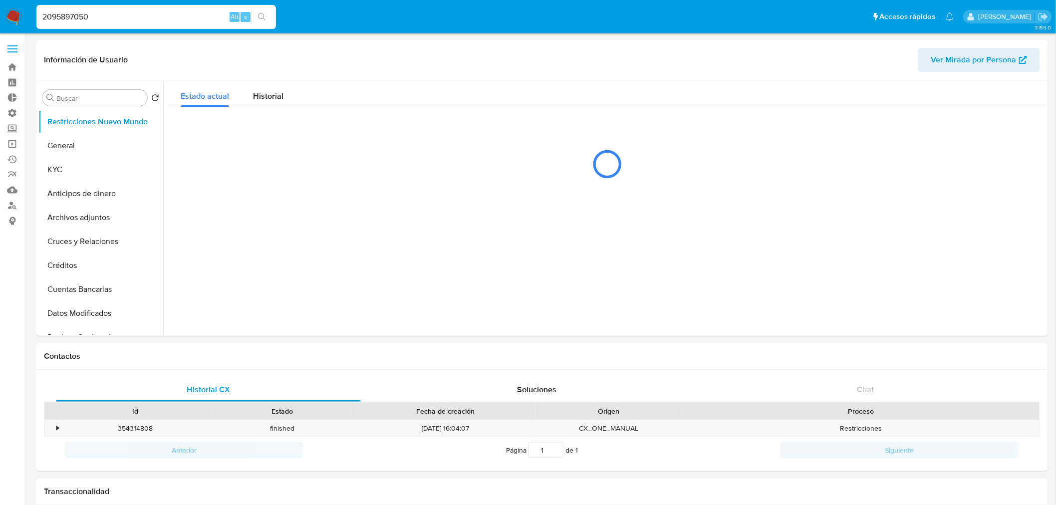
select select "10"
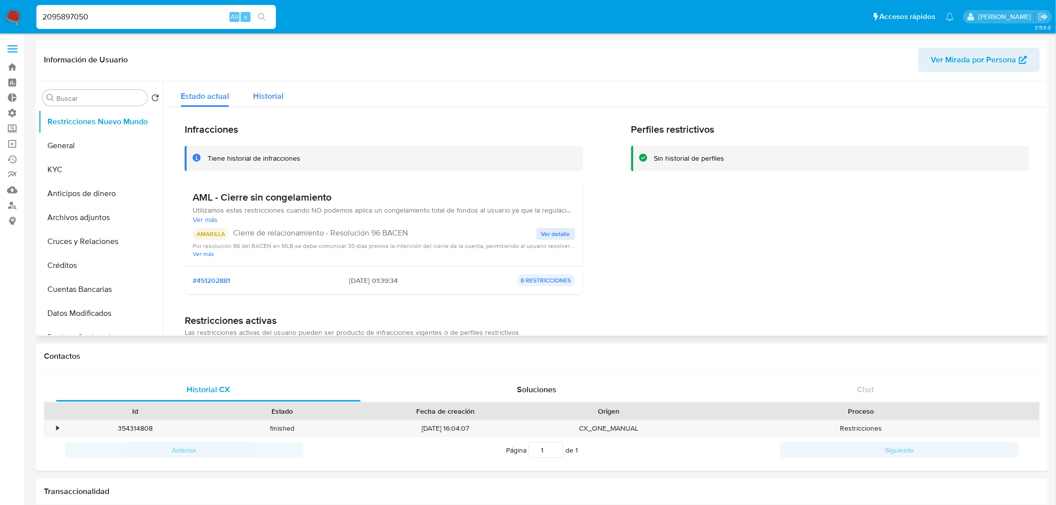
click at [281, 83] on div "Historial" at bounding box center [268, 93] width 30 height 26
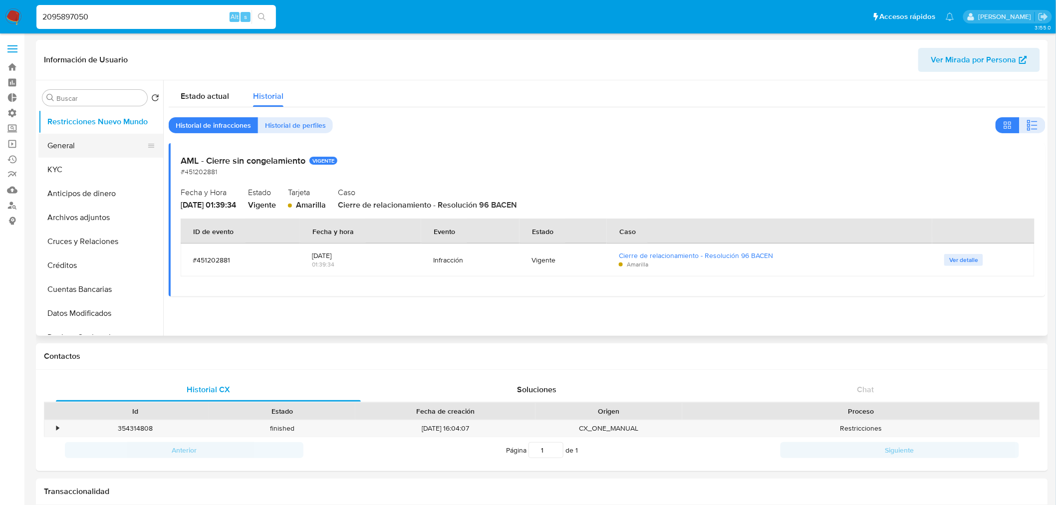
click at [86, 142] on button "General" at bounding box center [96, 146] width 117 height 24
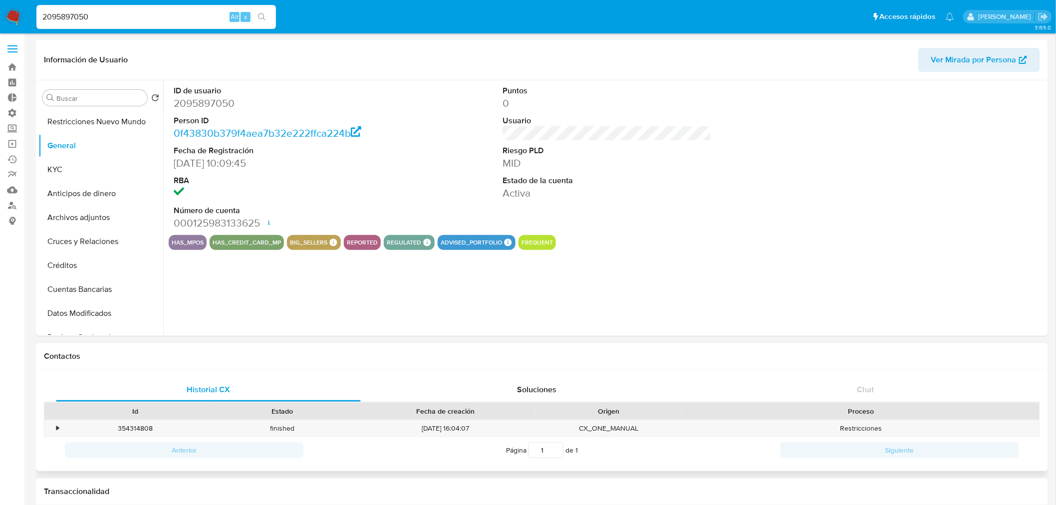
drag, startPoint x: 88, startPoint y: 153, endPoint x: 525, endPoint y: 353, distance: 480.7
click at [525, 353] on h1 "Contactos" at bounding box center [542, 356] width 996 height 10
click at [147, 19] on input "2095897050" at bounding box center [156, 16] width 240 height 13
paste input "8450670"
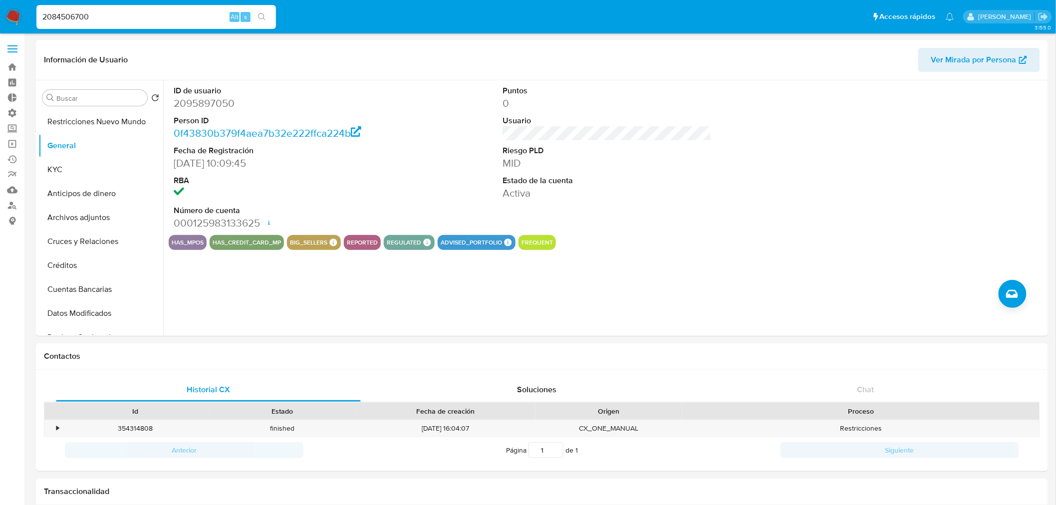
type input "2084506700"
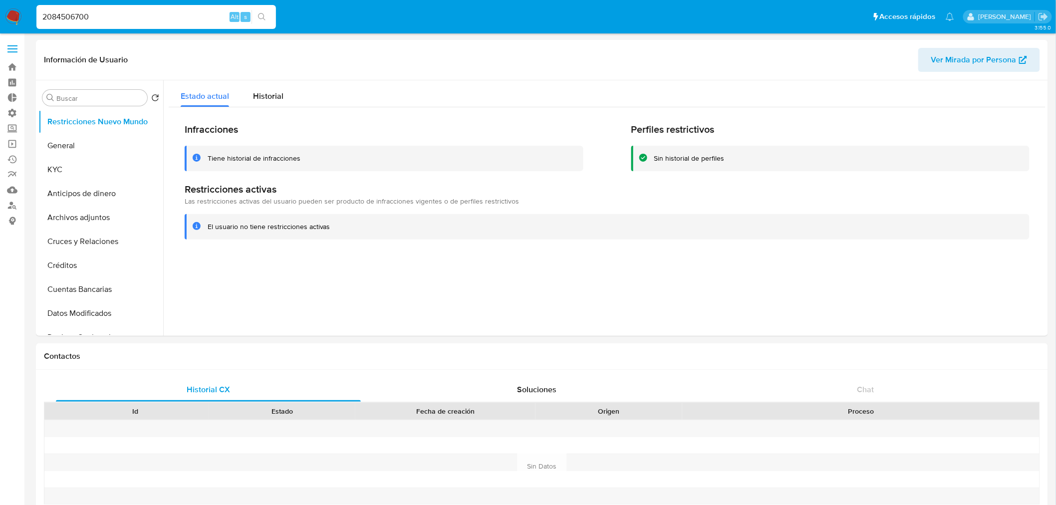
select select "10"
click at [260, 99] on span "Historial" at bounding box center [268, 95] width 30 height 11
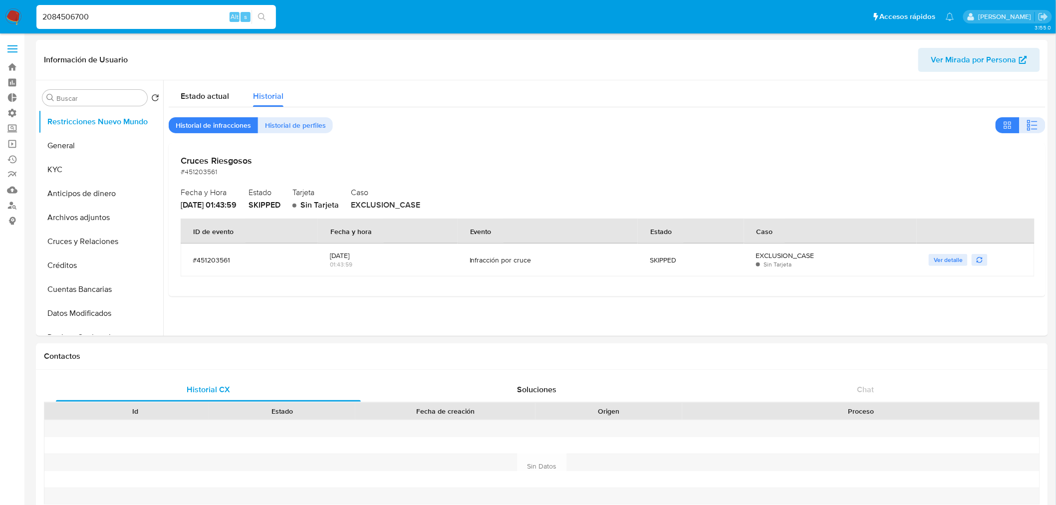
click at [101, 25] on div "2084506700 Alt s" at bounding box center [156, 17] width 240 height 24
click at [103, 18] on input "2084506700" at bounding box center [156, 16] width 240 height 13
click at [103, 17] on input "2084506700" at bounding box center [156, 16] width 240 height 13
paste input "489106251"
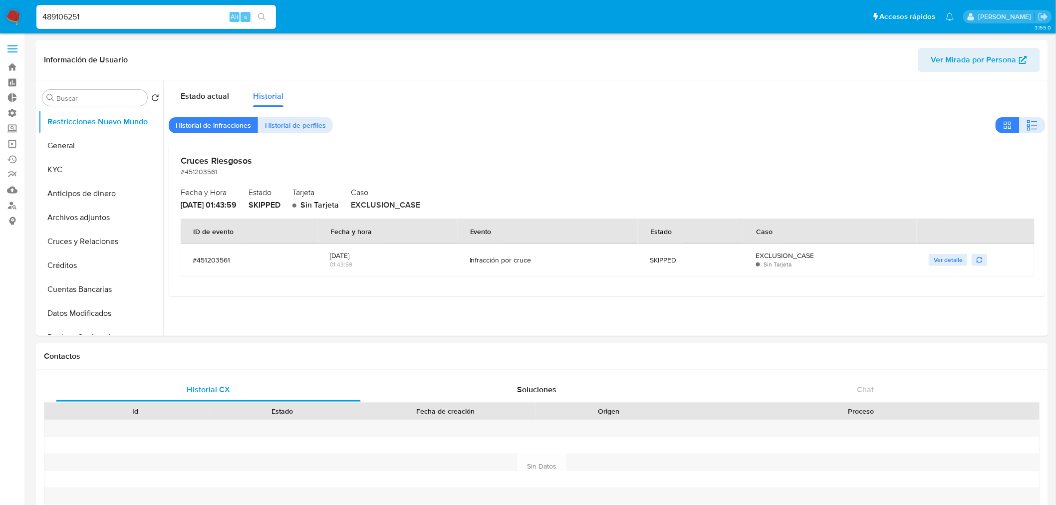
type input "489106251"
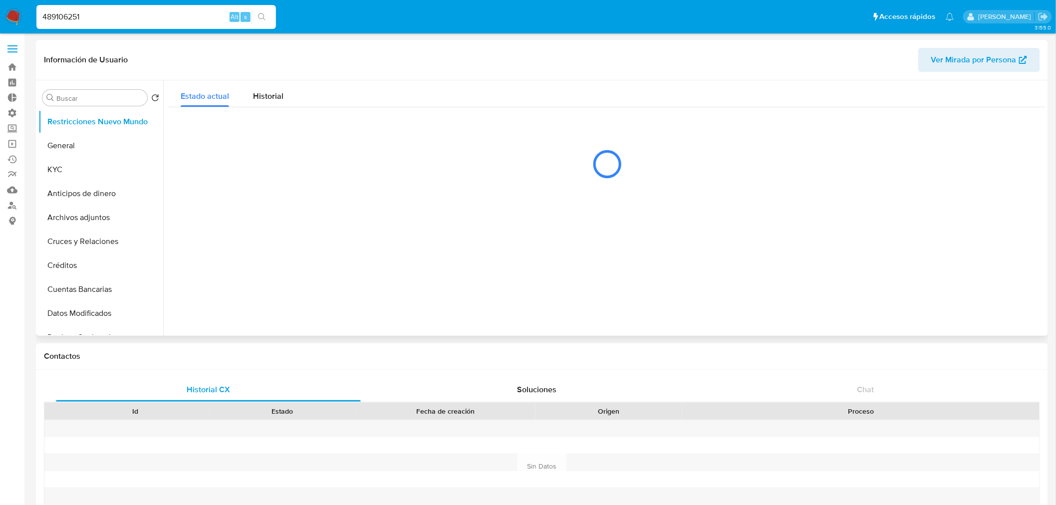
select select "10"
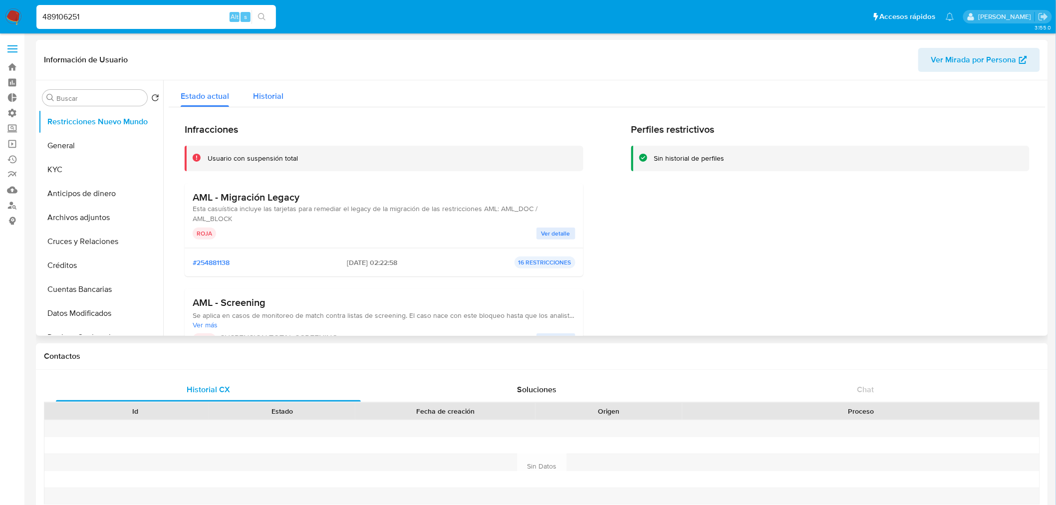
click at [271, 90] on span "Historial" at bounding box center [268, 95] width 30 height 11
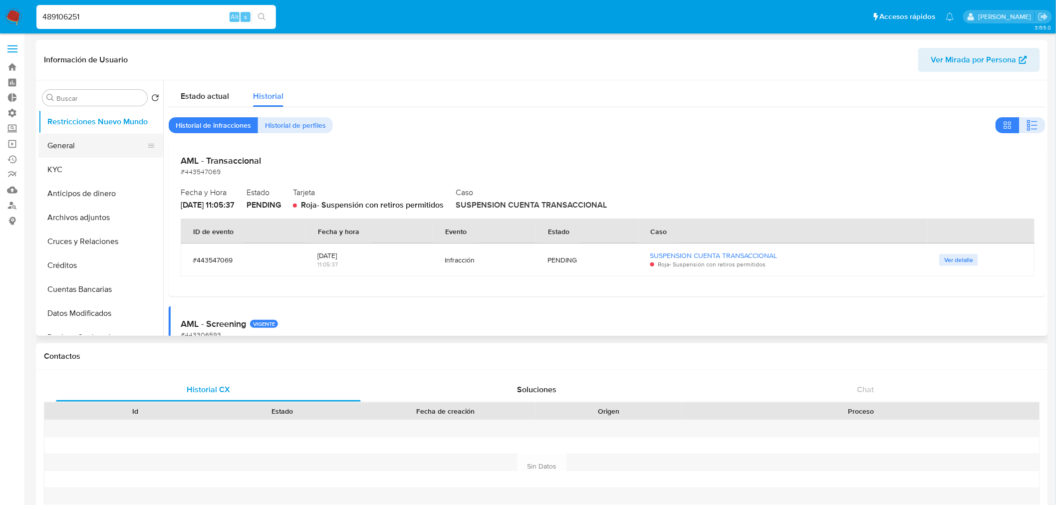
click at [84, 147] on button "General" at bounding box center [96, 146] width 117 height 24
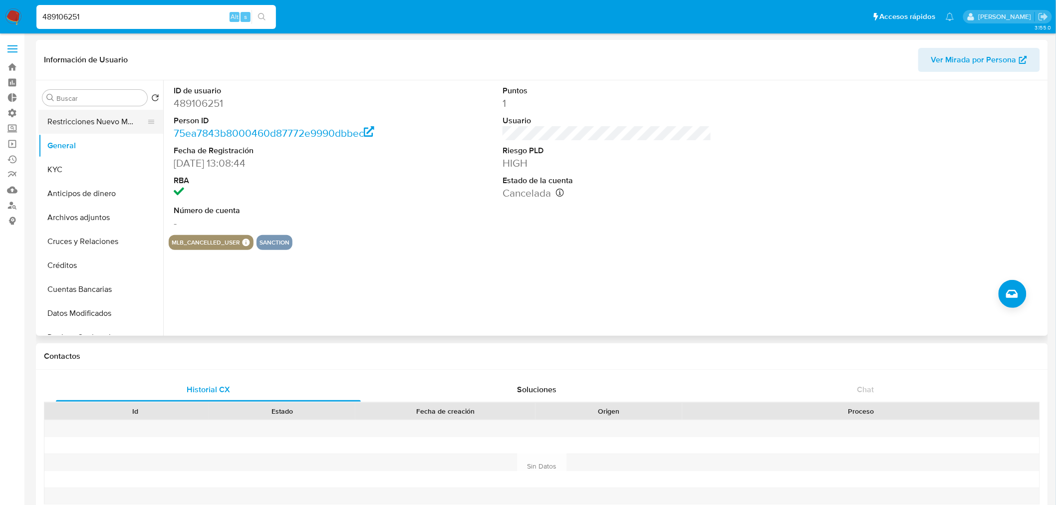
click at [61, 125] on button "Restricciones Nuevo Mundo" at bounding box center [96, 122] width 117 height 24
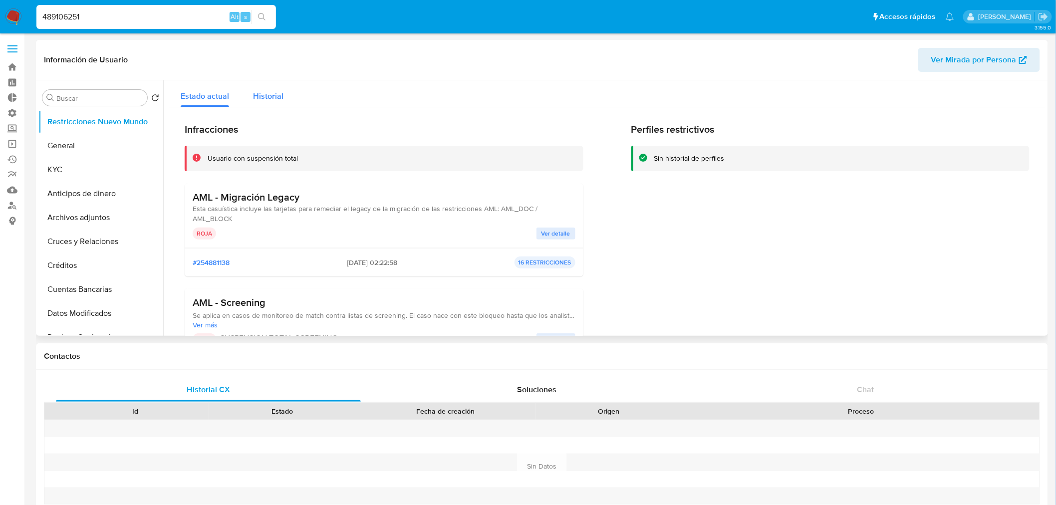
click at [270, 101] on span "Historial" at bounding box center [268, 95] width 30 height 11
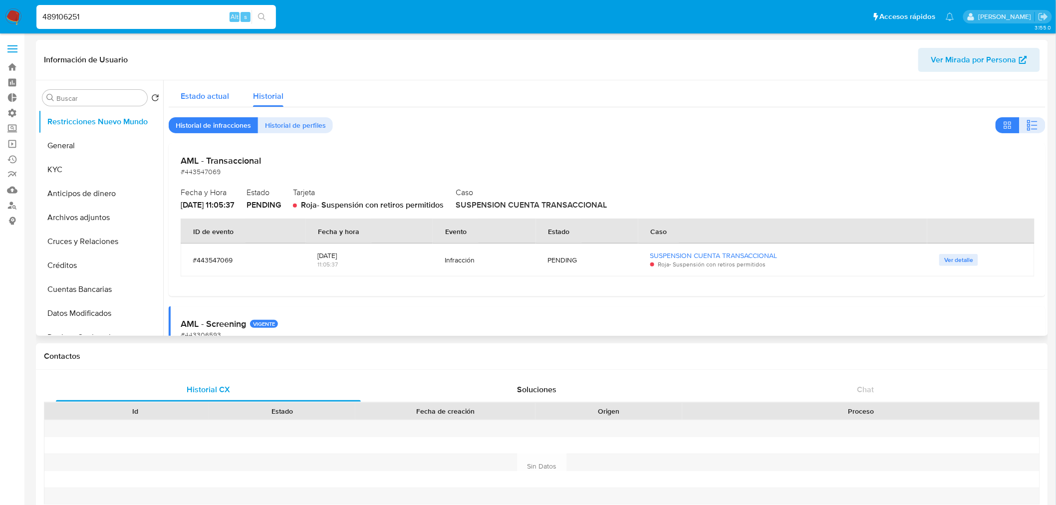
click at [193, 98] on span "Estado actual" at bounding box center [205, 95] width 48 height 11
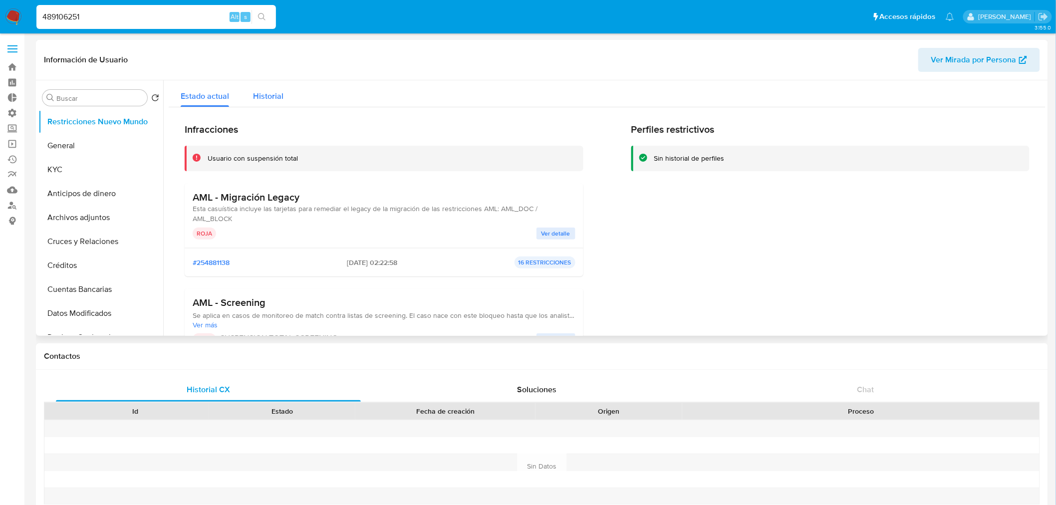
click at [272, 92] on span "Historial" at bounding box center [268, 95] width 30 height 11
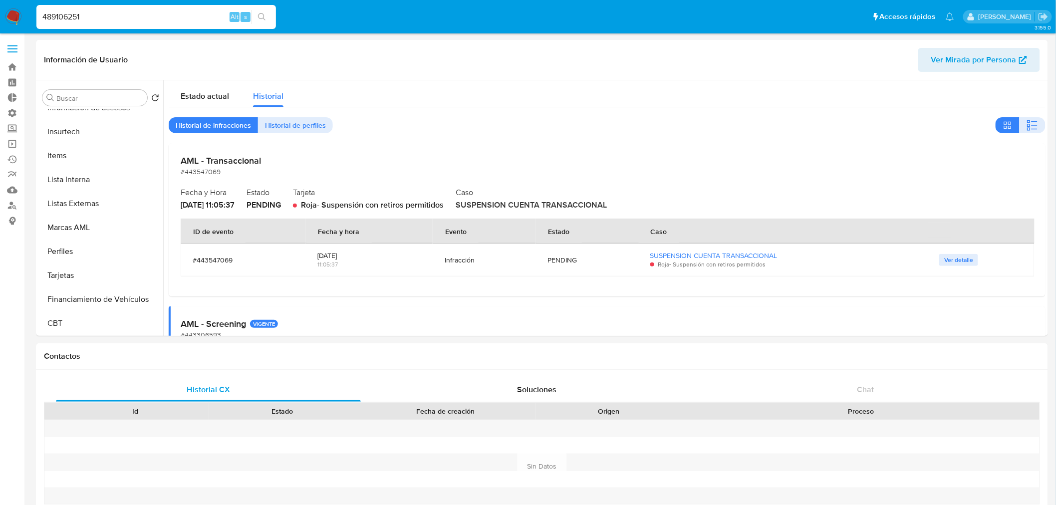
scroll to position [445, 0]
click at [418, 134] on div "Estado actual Historial Historial de infracciones Historial de perfiles AML - T…" at bounding box center [607, 368] width 877 height 576
click at [85, 16] on input "489106251" at bounding box center [156, 16] width 240 height 13
paste input "02026"
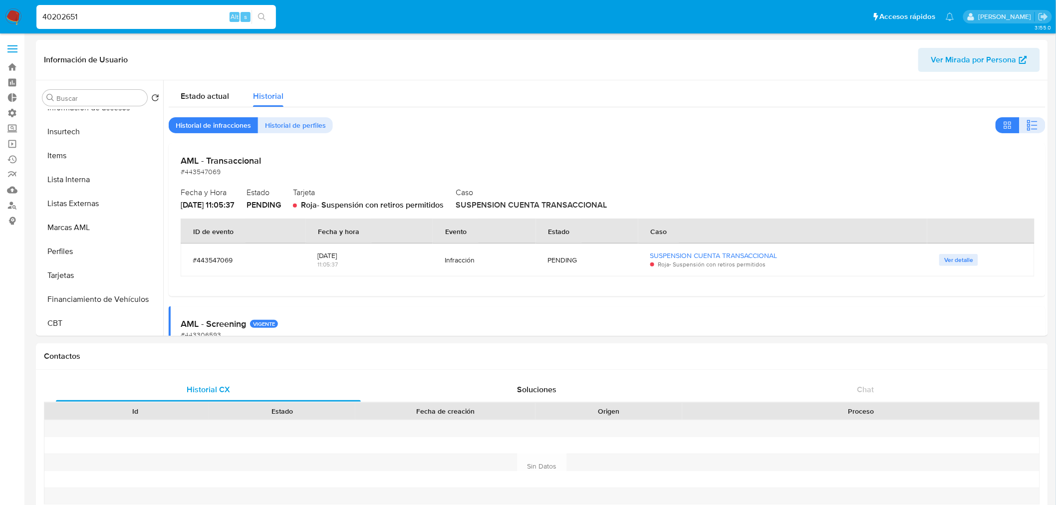
type input "40202651"
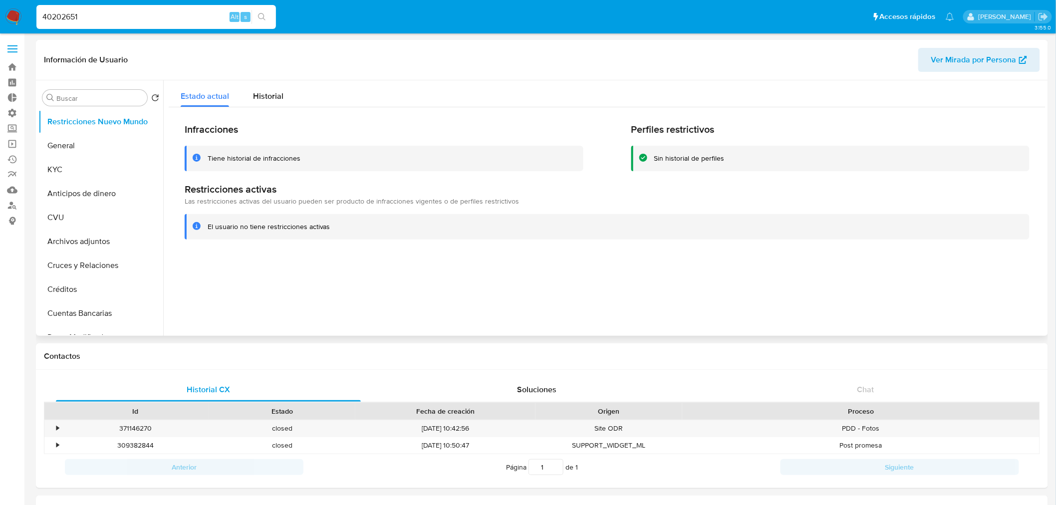
select select "10"
click at [85, 147] on button "General" at bounding box center [96, 146] width 117 height 24
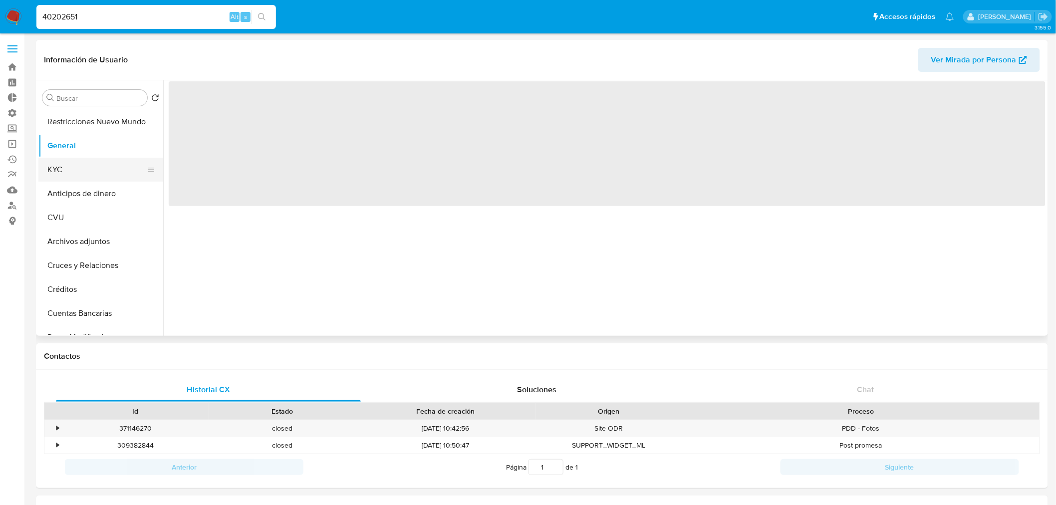
click at [77, 165] on button "KYC" at bounding box center [96, 170] width 117 height 24
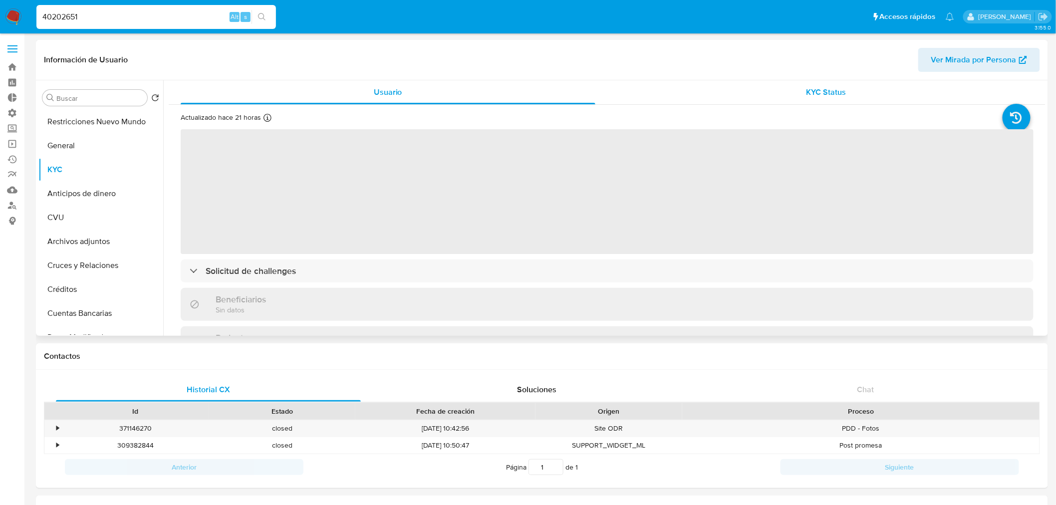
click at [795, 87] on div "KYC Status" at bounding box center [827, 92] width 415 height 24
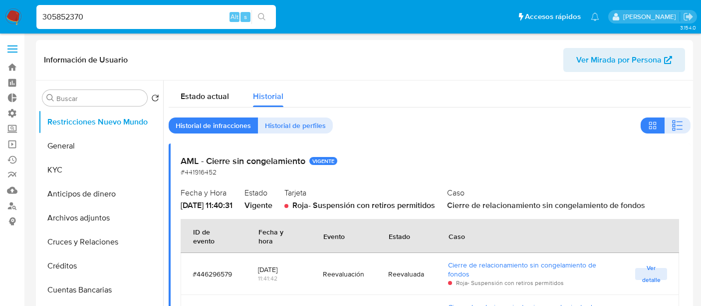
select select "10"
click at [14, 49] on span at bounding box center [12, 48] width 10 height 1
click at [0, 0] on input "checkbox" at bounding box center [0, 0] width 0 height 0
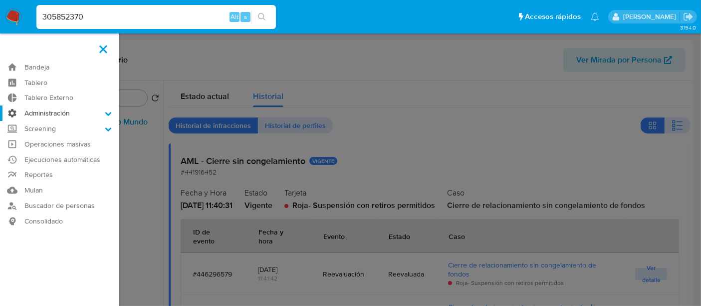
click at [39, 111] on label "Administración" at bounding box center [59, 112] width 119 height 15
click at [0, 0] on input "Administración" at bounding box center [0, 0] width 0 height 0
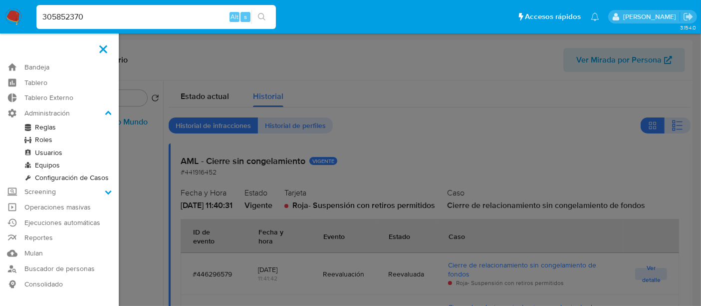
click at [32, 138] on link "Roles" at bounding box center [59, 139] width 119 height 12
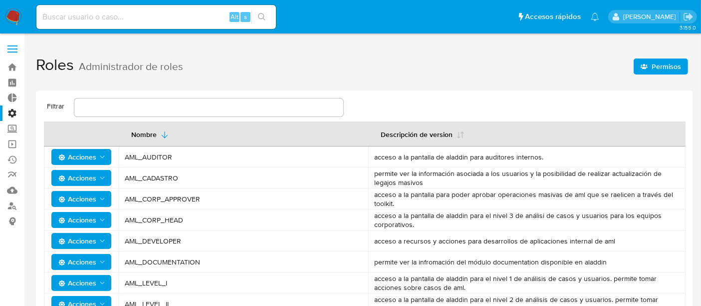
click at [657, 70] on span "Permisos" at bounding box center [666, 66] width 29 height 16
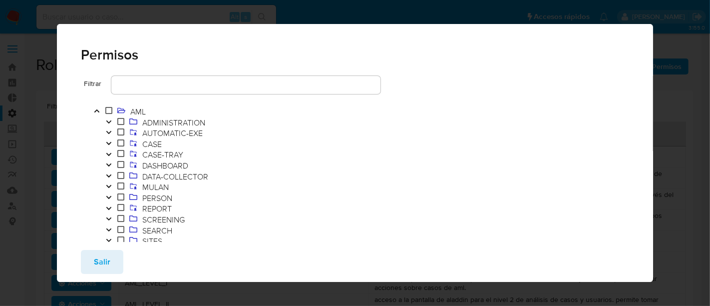
click at [108, 137] on button "Toggle" at bounding box center [109, 133] width 12 height 11
click at [107, 135] on icon "Toggle" at bounding box center [108, 132] width 7 height 6
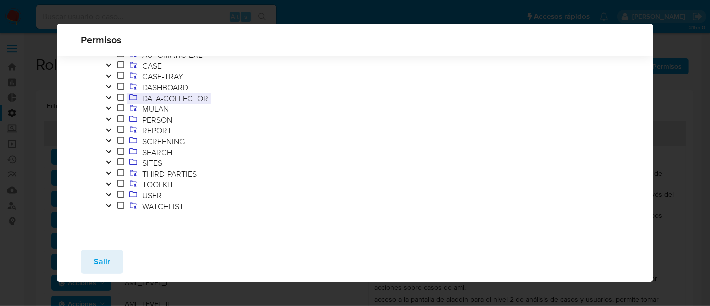
scroll to position [22, 0]
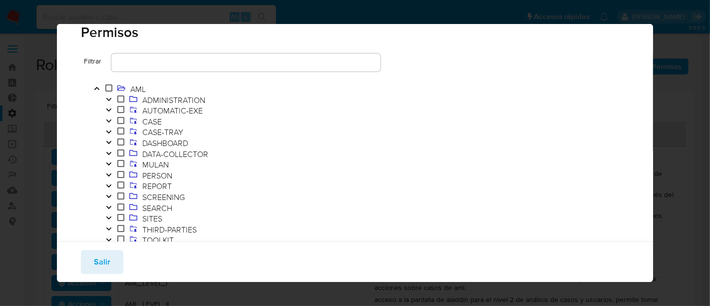
click at [112, 101] on icon "Toggle" at bounding box center [108, 99] width 7 height 6
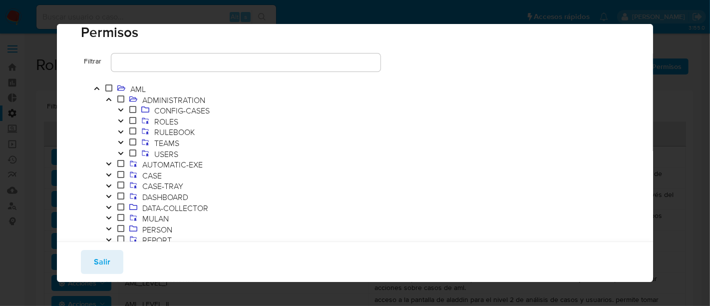
click at [112, 101] on icon "Toggle" at bounding box center [108, 99] width 7 height 6
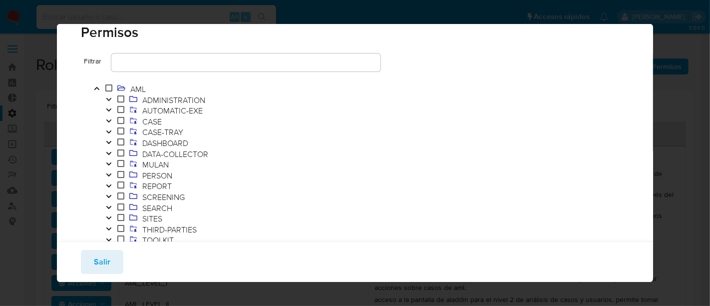
click at [111, 151] on icon "Toggle" at bounding box center [108, 153] width 7 height 6
click at [111, 159] on button "Toggle" at bounding box center [109, 154] width 12 height 11
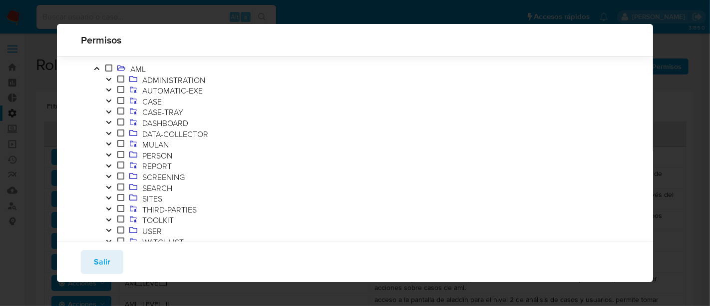
scroll to position [58, 0]
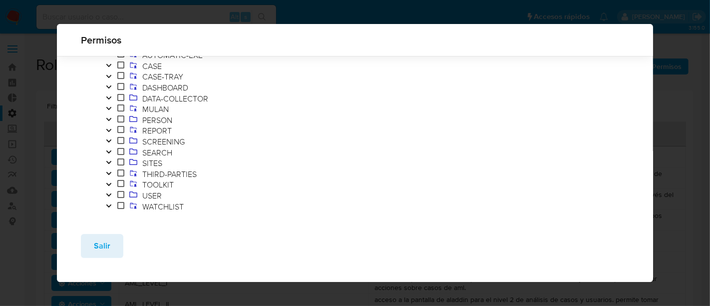
click at [110, 160] on icon "Toggle" at bounding box center [108, 162] width 7 height 6
click at [111, 169] on button "Toggle" at bounding box center [109, 174] width 12 height 11
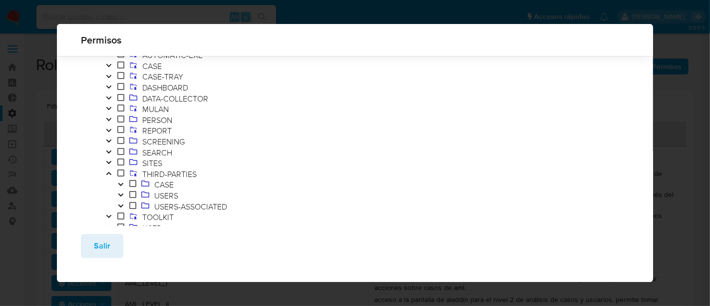
click at [111, 169] on button "Toggle" at bounding box center [109, 174] width 12 height 11
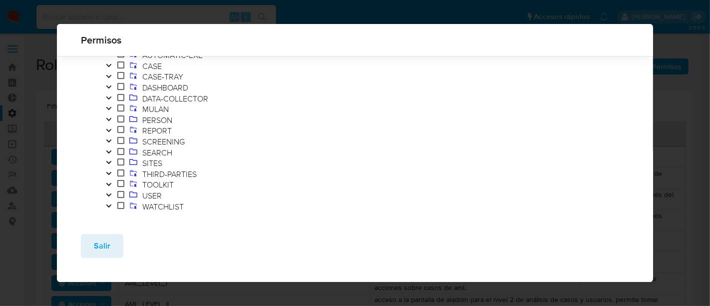
click at [112, 170] on button "Toggle" at bounding box center [109, 174] width 12 height 11
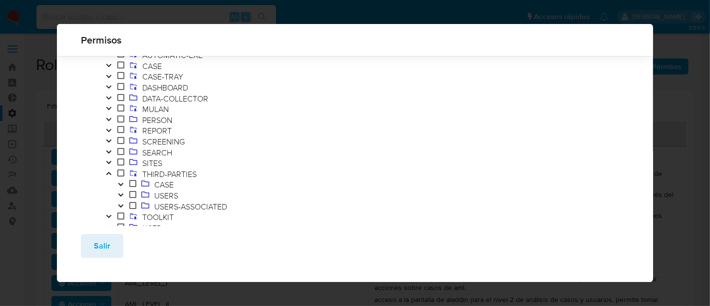
click at [112, 170] on button "Toggle" at bounding box center [109, 174] width 12 height 11
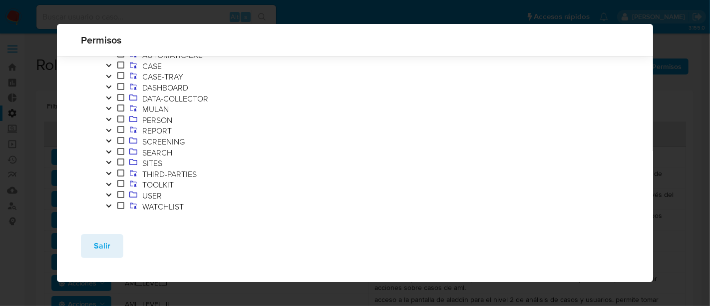
click at [111, 192] on icon "Toggle" at bounding box center [108, 195] width 7 height 6
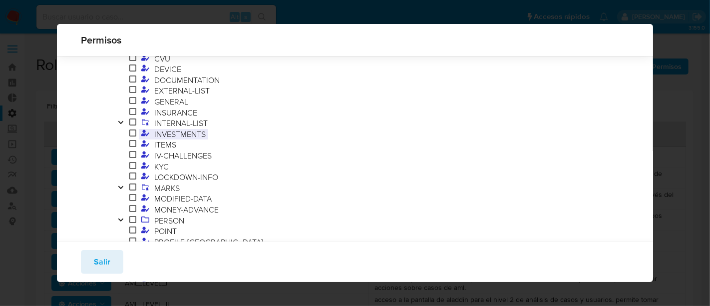
scroll to position [390, 0]
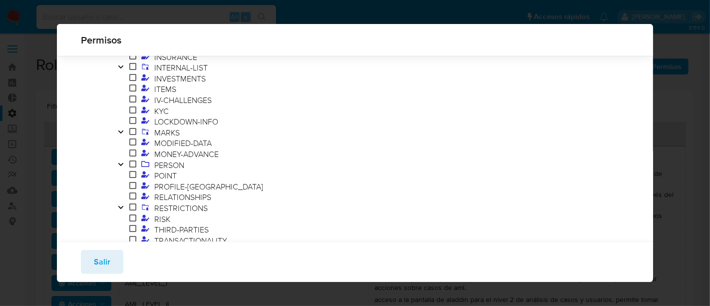
click at [119, 206] on icon "Toggle" at bounding box center [120, 207] width 5 height 3
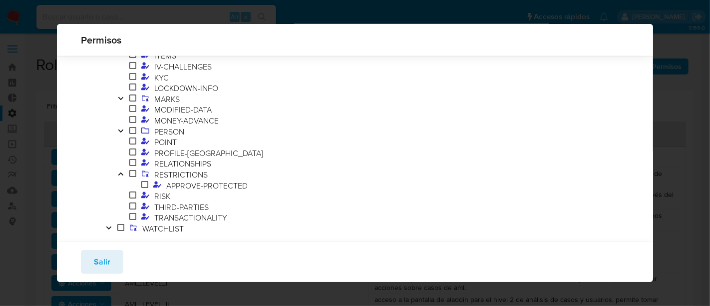
scroll to position [446, 0]
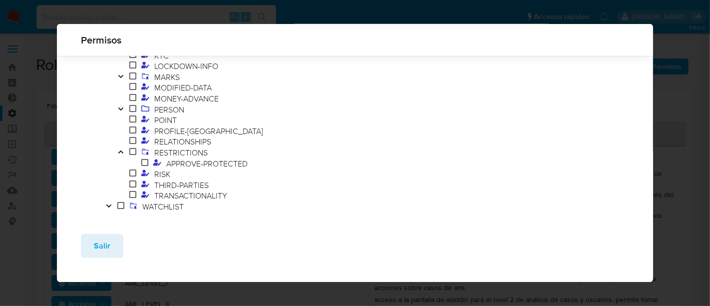
drag, startPoint x: 142, startPoint y: 193, endPoint x: 421, endPoint y: 183, distance: 279.8
click at [184, 150] on span "RESTRICTIONS" at bounding box center [181, 152] width 58 height 11
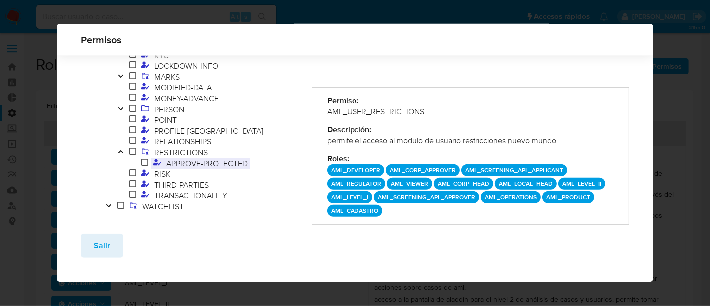
click at [200, 160] on span "APPROVE-PROTECTED" at bounding box center [207, 163] width 86 height 11
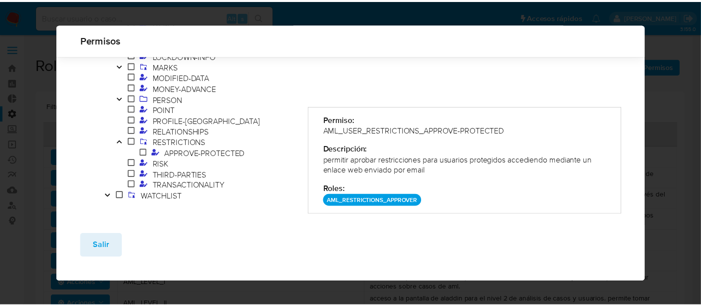
scroll to position [462, 0]
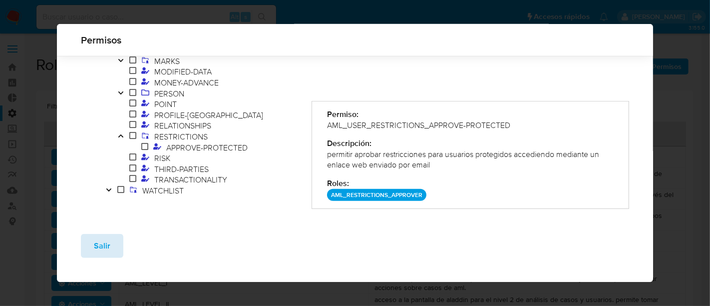
click at [92, 248] on button "Salir" at bounding box center [102, 246] width 42 height 24
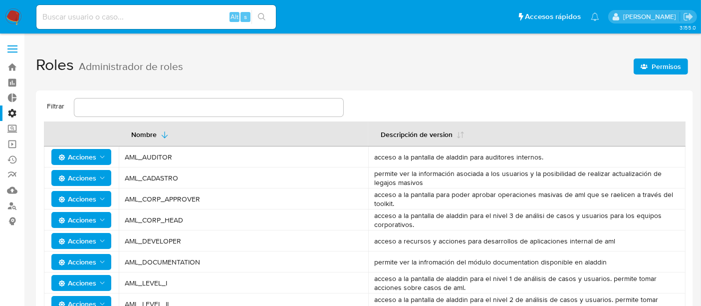
click at [16, 50] on label at bounding box center [12, 48] width 25 height 21
click at [0, 0] on input "checkbox" at bounding box center [0, 0] width 0 height 0
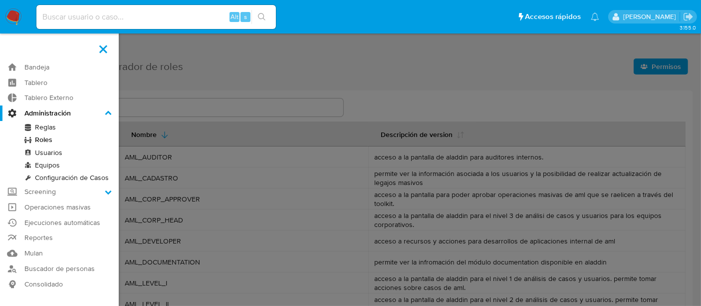
click at [47, 152] on link "Usuarios" at bounding box center [59, 152] width 119 height 12
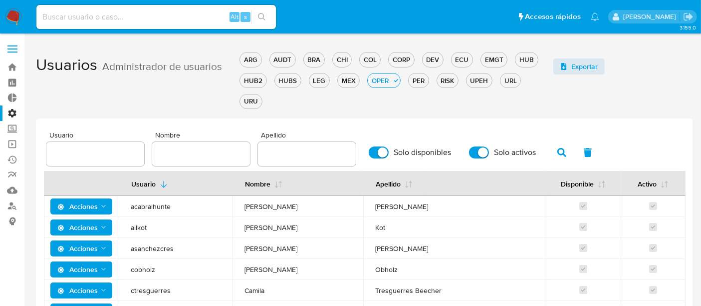
click at [15, 49] on span at bounding box center [12, 48] width 10 height 1
click at [0, 0] on input "checkbox" at bounding box center [0, 0] width 0 height 0
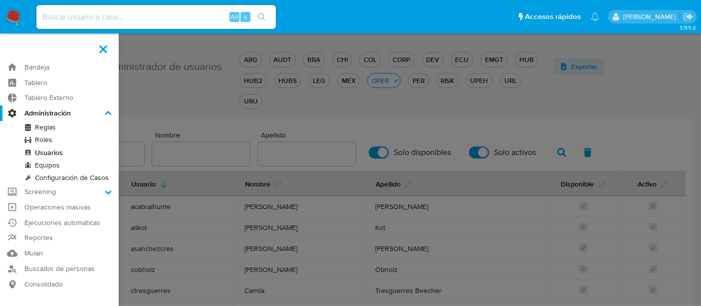
click at [41, 137] on link "Roles" at bounding box center [59, 139] width 119 height 12
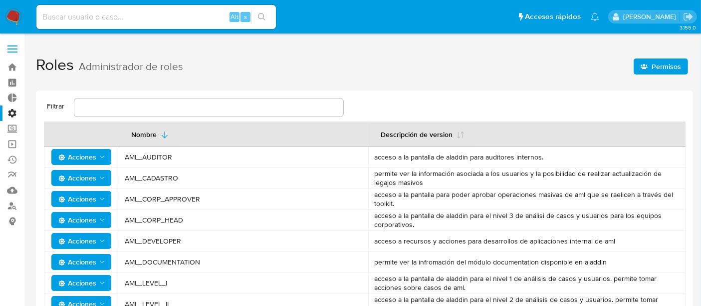
click at [100, 240] on icon "Acciones" at bounding box center [102, 241] width 8 height 8
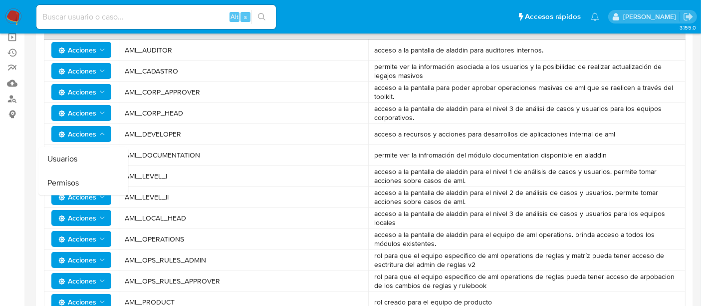
scroll to position [111, 0]
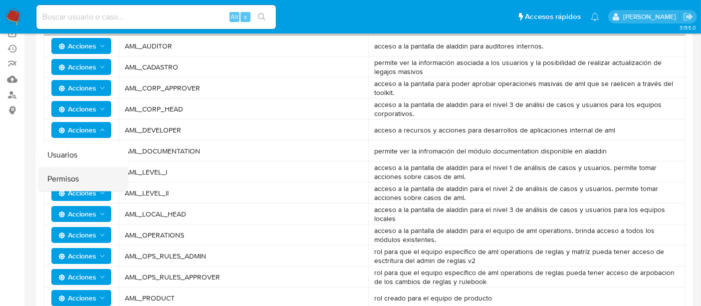
click at [92, 180] on button "Permisos" at bounding box center [83, 179] width 90 height 24
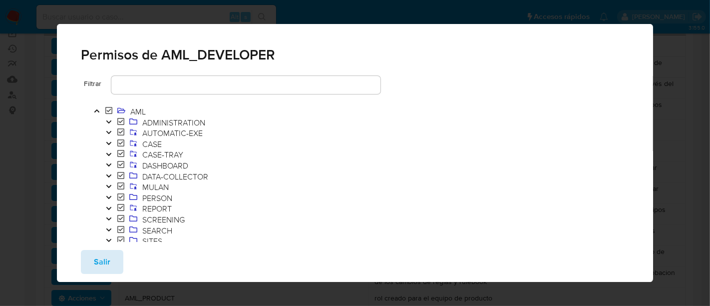
click at [101, 273] on span "Salir" at bounding box center [102, 262] width 16 height 22
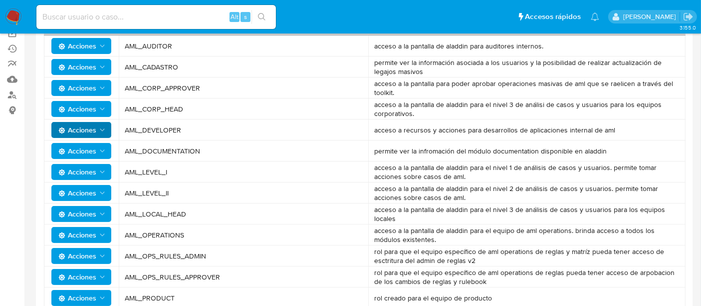
drag, startPoint x: 71, startPoint y: 227, endPoint x: 20, endPoint y: 212, distance: 52.6
click at [20, 212] on aside "Bandeja Tablero Tablero Externo Administración Reglas Roles Usuarios Equipos Co…" at bounding box center [12, 200] width 24 height 622
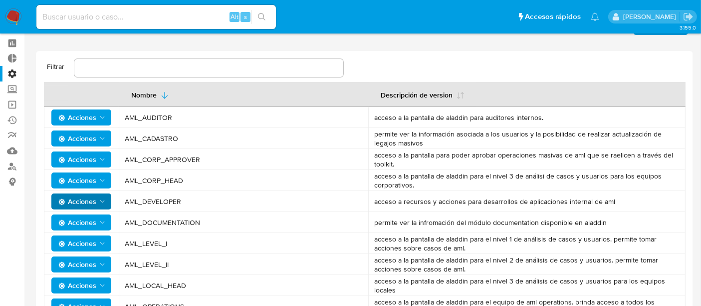
scroll to position [0, 0]
